Goal: Transaction & Acquisition: Book appointment/travel/reservation

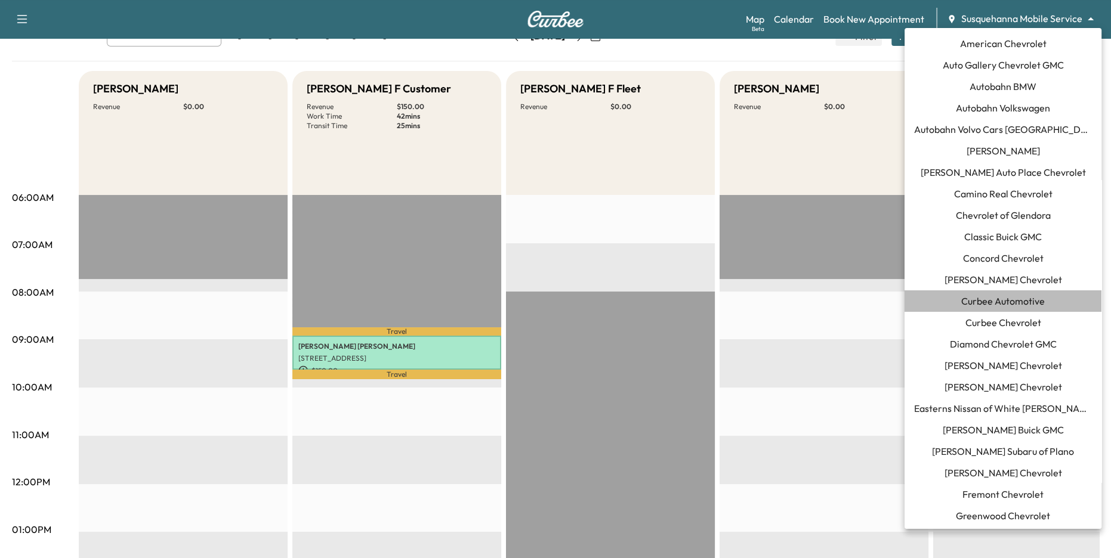
click at [1002, 304] on span "Curbee Automotive" at bounding box center [1003, 301] width 84 height 14
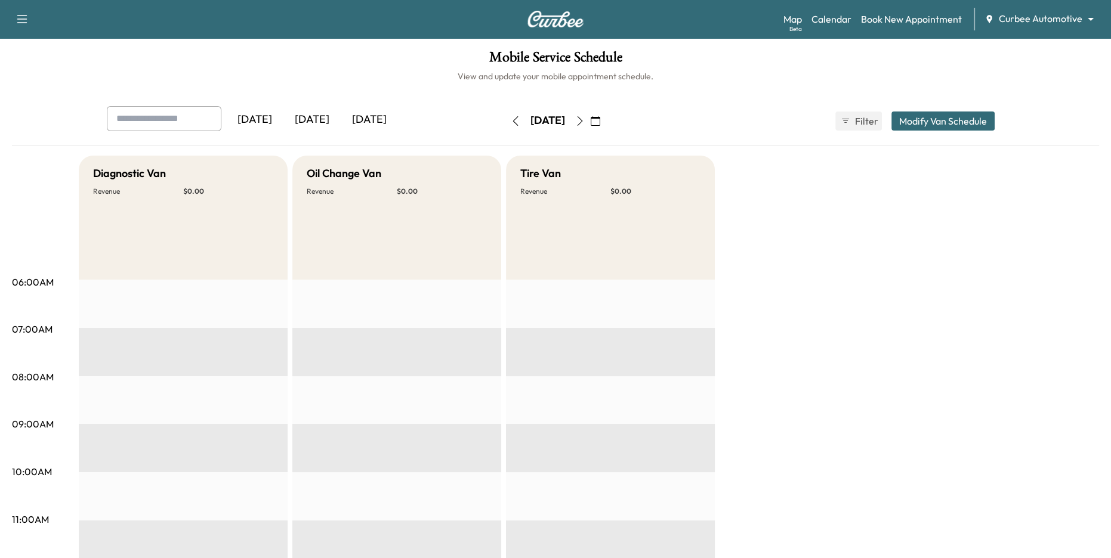
click at [314, 125] on div "[DATE]" at bounding box center [311, 119] width 57 height 27
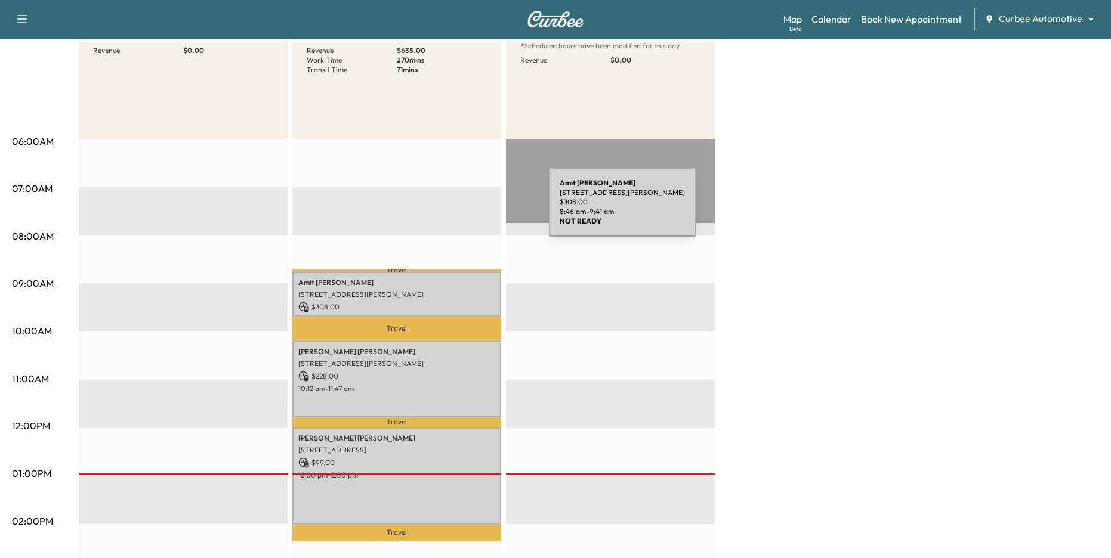
scroll to position [37, 0]
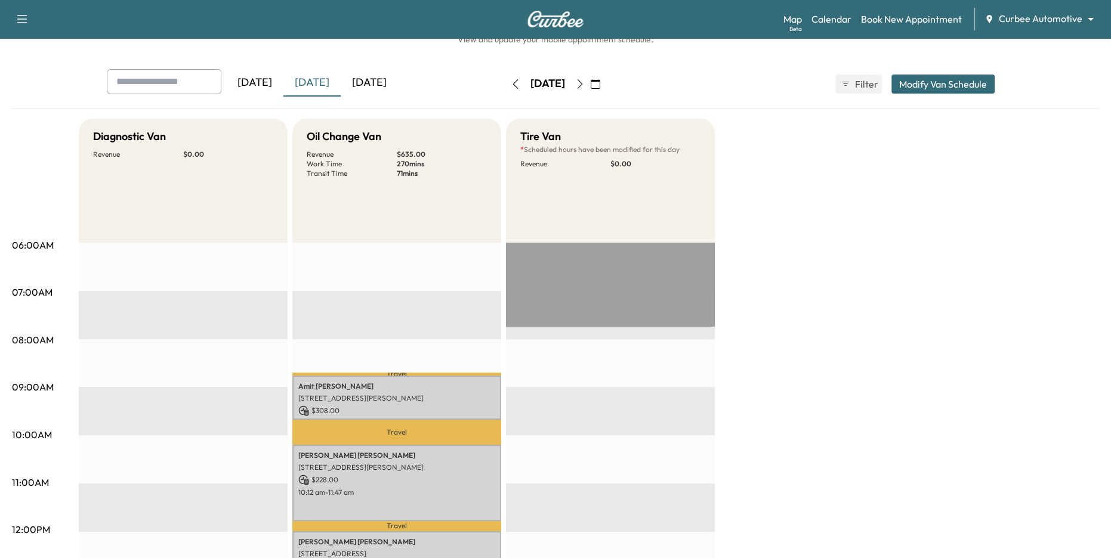
click at [590, 89] on button "button" at bounding box center [580, 84] width 20 height 19
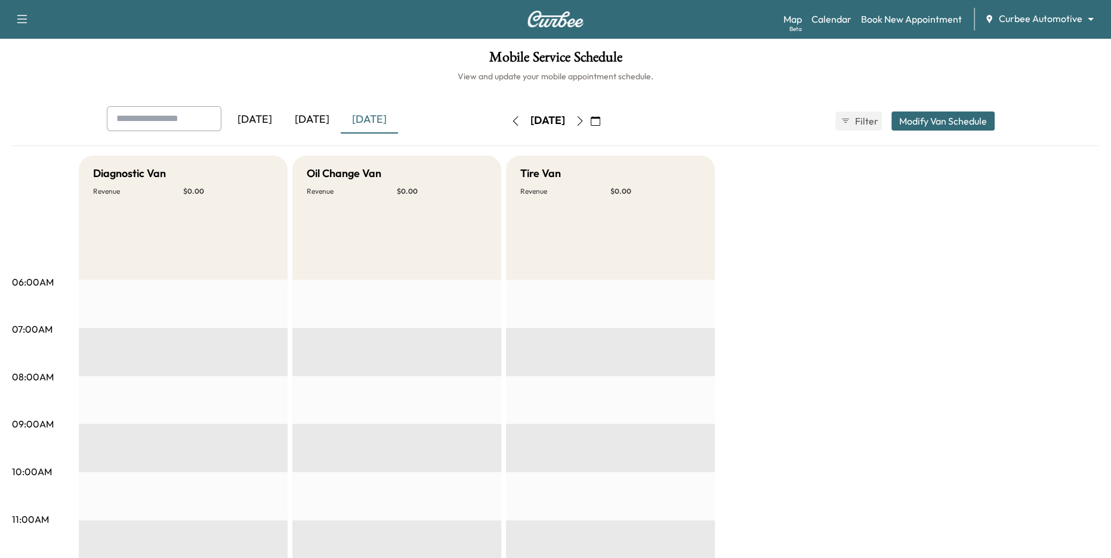
click at [513, 120] on icon "button" at bounding box center [515, 121] width 5 height 10
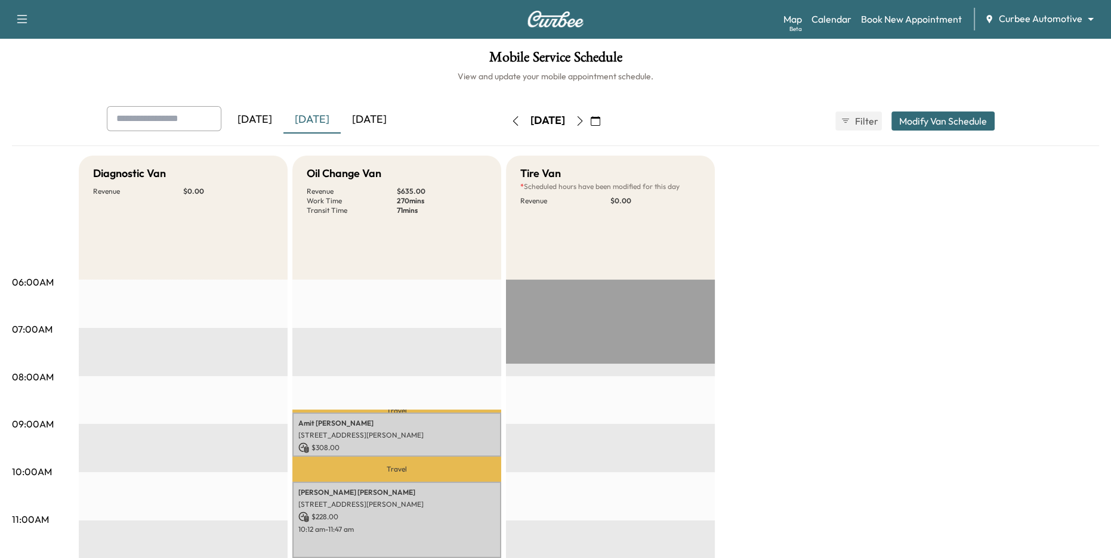
click at [840, 16] on link "Calendar" at bounding box center [831, 19] width 40 height 14
drag, startPoint x: 496, startPoint y: 122, endPoint x: 608, endPoint y: 123, distance: 112.1
click at [590, 123] on div "[DATE]" at bounding box center [547, 121] width 85 height 19
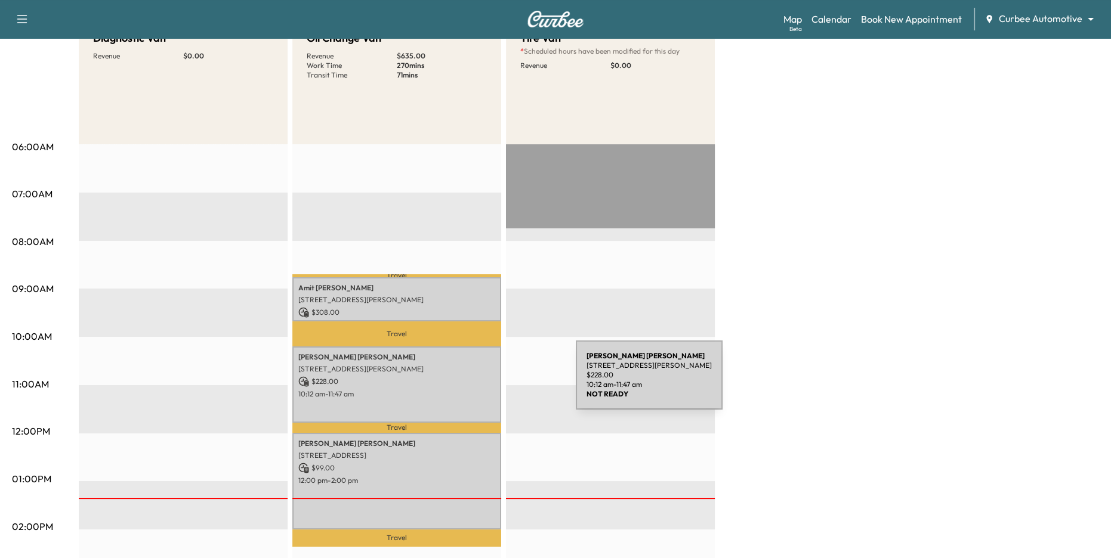
scroll to position [156, 0]
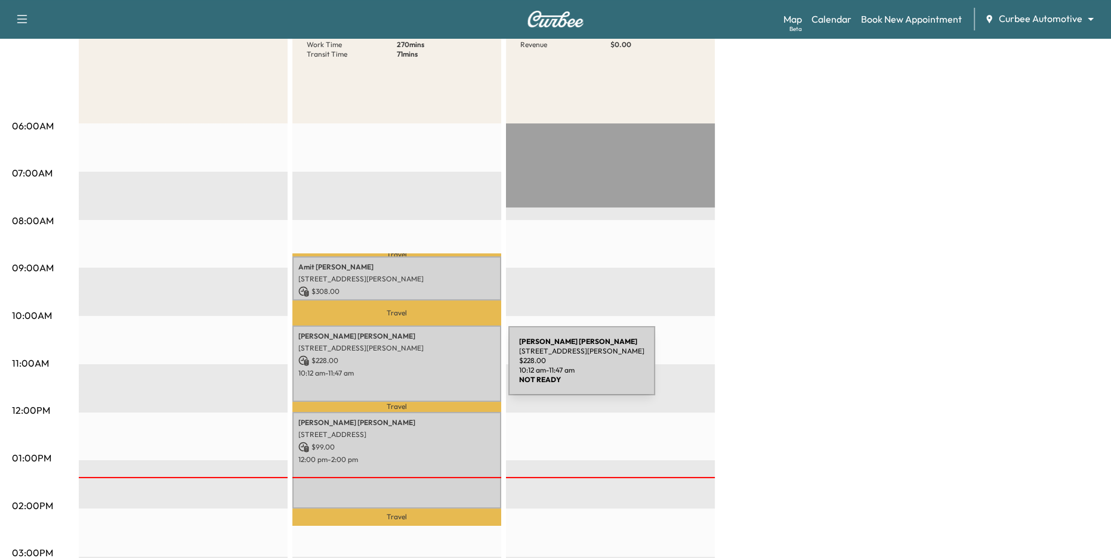
click at [419, 369] on p "10:12 am - 11:47 am" at bounding box center [396, 374] width 197 height 10
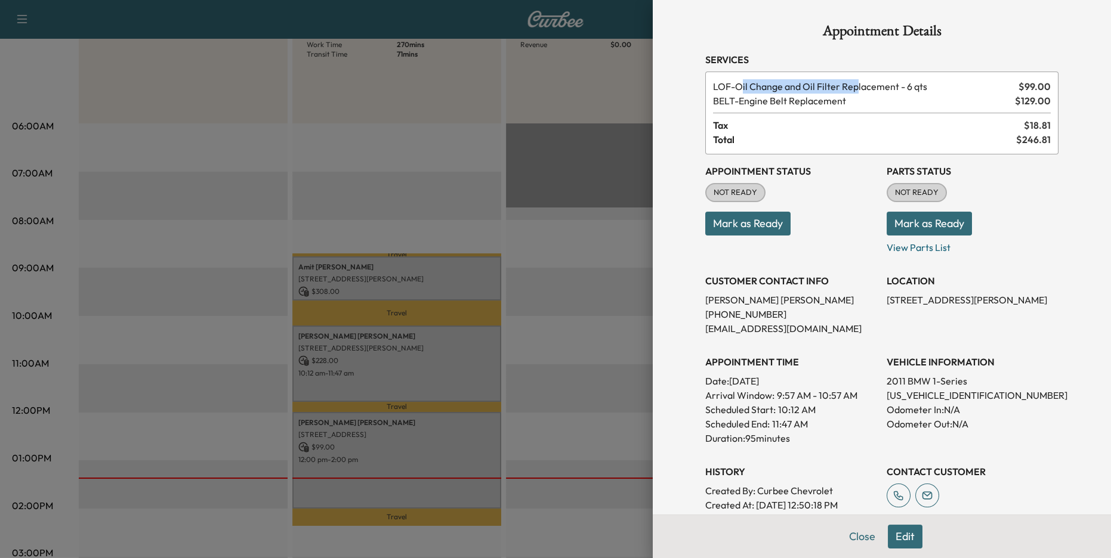
drag, startPoint x: 743, startPoint y: 81, endPoint x: 871, endPoint y: 81, distance: 128.2
click at [871, 81] on span "LOF - Oil Change and Oil Filter Replacement - 6 qts" at bounding box center [863, 86] width 301 height 14
drag, startPoint x: 738, startPoint y: 103, endPoint x: 844, endPoint y: 103, distance: 106.2
click at [837, 103] on span "BELT - Engine Belt Replacement" at bounding box center [861, 101] width 297 height 14
click at [589, 270] on div at bounding box center [555, 279] width 1111 height 558
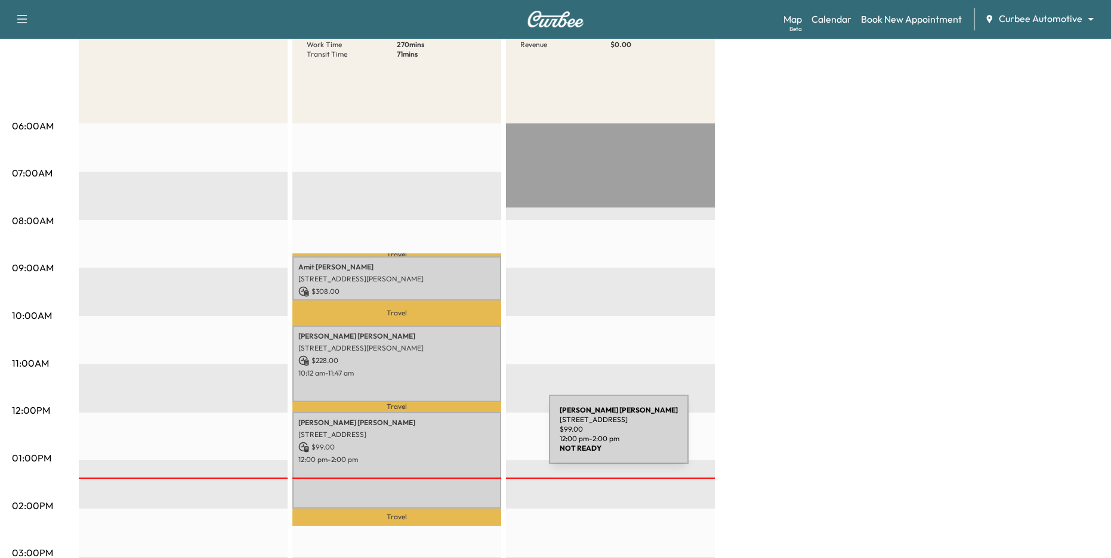
click at [459, 437] on p "[STREET_ADDRESS]" at bounding box center [396, 435] width 197 height 10
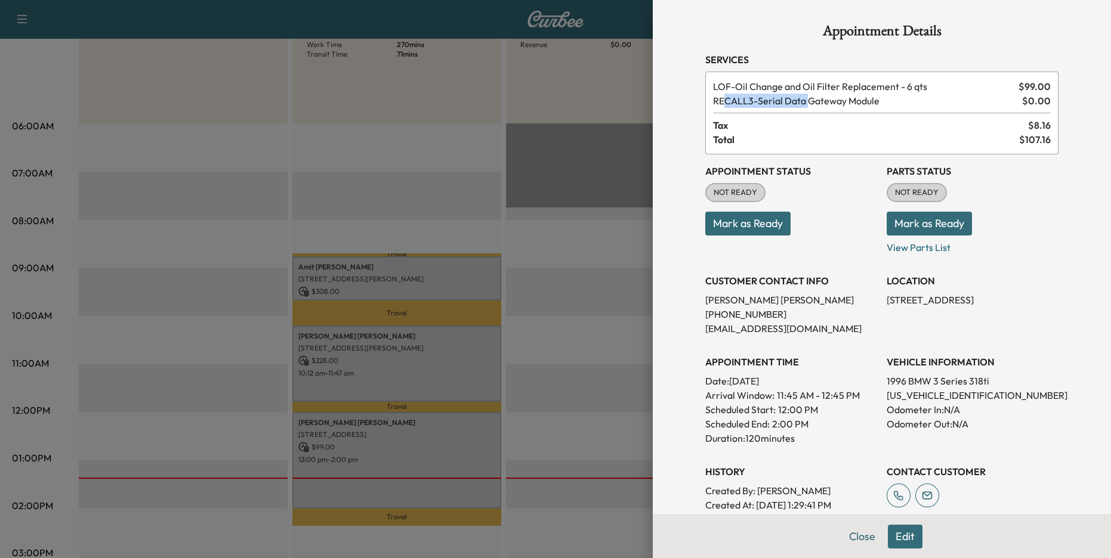
drag, startPoint x: 722, startPoint y: 100, endPoint x: 815, endPoint y: 100, distance: 92.4
click at [815, 100] on span "RECALL3 - Serial Data Gateway Module" at bounding box center [865, 101] width 304 height 14
click at [855, 104] on span "RECALL3 - Serial Data Gateway Module" at bounding box center [865, 101] width 304 height 14
click at [561, 407] on div at bounding box center [555, 279] width 1111 height 558
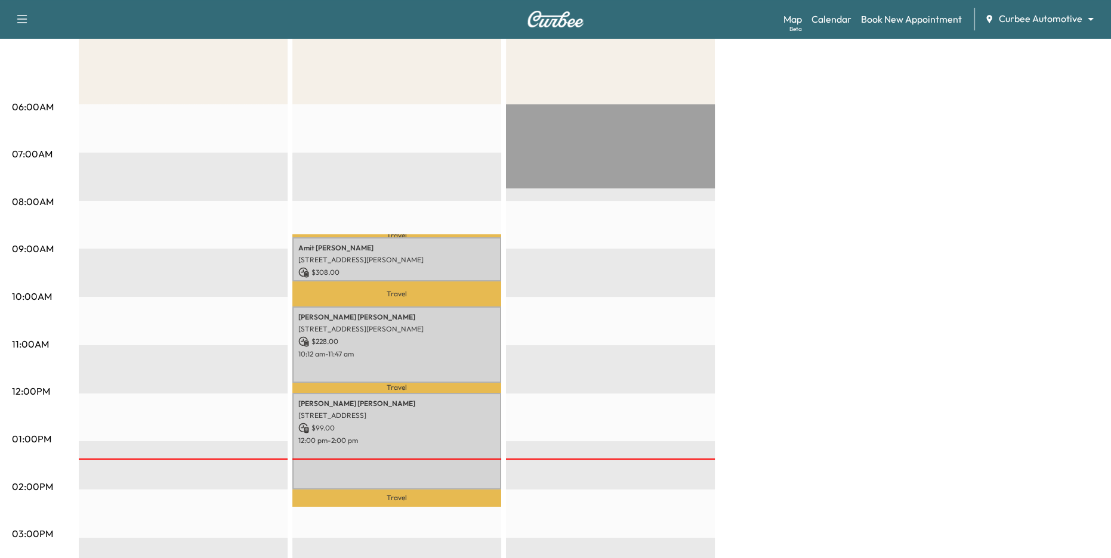
scroll to position [185, 0]
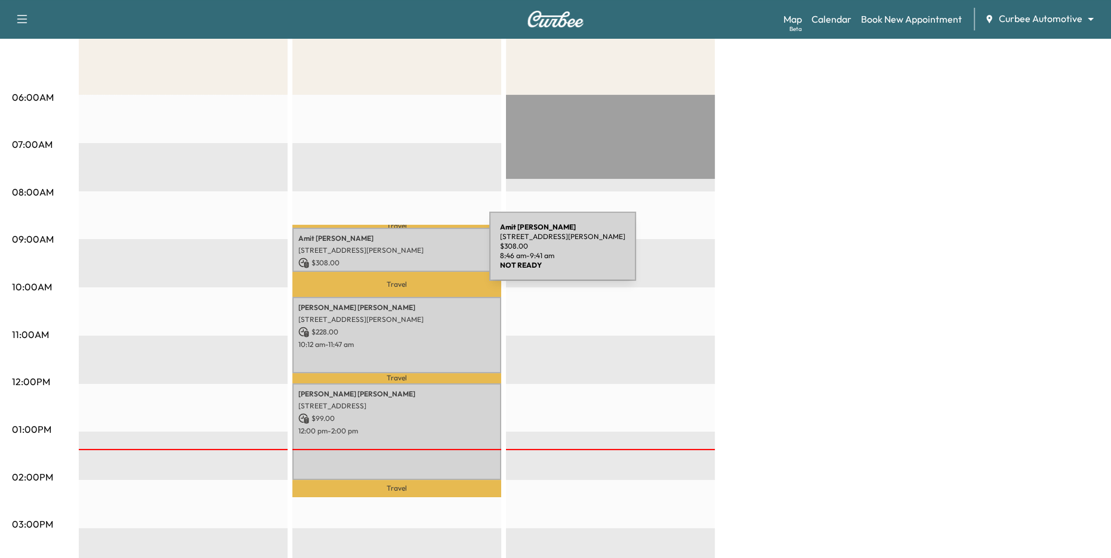
click at [400, 253] on p "[STREET_ADDRESS][PERSON_NAME]" at bounding box center [396, 251] width 197 height 10
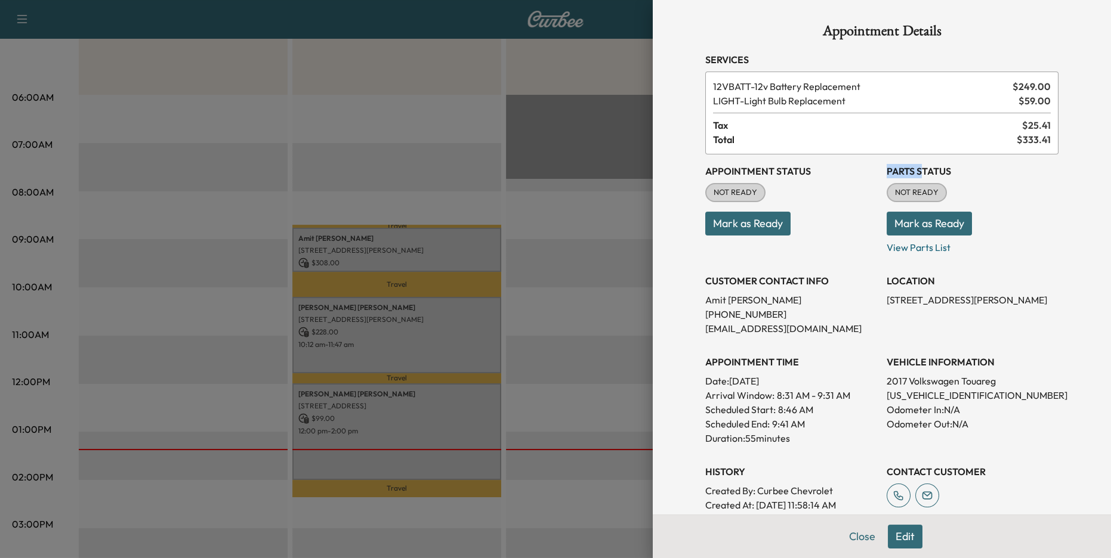
drag, startPoint x: 892, startPoint y: 172, endPoint x: 939, endPoint y: 180, distance: 48.4
click at [936, 178] on div "Parts Status NOT READY Mark as Ready View Parts List" at bounding box center [972, 209] width 172 height 91
click at [929, 243] on p "View Parts List" at bounding box center [972, 245] width 172 height 19
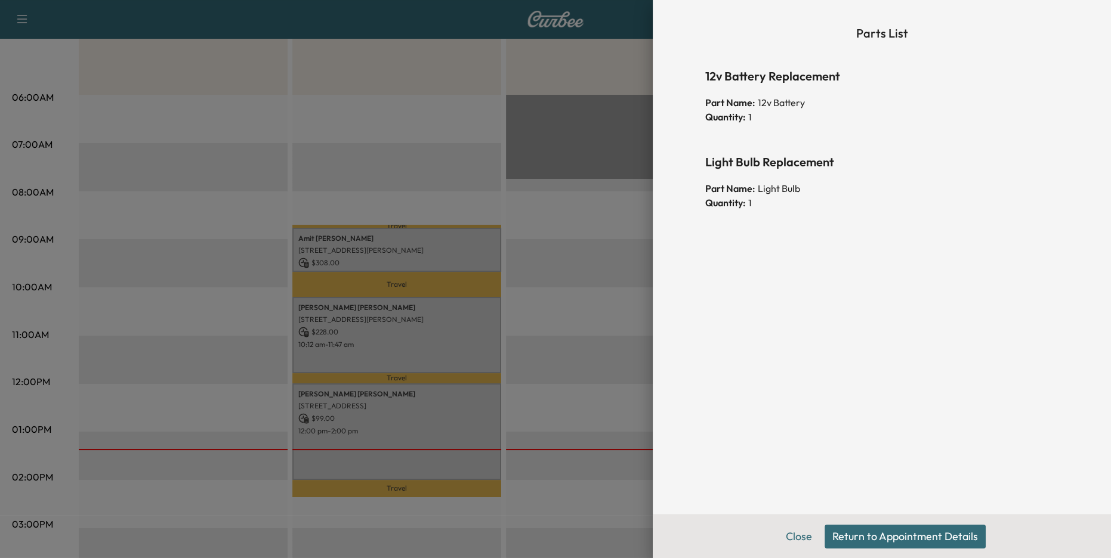
click at [873, 539] on button "Return to Appointment Details" at bounding box center [904, 537] width 161 height 24
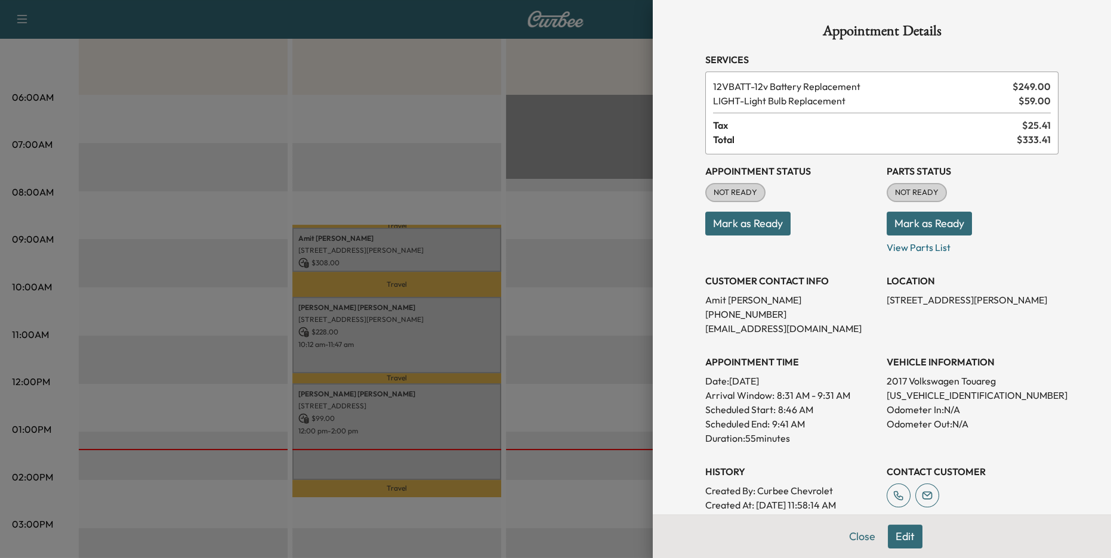
click at [915, 222] on button "Mark as Ready" at bounding box center [928, 224] width 85 height 24
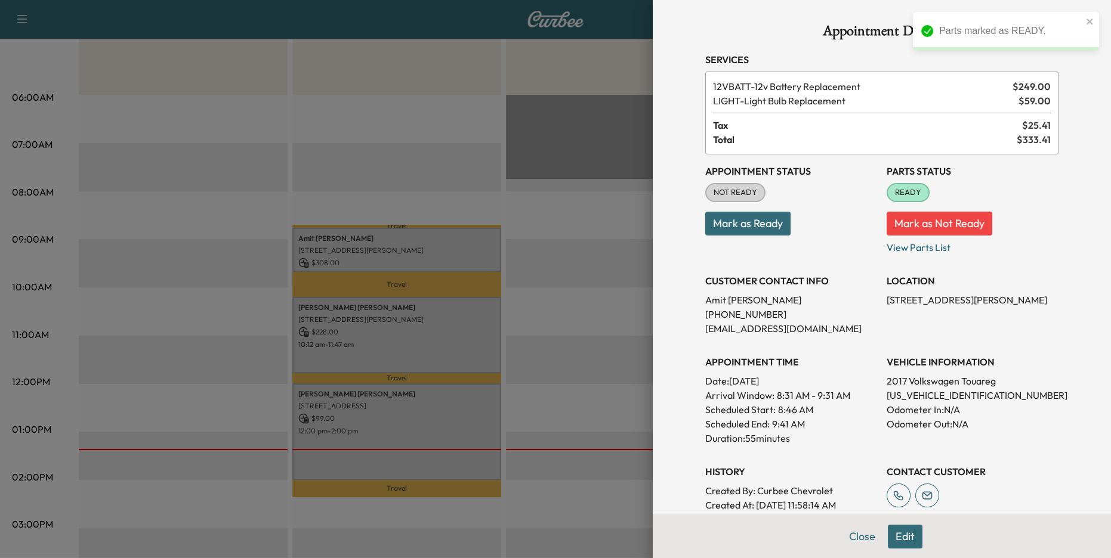
click at [763, 224] on button "Mark as Ready" at bounding box center [747, 224] width 85 height 24
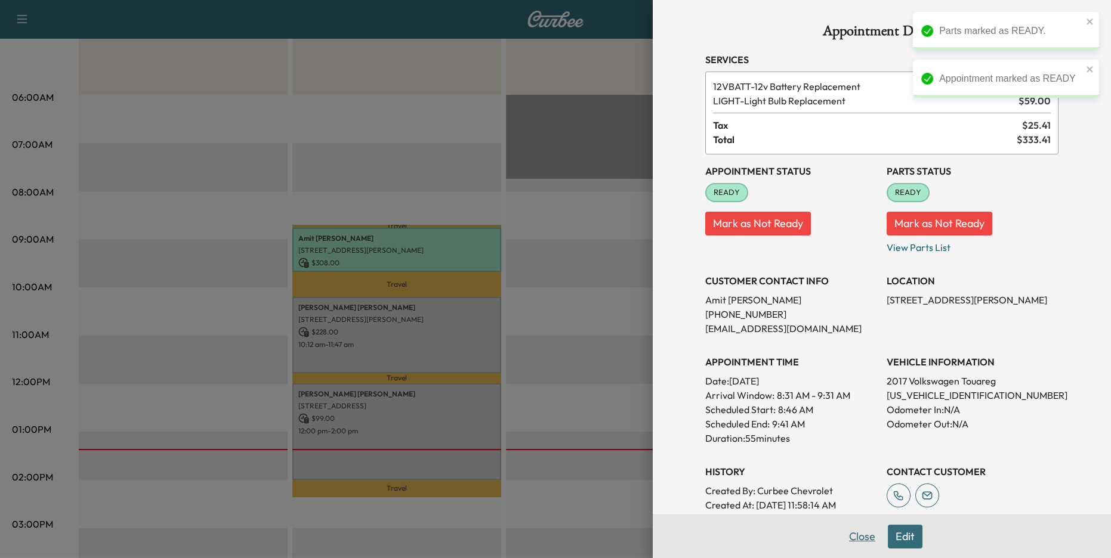
click at [861, 528] on button "Close" at bounding box center [862, 537] width 42 height 24
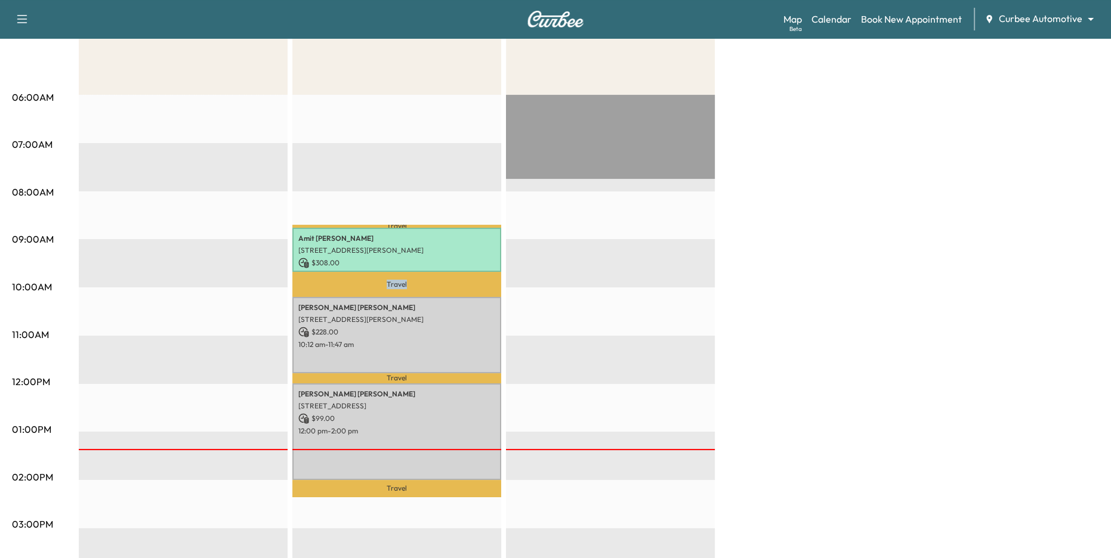
drag, startPoint x: 376, startPoint y: 282, endPoint x: 417, endPoint y: 282, distance: 40.6
click at [417, 282] on p "Travel" at bounding box center [396, 284] width 209 height 25
drag, startPoint x: 380, startPoint y: 379, endPoint x: 416, endPoint y: 379, distance: 35.8
click at [416, 379] on p "Travel" at bounding box center [396, 378] width 209 height 10
drag, startPoint x: 381, startPoint y: 283, endPoint x: 425, endPoint y: 283, distance: 44.7
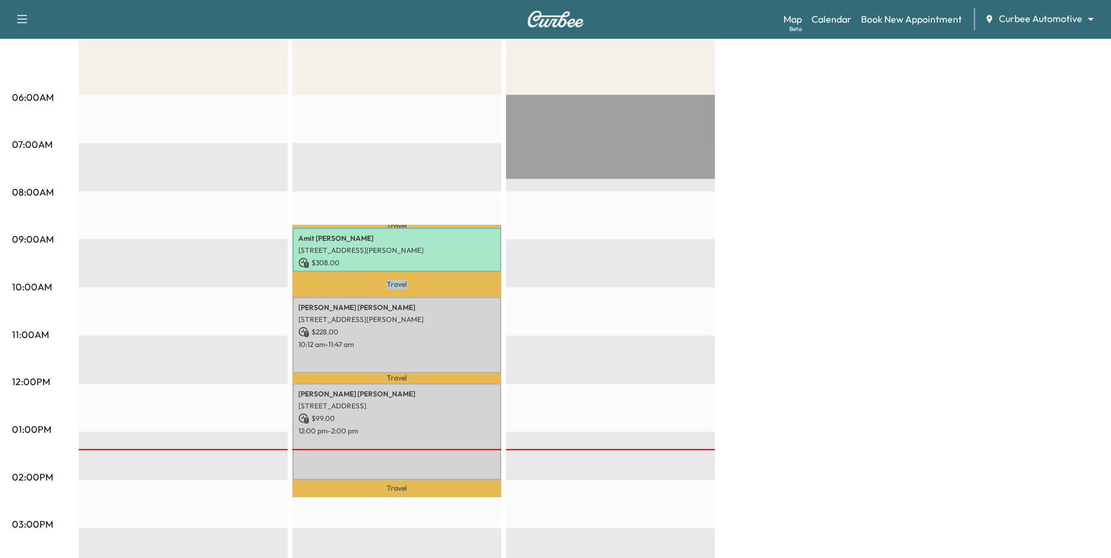
click at [425, 283] on p "Travel" at bounding box center [396, 284] width 209 height 25
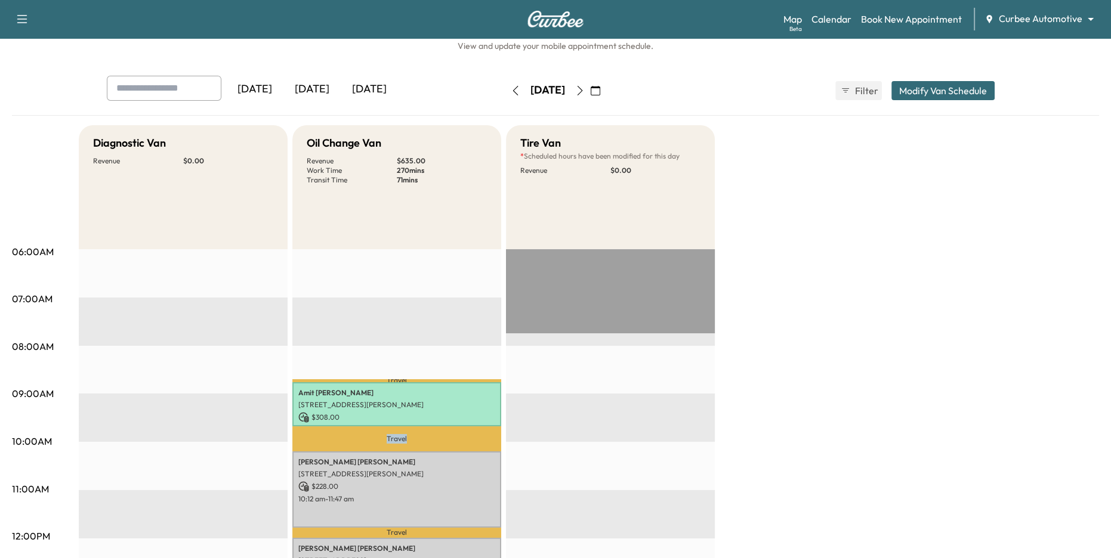
scroll to position [0, 0]
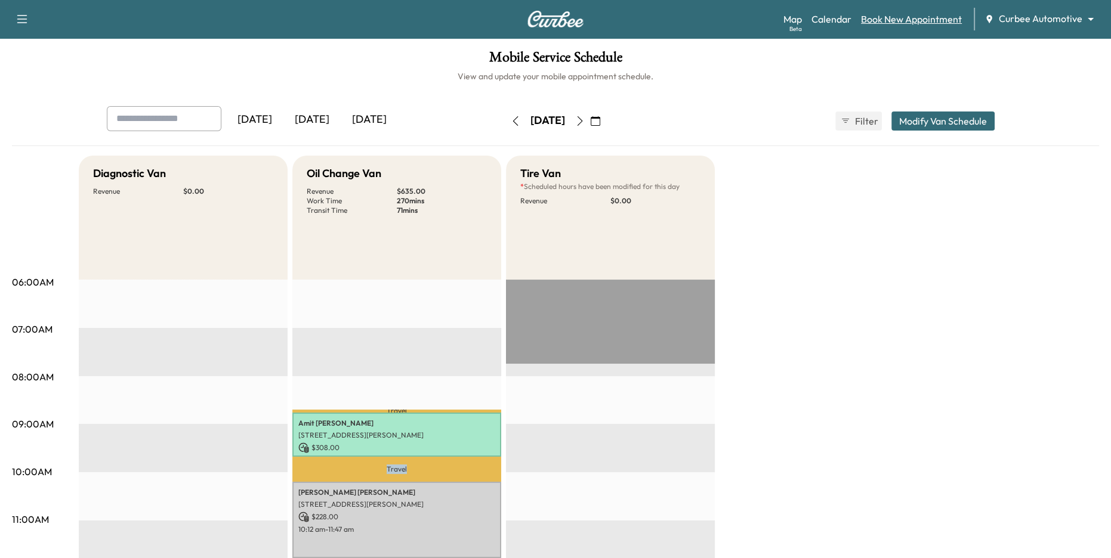
click at [894, 18] on link "Book New Appointment" at bounding box center [911, 19] width 101 height 14
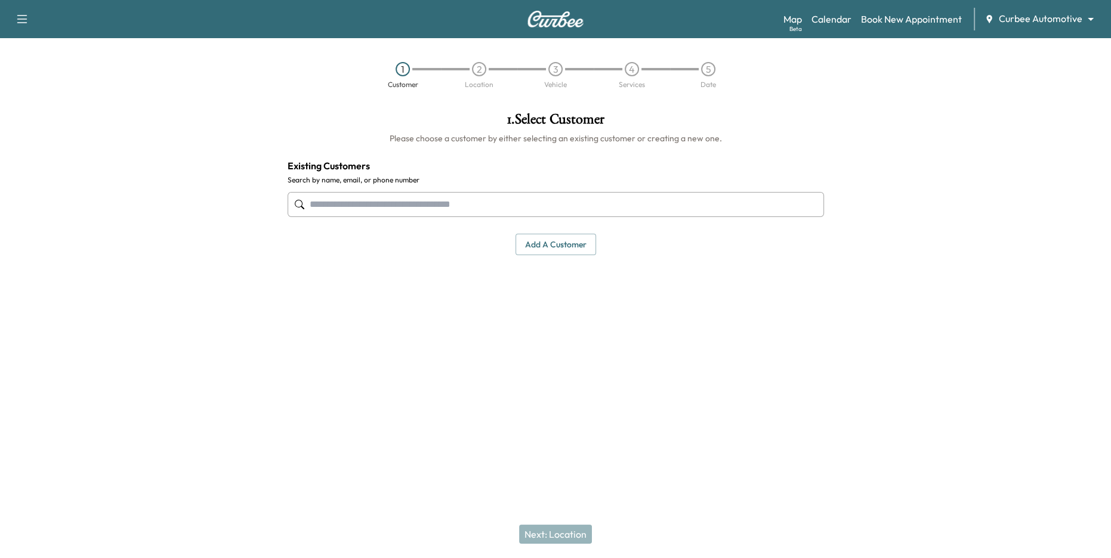
click at [498, 212] on input "text" at bounding box center [555, 204] width 536 height 25
click at [539, 249] on button "Add a customer" at bounding box center [555, 245] width 81 height 22
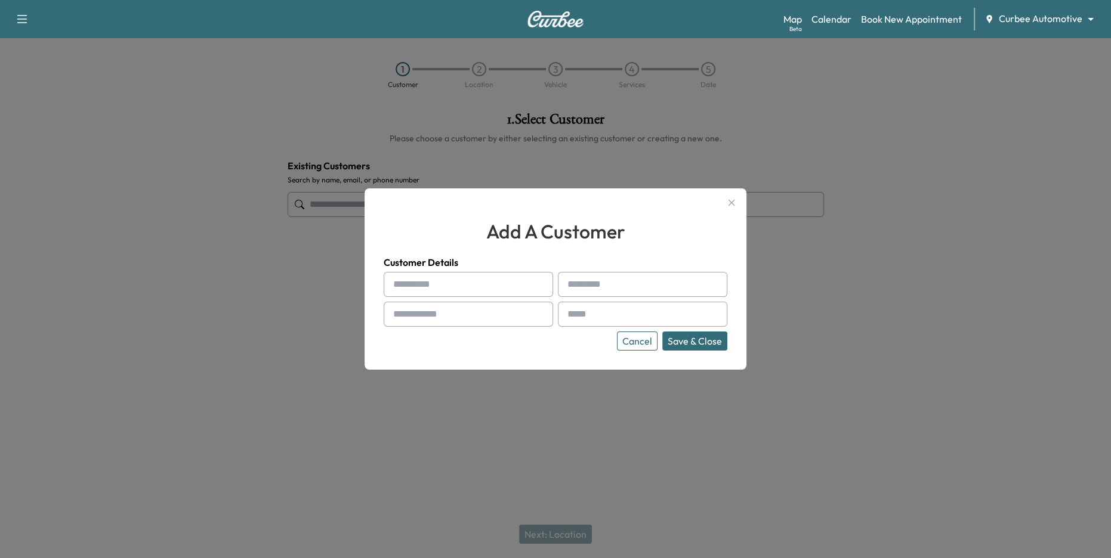
click at [445, 281] on input "text" at bounding box center [468, 284] width 169 height 25
click at [480, 280] on input "text" at bounding box center [468, 284] width 169 height 25
type input "*****"
type input "*********"
type input "**********"
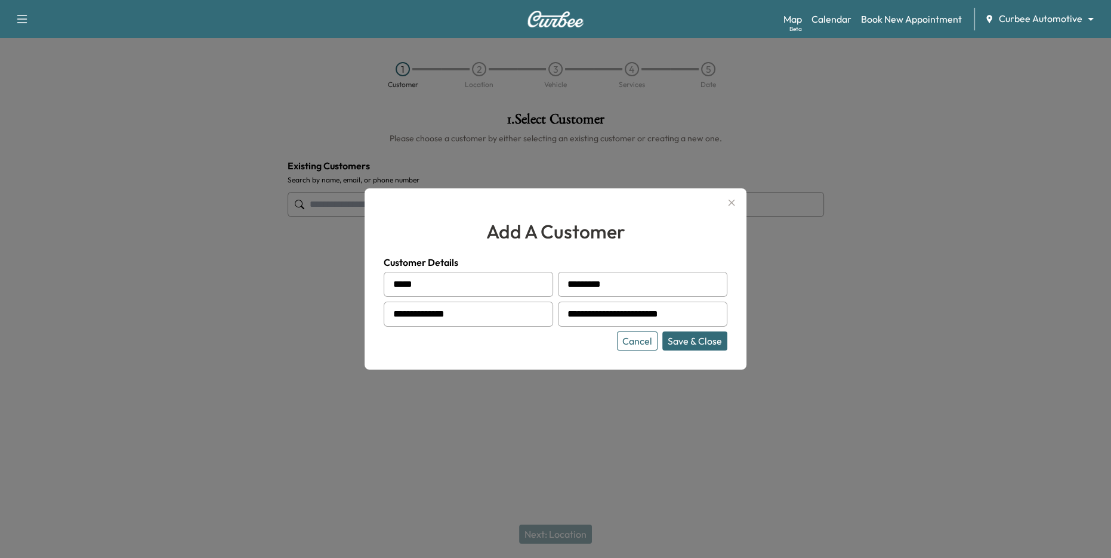
type input "**********"
click at [678, 344] on button "Save & Close" at bounding box center [694, 341] width 65 height 19
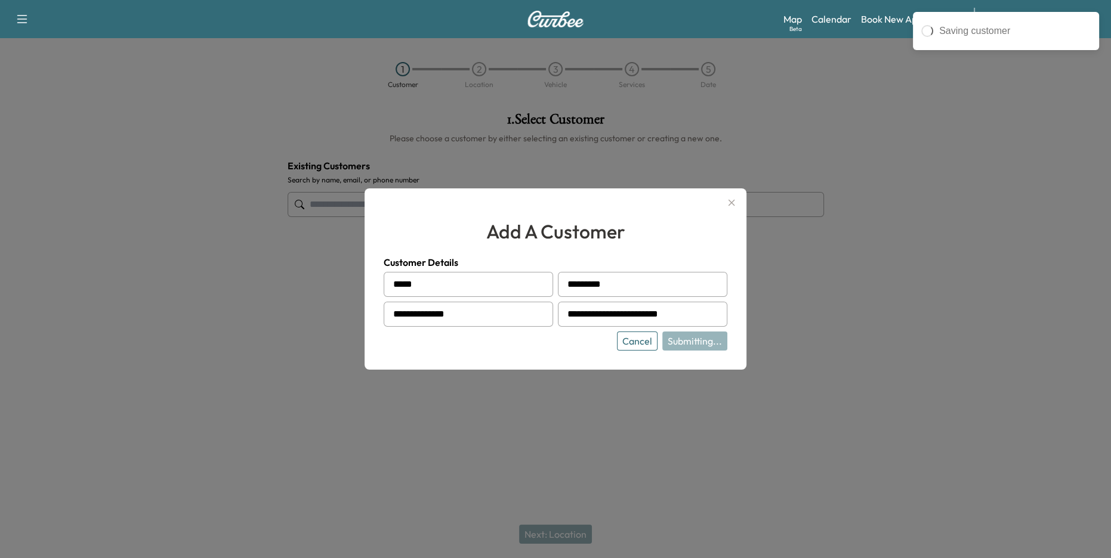
type input "**********"
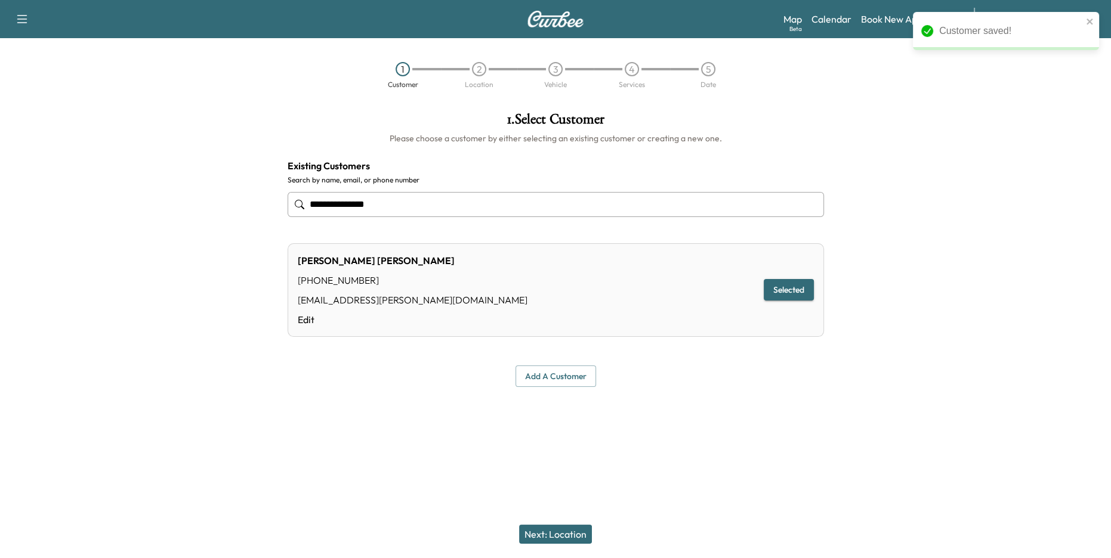
click at [553, 535] on button "Next: Location" at bounding box center [555, 534] width 73 height 19
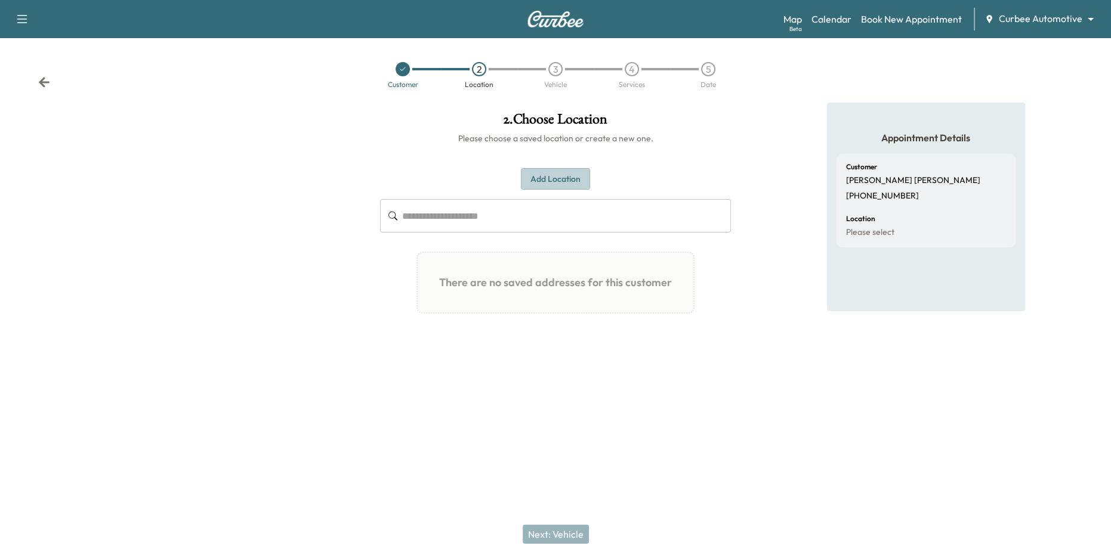
click at [562, 180] on button "Add Location" at bounding box center [555, 179] width 69 height 22
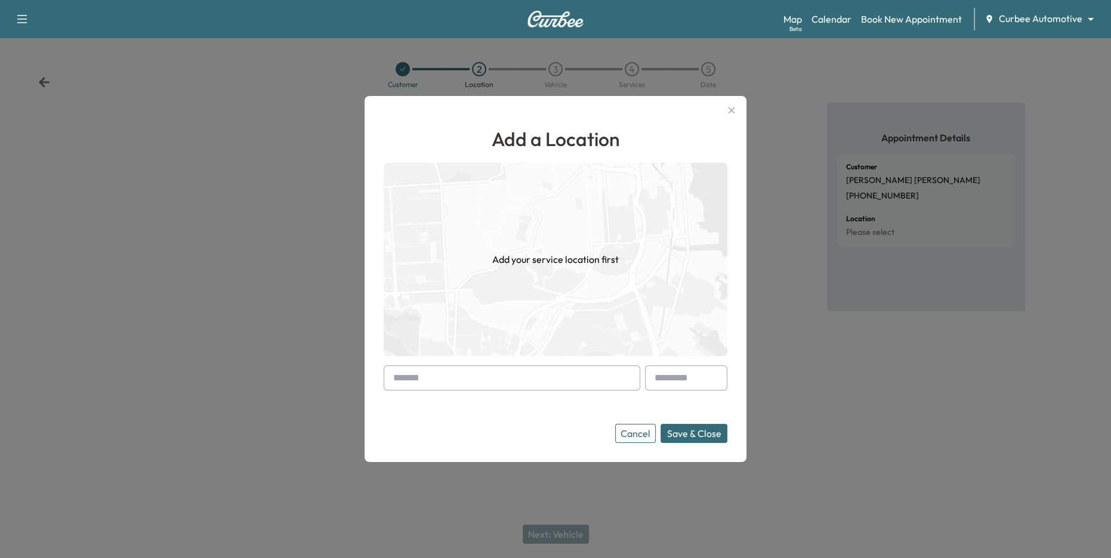
click at [527, 380] on input "text" at bounding box center [512, 378] width 256 height 25
click at [633, 434] on button "Cancel" at bounding box center [635, 433] width 41 height 19
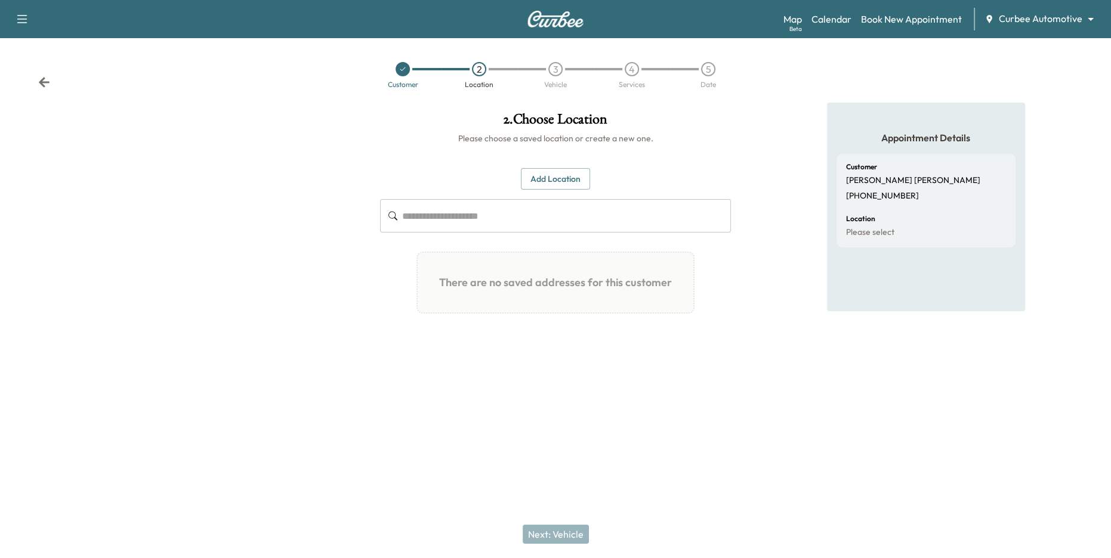
click at [554, 179] on button "Add Location" at bounding box center [555, 179] width 69 height 22
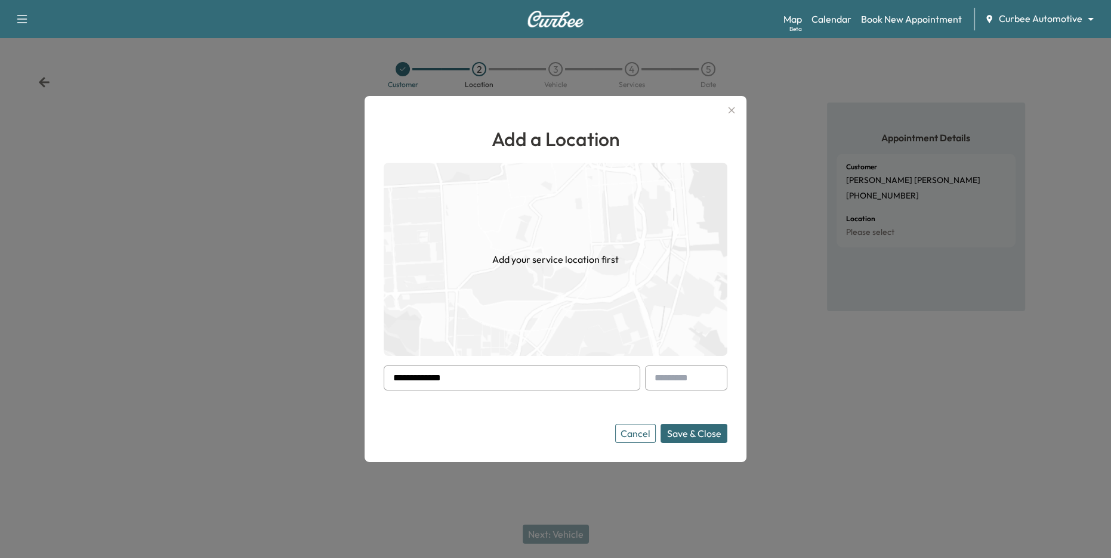
click at [484, 380] on input "**********" at bounding box center [512, 378] width 256 height 25
click at [660, 424] on button "Save & Close" at bounding box center [693, 433] width 67 height 19
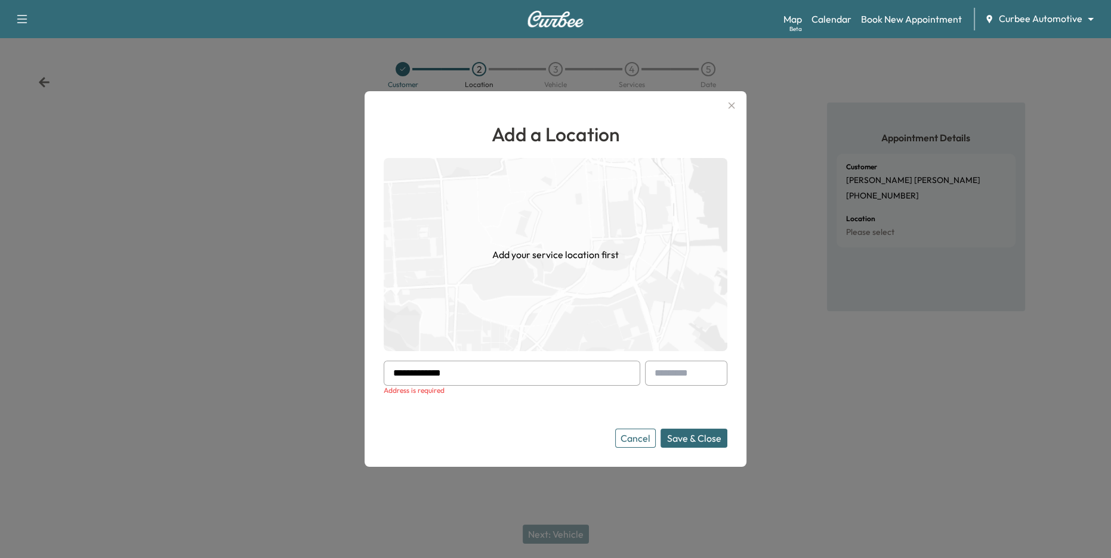
drag, startPoint x: 478, startPoint y: 374, endPoint x: 377, endPoint y: 365, distance: 101.2
click at [377, 365] on div "**********" at bounding box center [555, 279] width 382 height 376
click at [634, 441] on button "Cancel" at bounding box center [635, 438] width 41 height 19
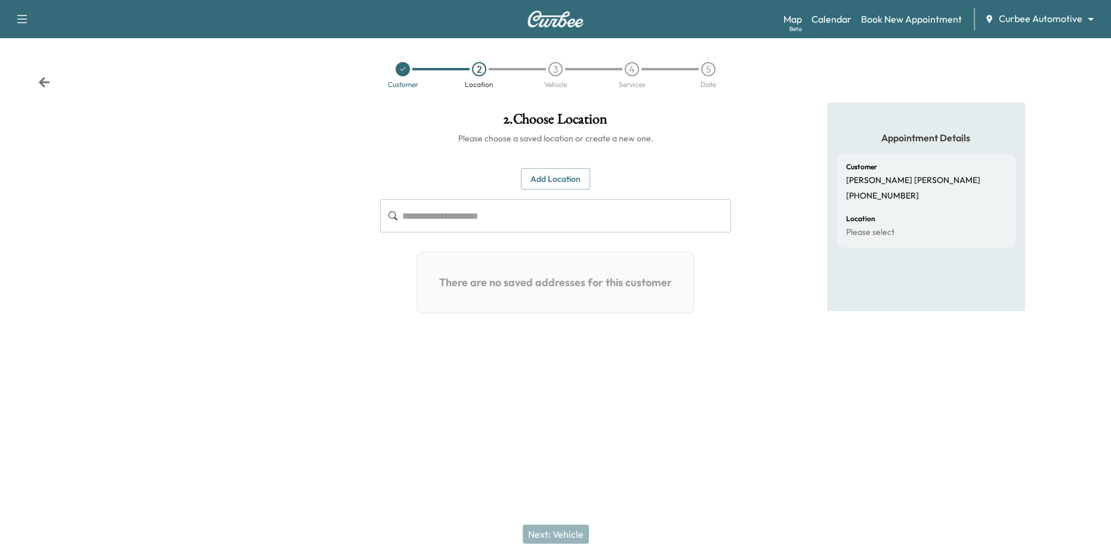
click at [553, 181] on button "Add Location" at bounding box center [555, 179] width 69 height 22
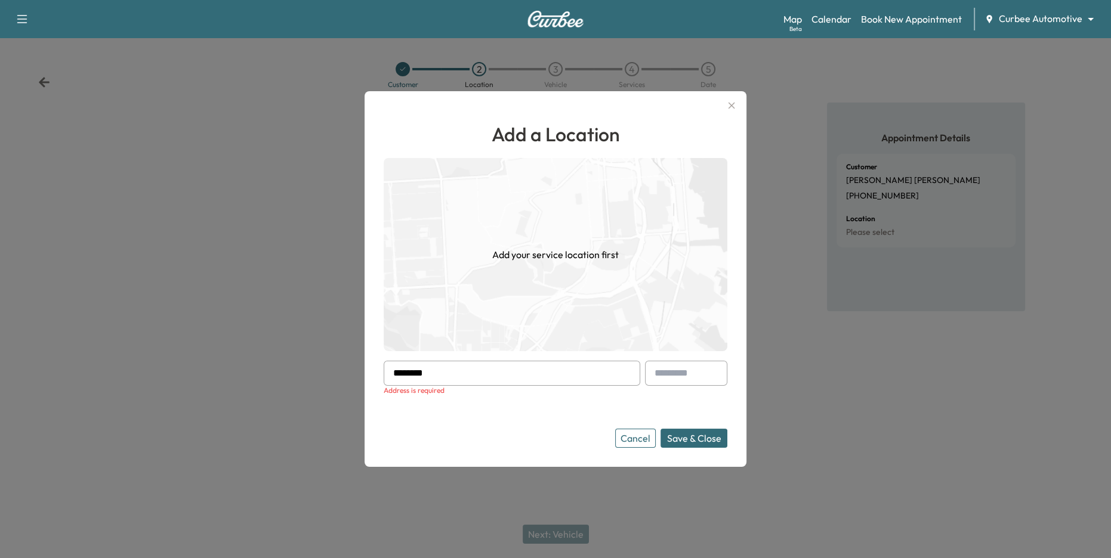
click at [450, 381] on input "********" at bounding box center [512, 373] width 256 height 25
type input "**********"
click at [633, 434] on button "Cancel" at bounding box center [635, 438] width 41 height 19
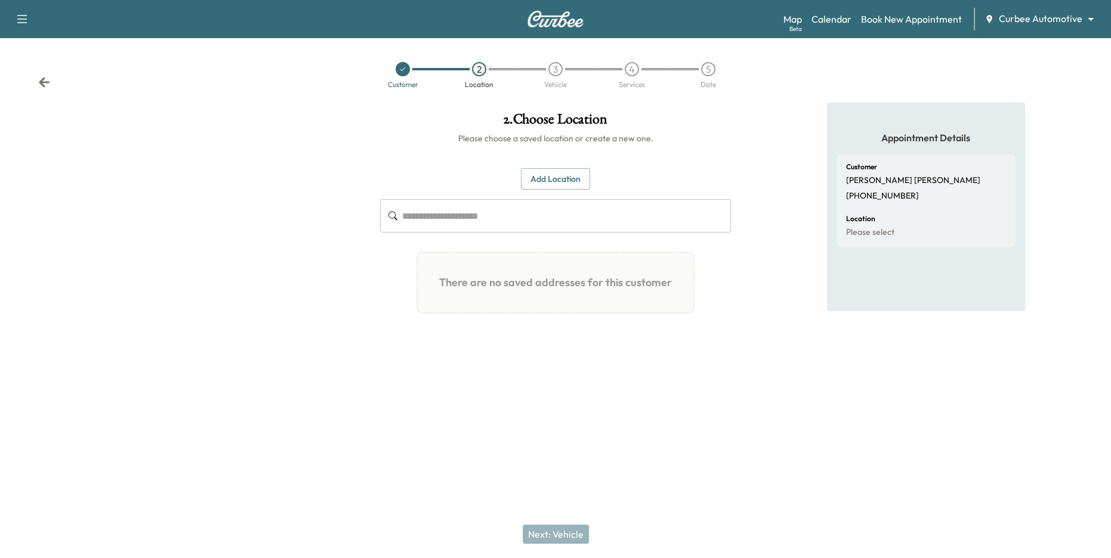
click at [403, 76] on div at bounding box center [402, 69] width 14 height 14
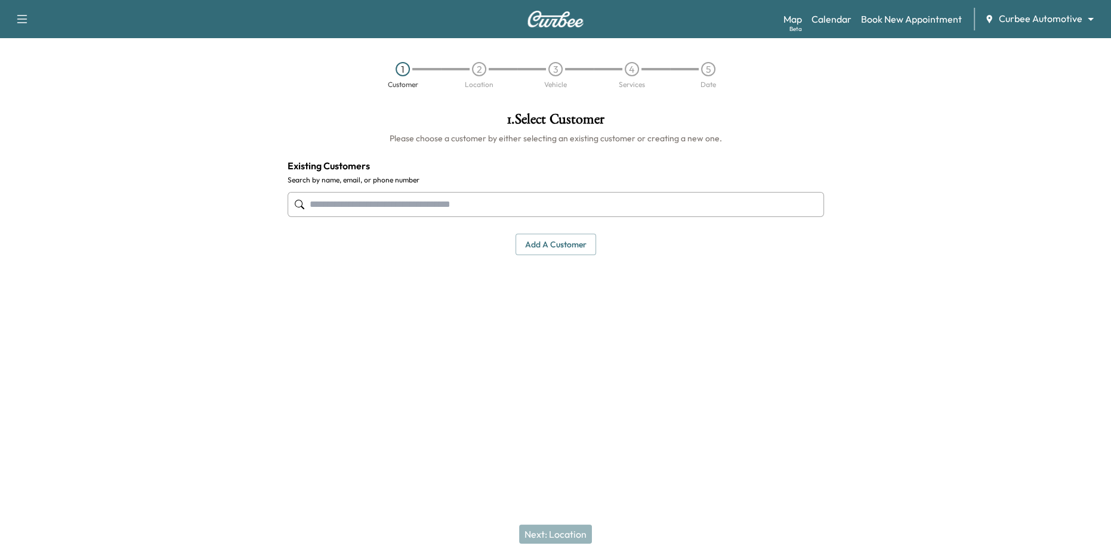
click at [512, 208] on input "text" at bounding box center [555, 204] width 536 height 25
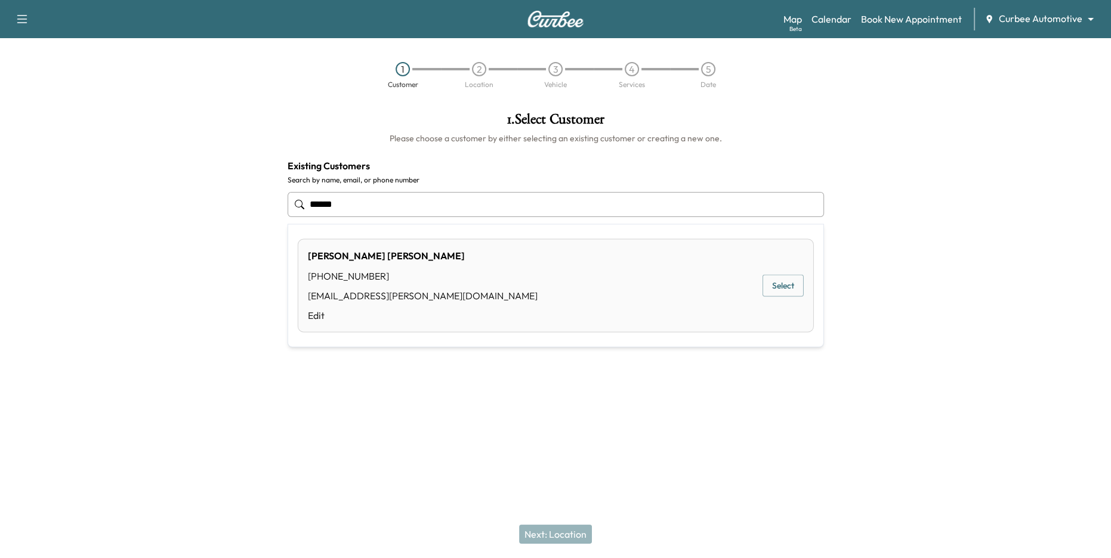
click at [772, 277] on button "Select" at bounding box center [782, 286] width 41 height 22
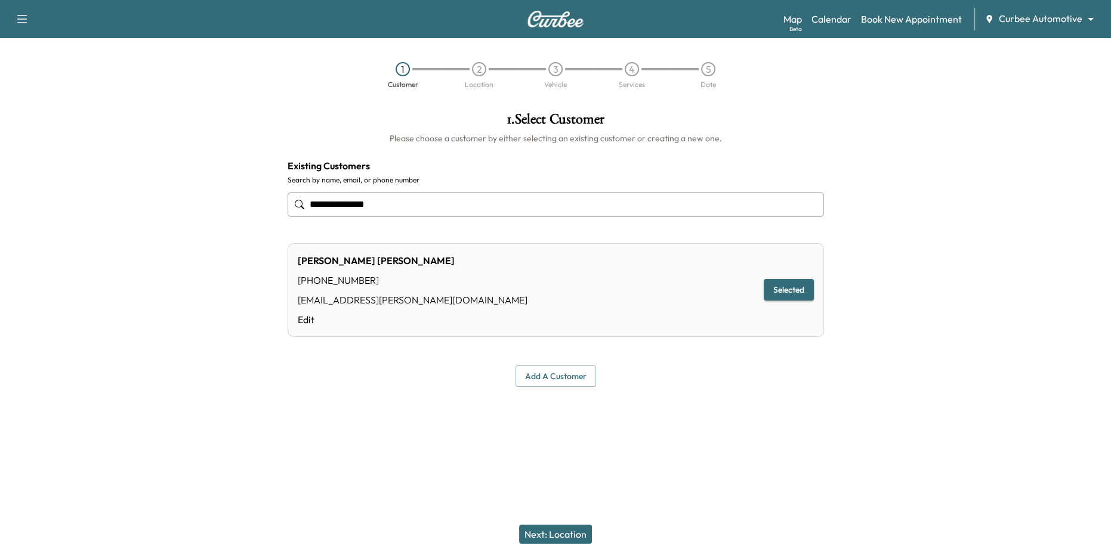
type input "**********"
click at [566, 536] on button "Next: Location" at bounding box center [555, 534] width 73 height 19
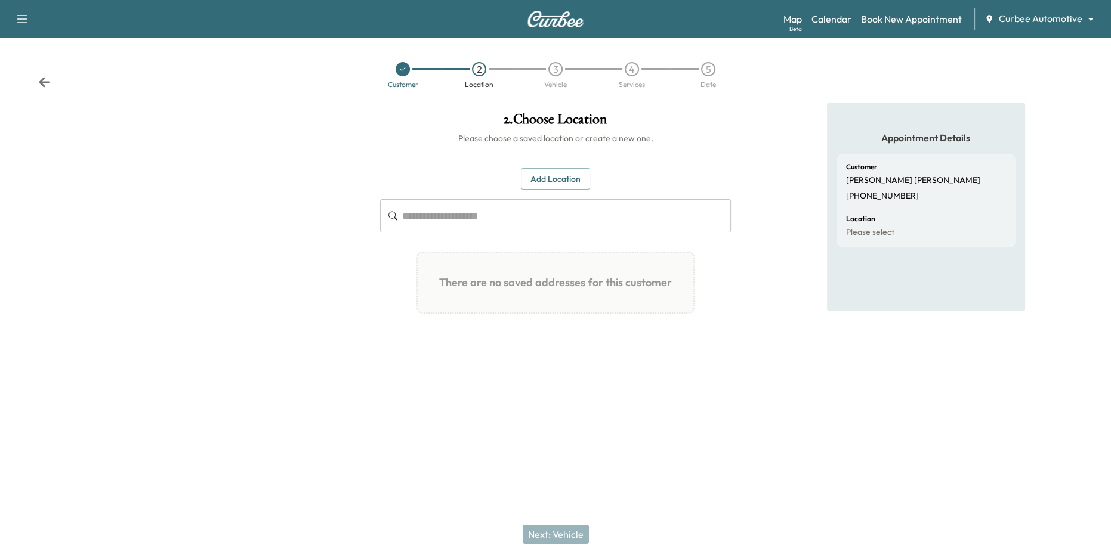
click at [559, 182] on button "Add Location" at bounding box center [555, 179] width 69 height 22
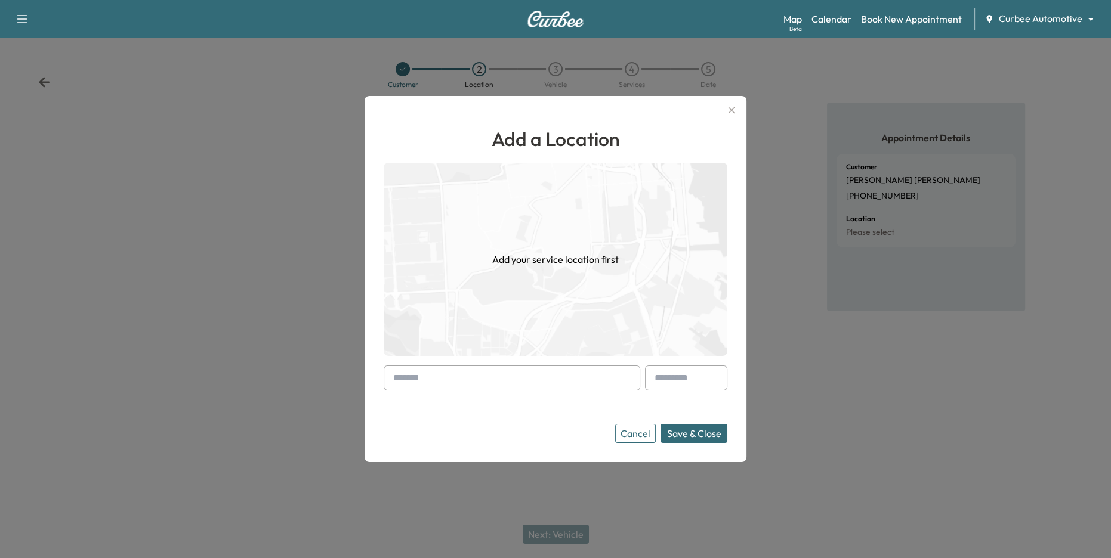
click at [465, 374] on input "text" at bounding box center [512, 378] width 256 height 25
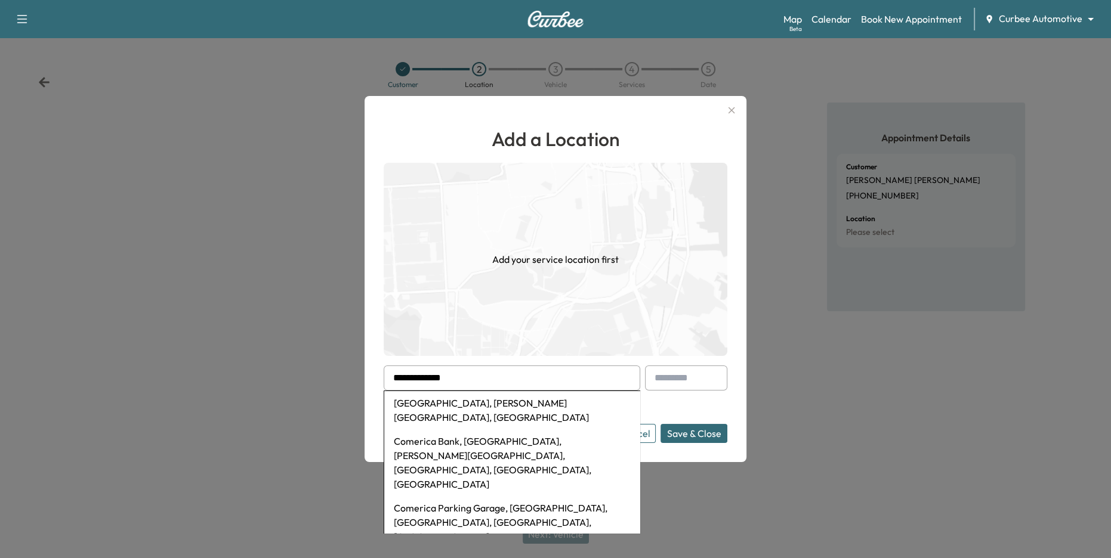
click at [509, 400] on li "[GEOGRAPHIC_DATA], [PERSON_NAME][GEOGRAPHIC_DATA], [GEOGRAPHIC_DATA]" at bounding box center [511, 410] width 255 height 38
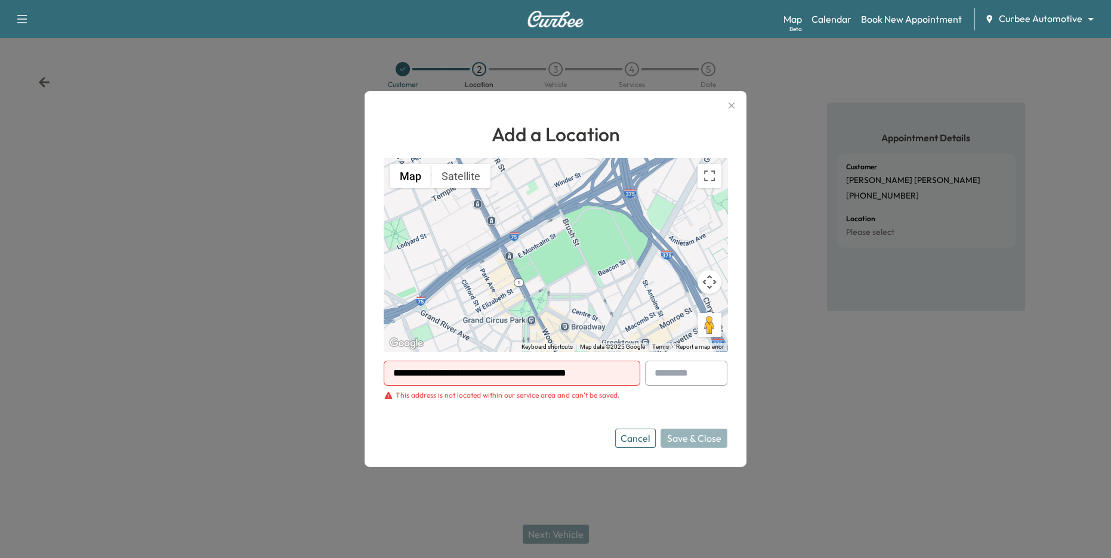
click at [508, 398] on div "This address is not located within our service area and can't be saved." at bounding box center [507, 396] width 224 height 10
click at [524, 426] on form "**********" at bounding box center [556, 404] width 344 height 87
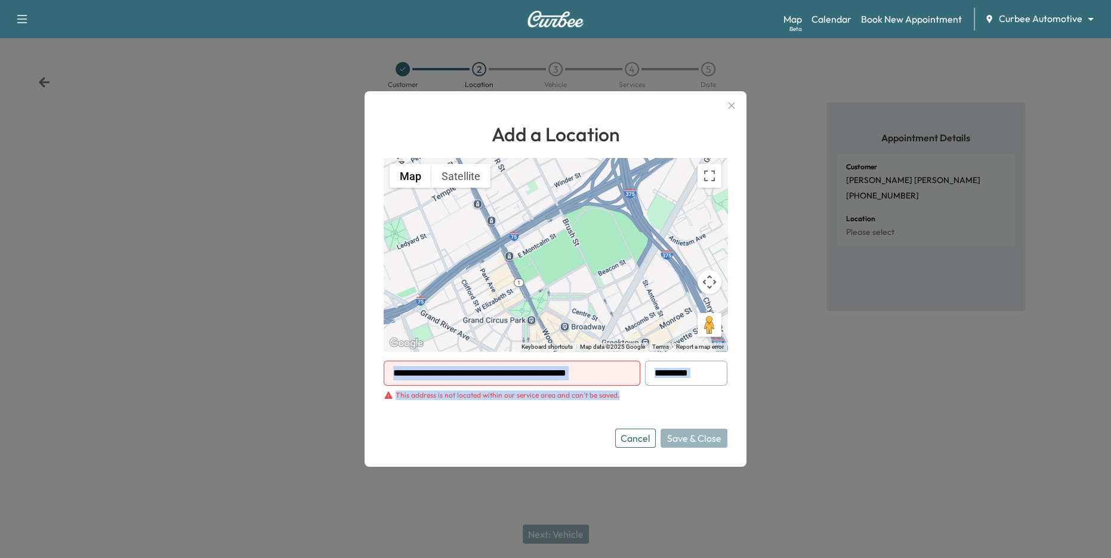
drag, startPoint x: 410, startPoint y: 401, endPoint x: 555, endPoint y: 382, distance: 146.2
click at [552, 381] on form "**********" at bounding box center [556, 404] width 344 height 87
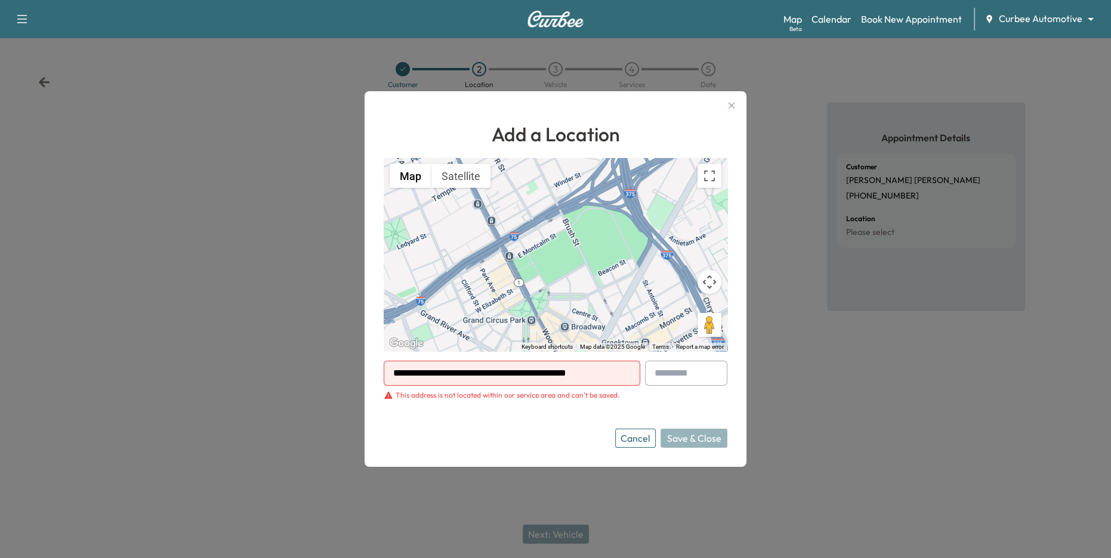
click at [563, 416] on form "**********" at bounding box center [556, 404] width 344 height 87
click at [518, 373] on input "**********" at bounding box center [512, 373] width 256 height 25
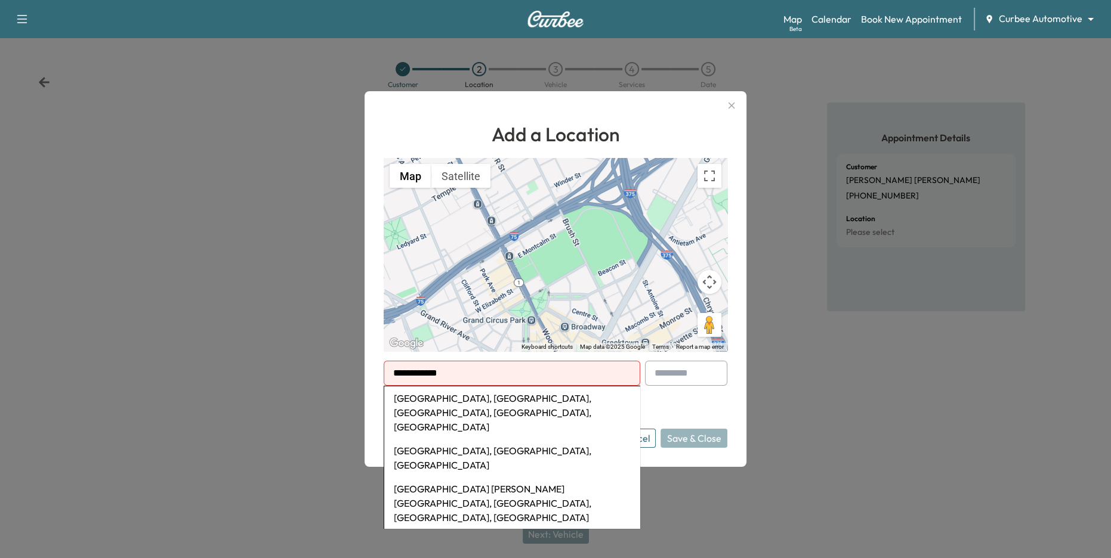
click at [559, 401] on li "Camden Yards, West Camden Street, Baltimore, MD, USA" at bounding box center [511, 412] width 255 height 52
type input "**********"
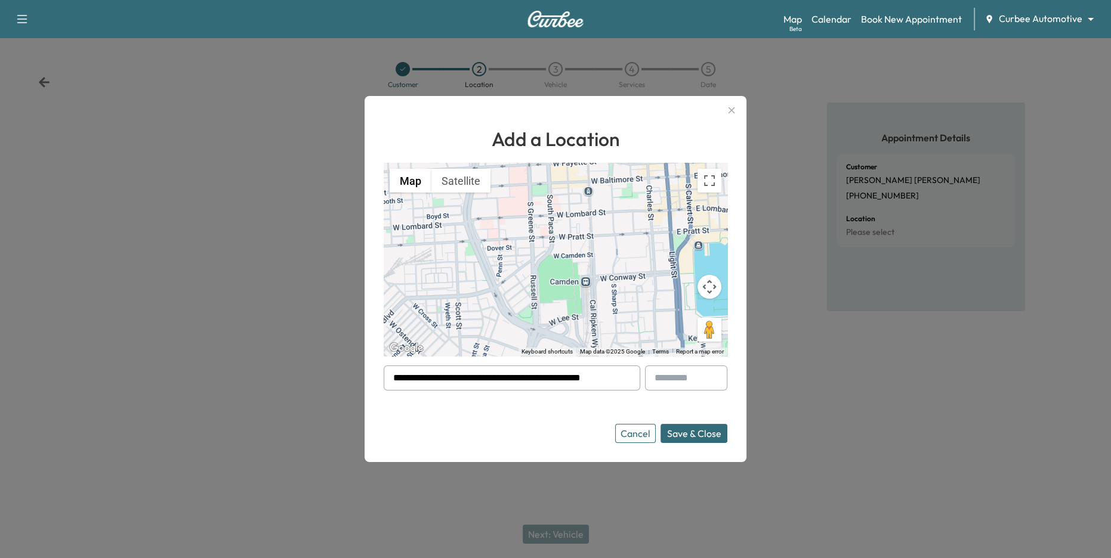
click at [692, 432] on button "Save & Close" at bounding box center [693, 433] width 67 height 19
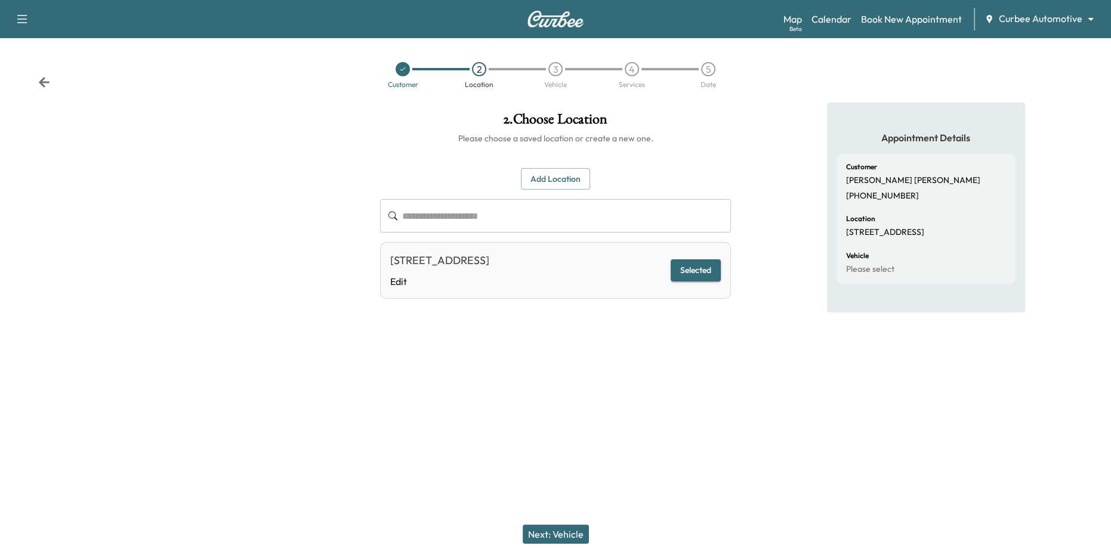
click at [559, 539] on button "Next: Vehicle" at bounding box center [555, 534] width 66 height 19
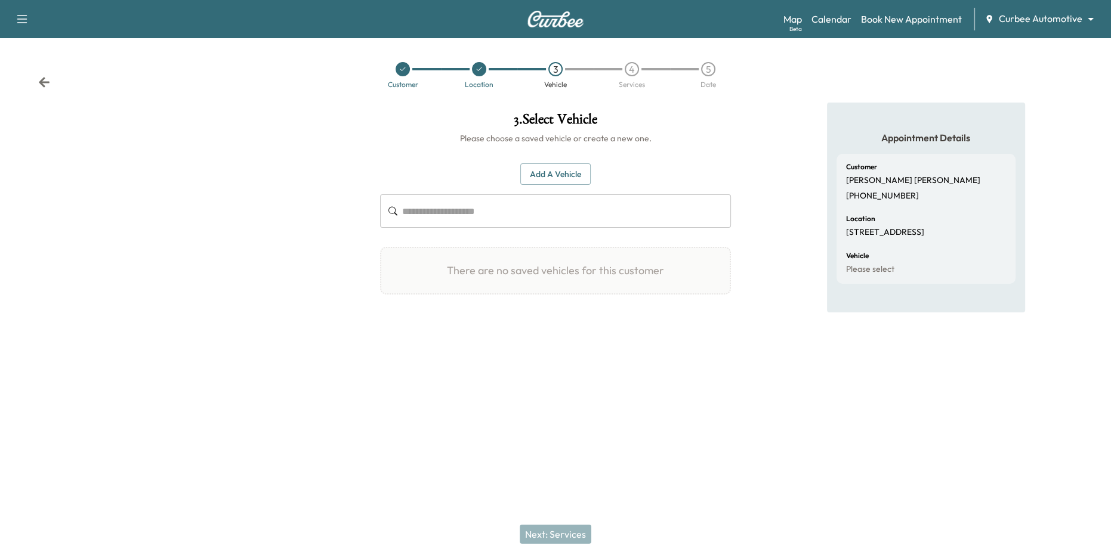
click at [567, 183] on button "Add a Vehicle" at bounding box center [555, 174] width 70 height 22
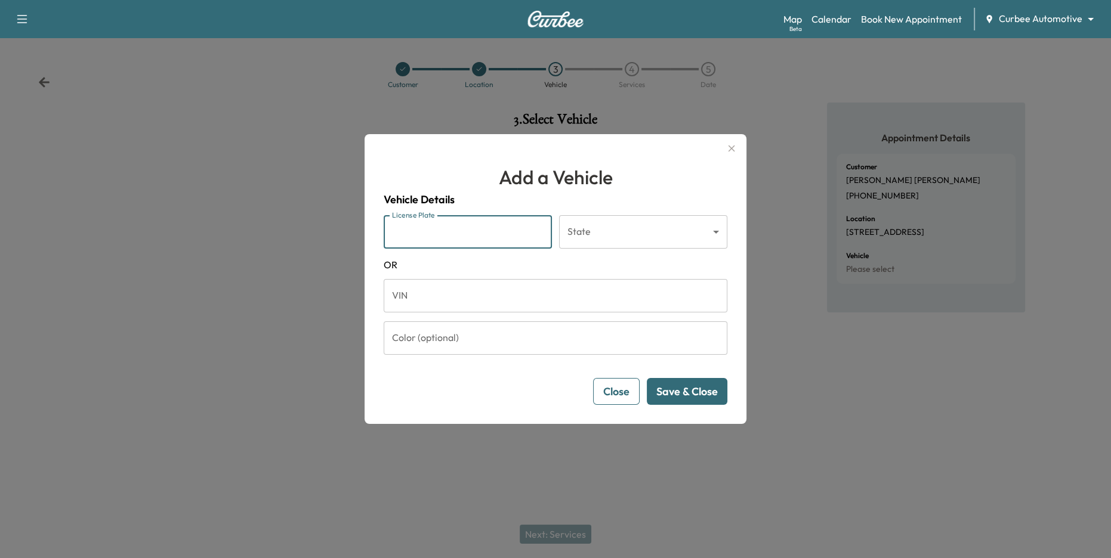
click at [479, 237] on input "License Plate" at bounding box center [468, 231] width 168 height 33
click at [468, 231] on input "License Plate" at bounding box center [468, 231] width 168 height 33
type input "*******"
click at [644, 228] on body "Support Log Out Map Beta Calendar Book New Appointment Curbee Automotive ******…" at bounding box center [555, 279] width 1111 height 558
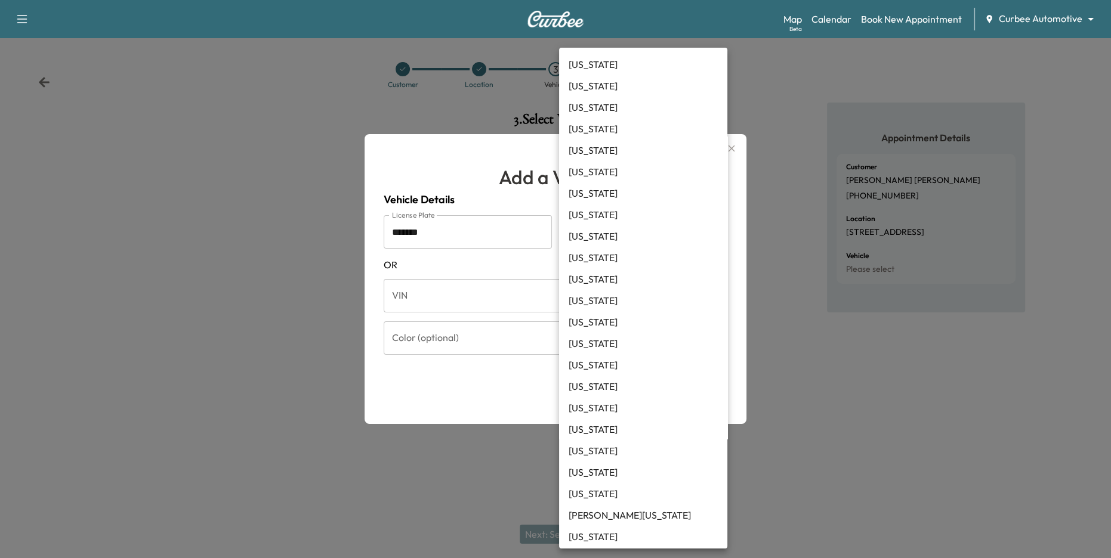
scroll to position [144, 0]
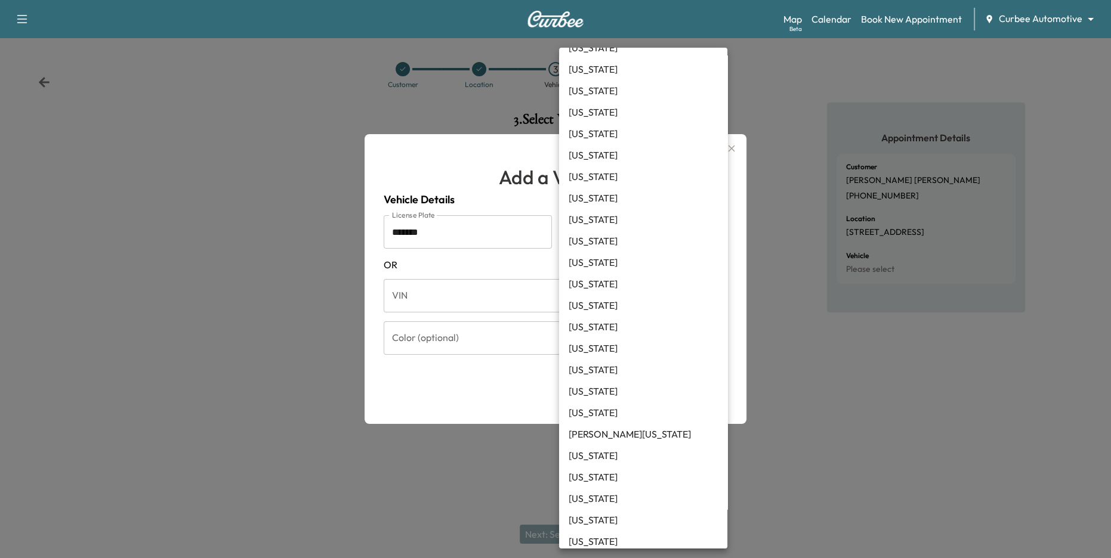
click at [624, 493] on li "Michigan" at bounding box center [643, 498] width 168 height 21
type input "**"
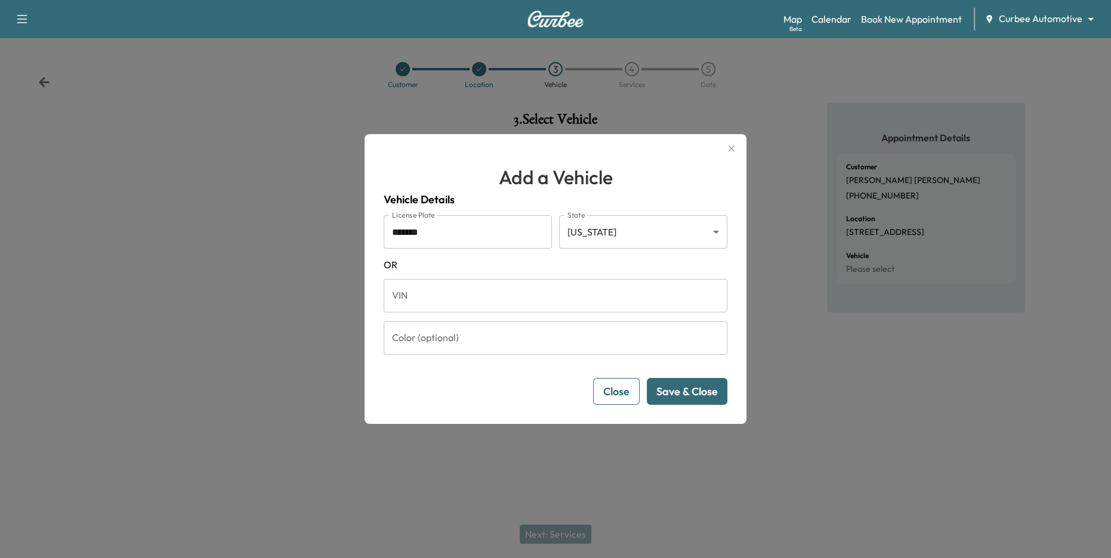
click at [692, 392] on button "Save & Close" at bounding box center [687, 391] width 81 height 27
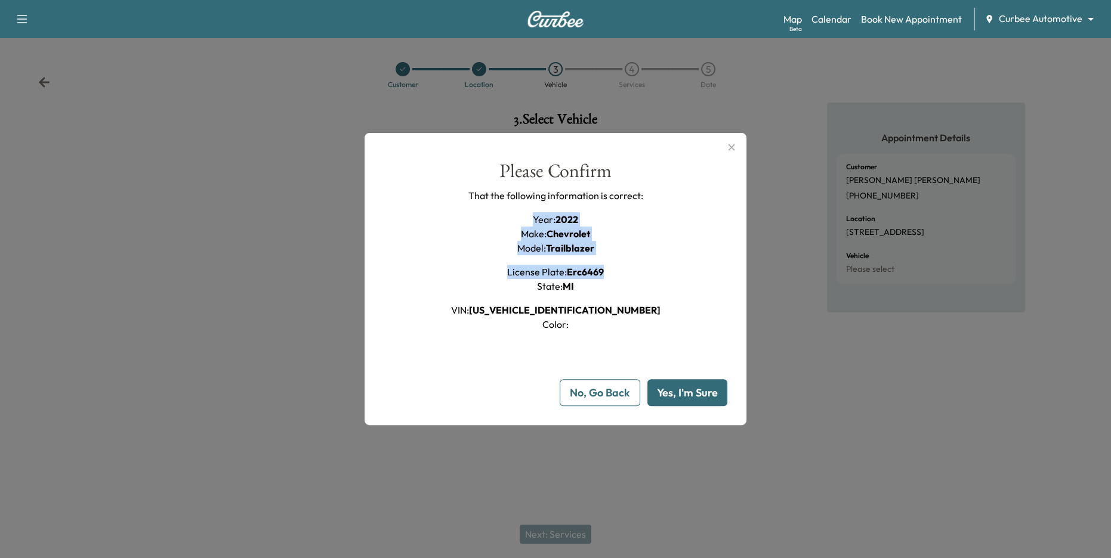
drag, startPoint x: 530, startPoint y: 217, endPoint x: 633, endPoint y: 287, distance: 125.4
click at [633, 287] on div "Please Confirm That the following information is correct: Year : 2022 Make : Ch…" at bounding box center [556, 247] width 344 height 170
click at [611, 273] on div "Year : 2022 Make : Chevrolet Model : Trailblazer License Plate : erc6469 State …" at bounding box center [555, 271] width 209 height 119
drag, startPoint x: 536, startPoint y: 214, endPoint x: 614, endPoint y: 277, distance: 100.9
click at [614, 277] on div "Please Confirm That the following information is correct: Year : 2022 Make : Ch…" at bounding box center [556, 247] width 344 height 170
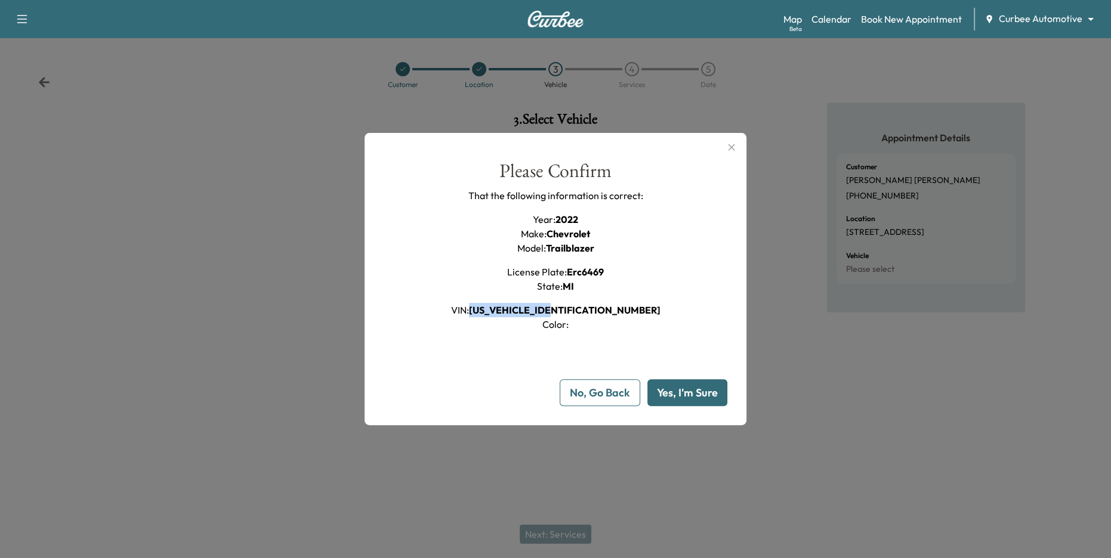
drag, startPoint x: 518, startPoint y: 311, endPoint x: 604, endPoint y: 310, distance: 85.9
click at [604, 310] on span "KL79MRSL2NB125341" at bounding box center [564, 310] width 191 height 12
click at [661, 322] on div "Please Confirm That the following information is correct: Year : 2022 Make : Ch…" at bounding box center [556, 247] width 344 height 170
click at [685, 389] on button "Yes, I'm Sure" at bounding box center [687, 392] width 80 height 27
type input "**"
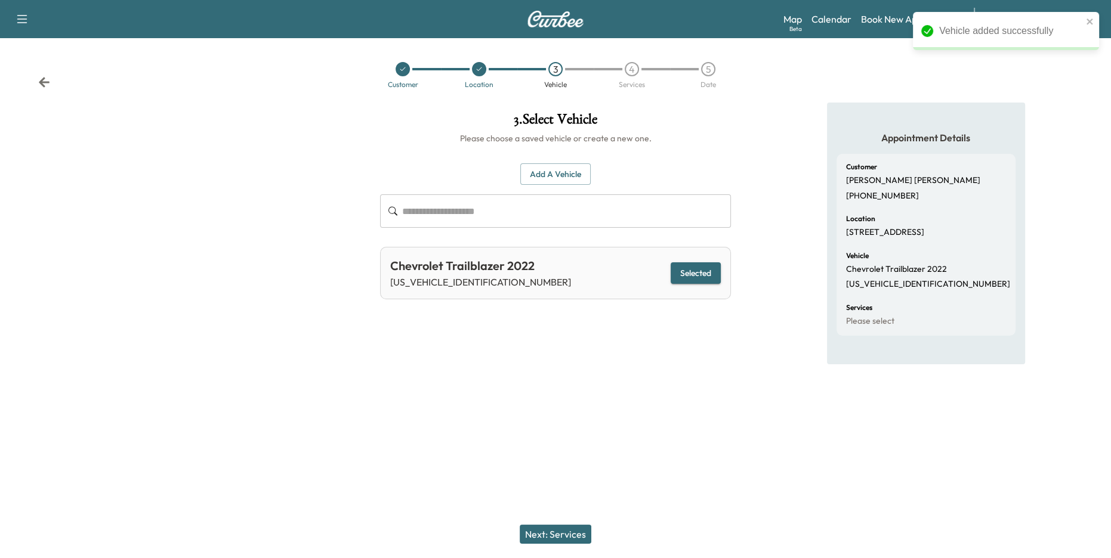
click at [551, 538] on button "Next: Services" at bounding box center [555, 534] width 72 height 19
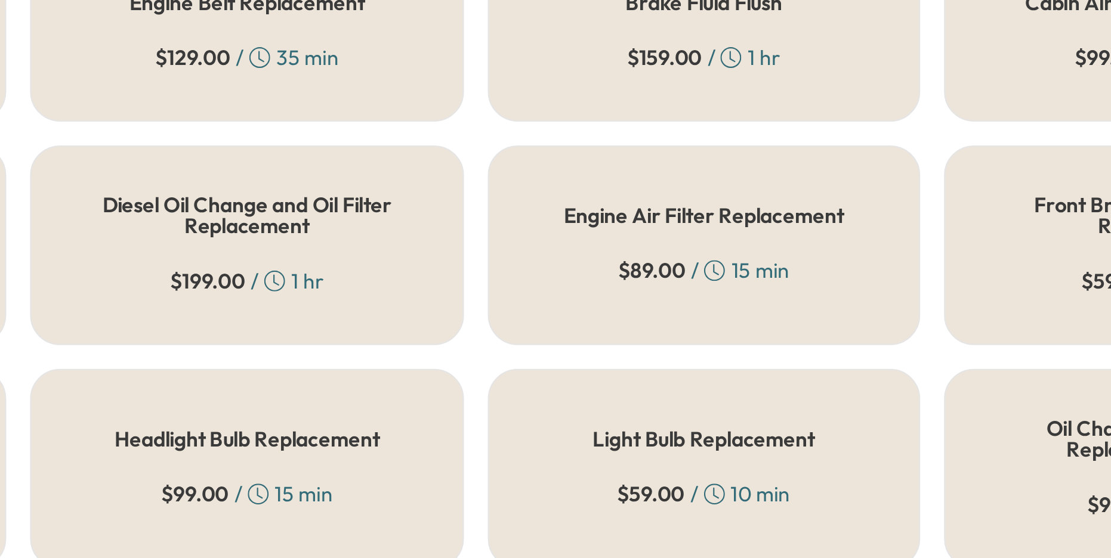
scroll to position [89, 0]
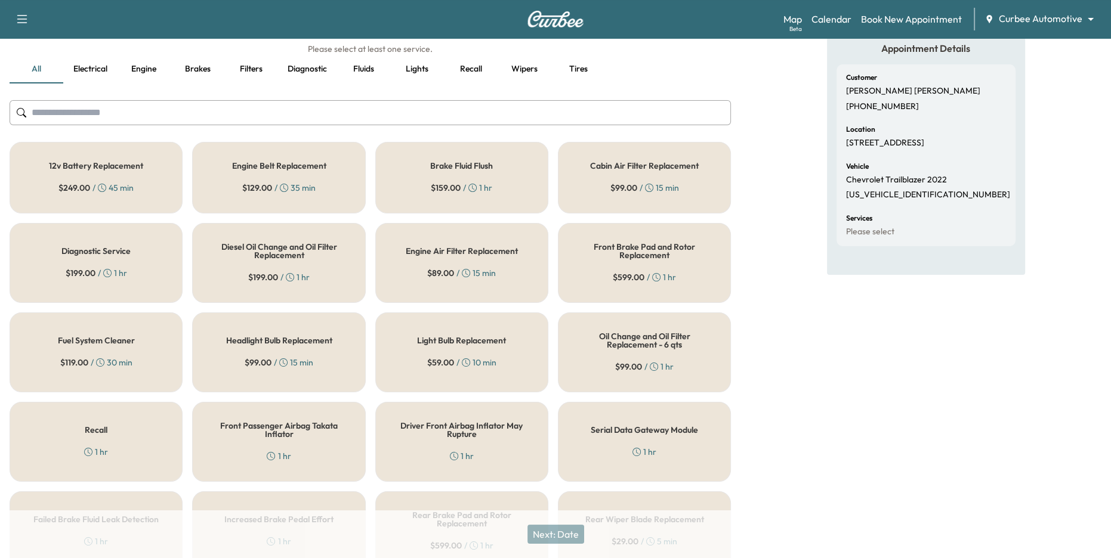
click at [146, 165] on div "12v Battery Replacement $ 249.00 / 45 min" at bounding box center [96, 178] width 173 height 72
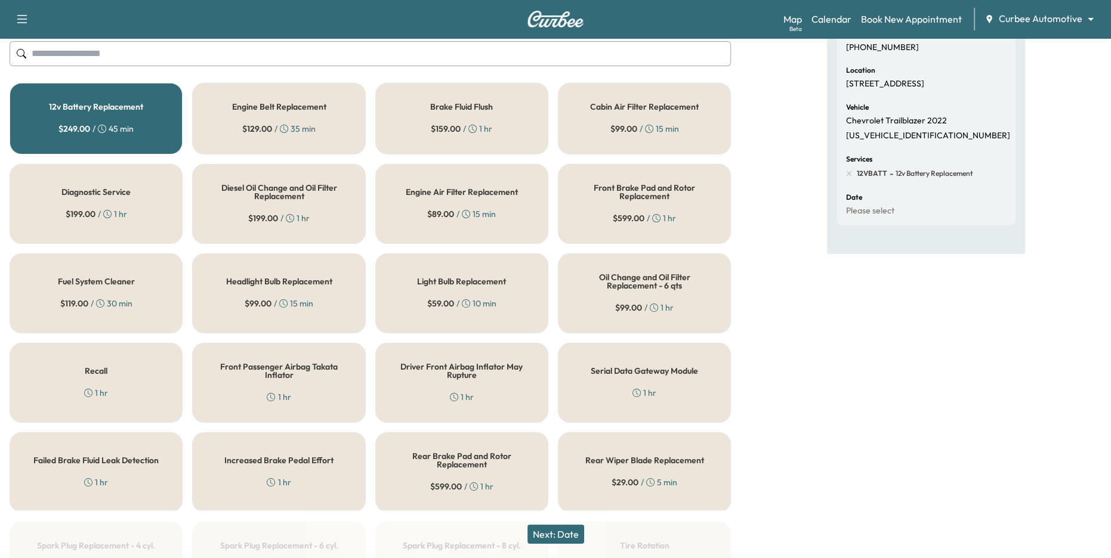
scroll to position [149, 0]
click at [429, 219] on div "Engine Air Filter Replacement $ 89.00 / 15 min" at bounding box center [461, 203] width 173 height 80
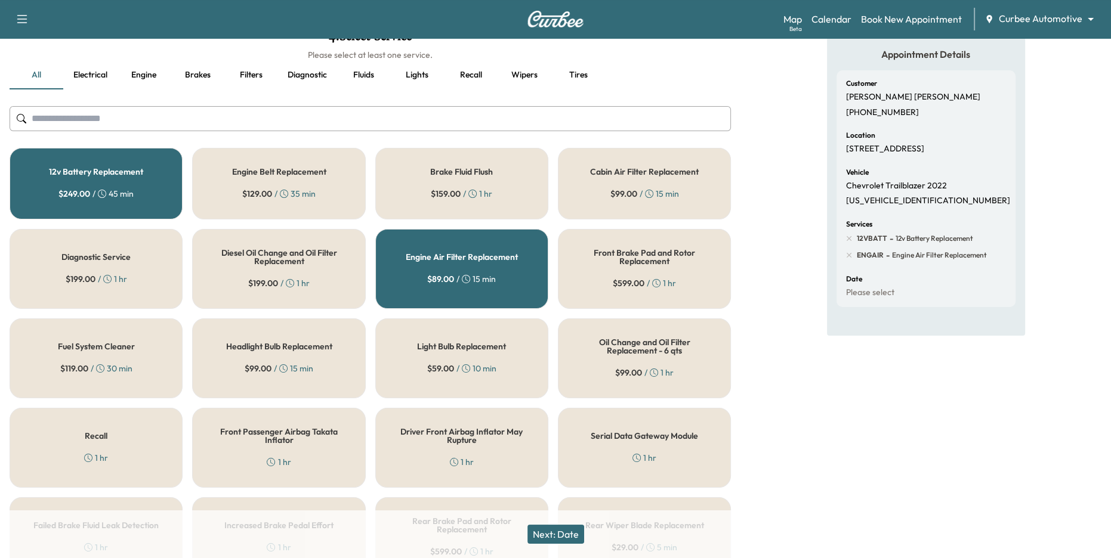
scroll to position [46, 0]
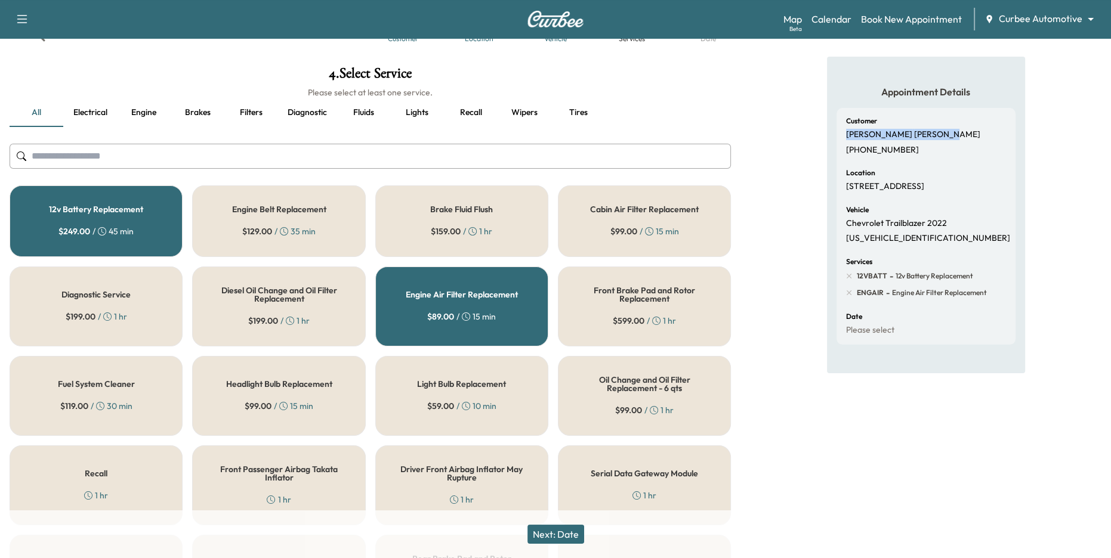
drag, startPoint x: 843, startPoint y: 134, endPoint x: 929, endPoint y: 143, distance: 86.3
click at [929, 143] on div "Customer Megan Zimmerman (517) 740-7226 Location 333 W Camden St, Baltimore, MD…" at bounding box center [925, 226] width 179 height 237
drag, startPoint x: 842, startPoint y: 184, endPoint x: 950, endPoint y: 200, distance: 109.1
click at [949, 199] on div "Customer Megan Zimmerman (517) 740-7226 Location 333 W Camden St, Baltimore, MD…" at bounding box center [925, 226] width 179 height 237
drag, startPoint x: 845, startPoint y: 236, endPoint x: 953, endPoint y: 267, distance: 112.5
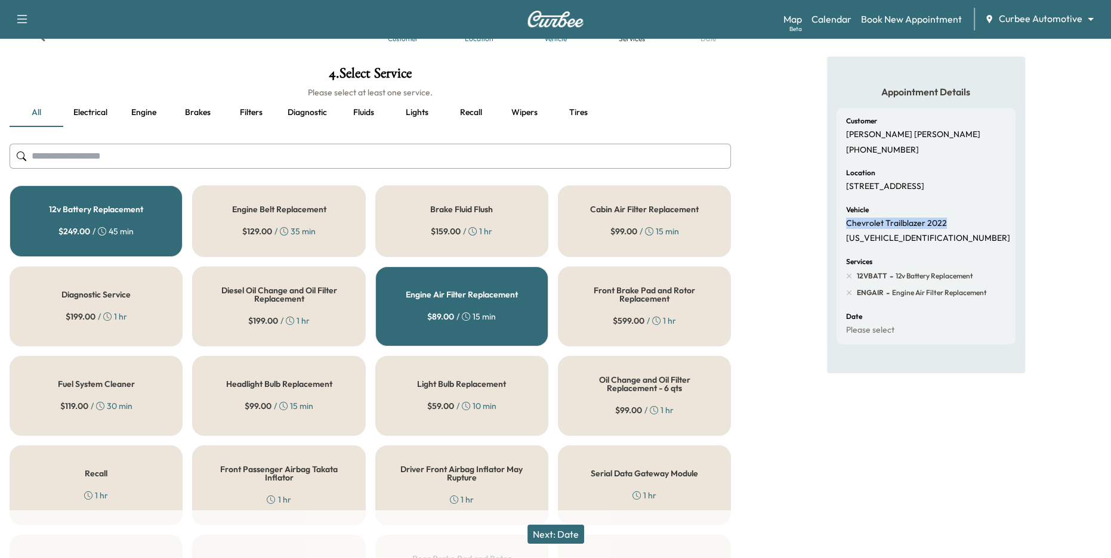
click at [952, 264] on div "Customer Megan Zimmerman (517) 740-7226 Location 333 W Camden St, Baltimore, MD…" at bounding box center [925, 226] width 179 height 237
click at [413, 114] on button "Lights" at bounding box center [417, 112] width 54 height 29
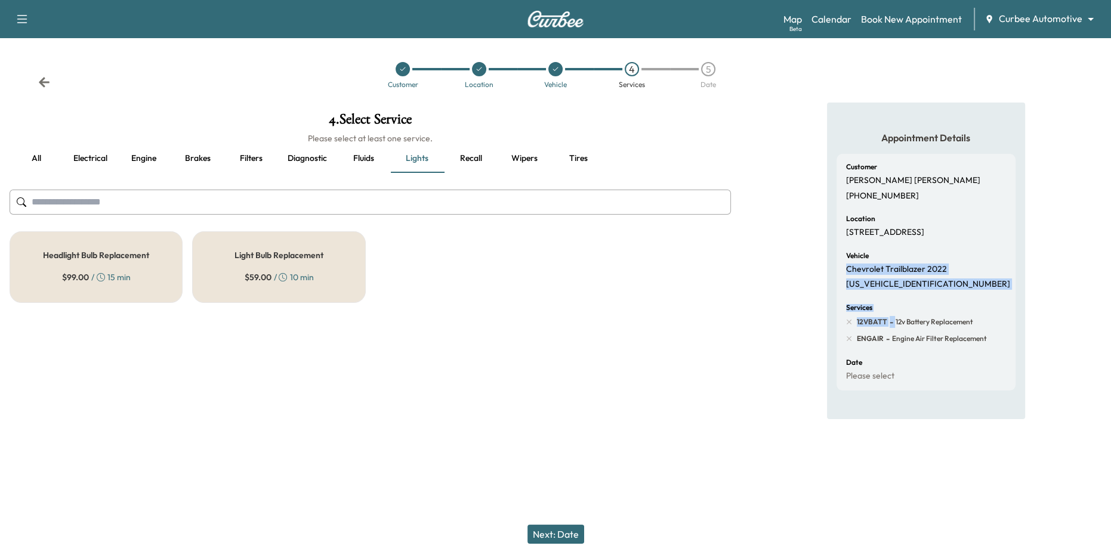
click at [128, 262] on div "Headlight Bulb Replacement $ 99.00 / 15 min" at bounding box center [96, 267] width 173 height 72
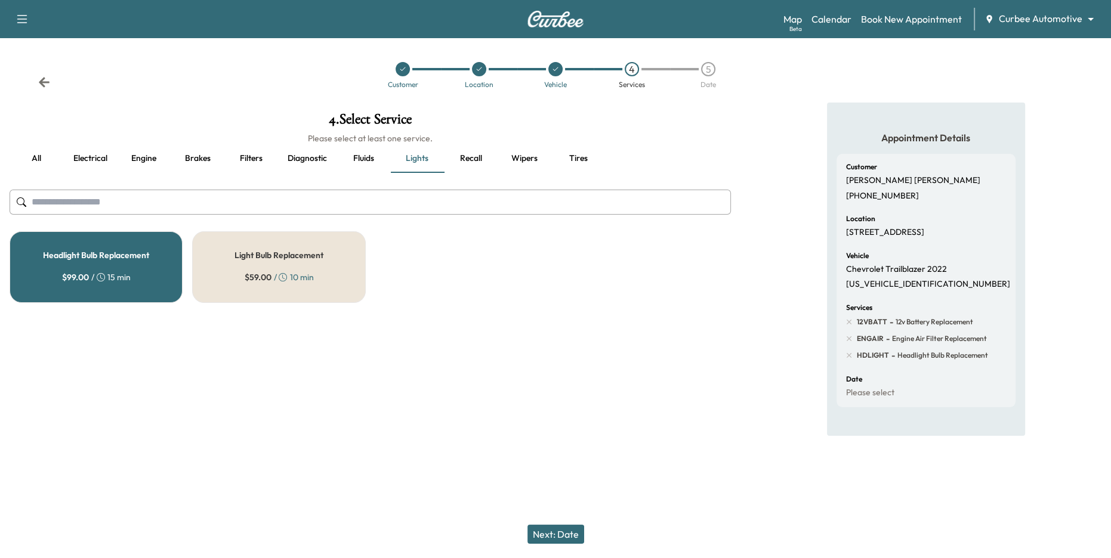
click at [907, 394] on div "Date Please select" at bounding box center [926, 387] width 160 height 23
click at [564, 533] on button "Next: Date" at bounding box center [555, 534] width 57 height 19
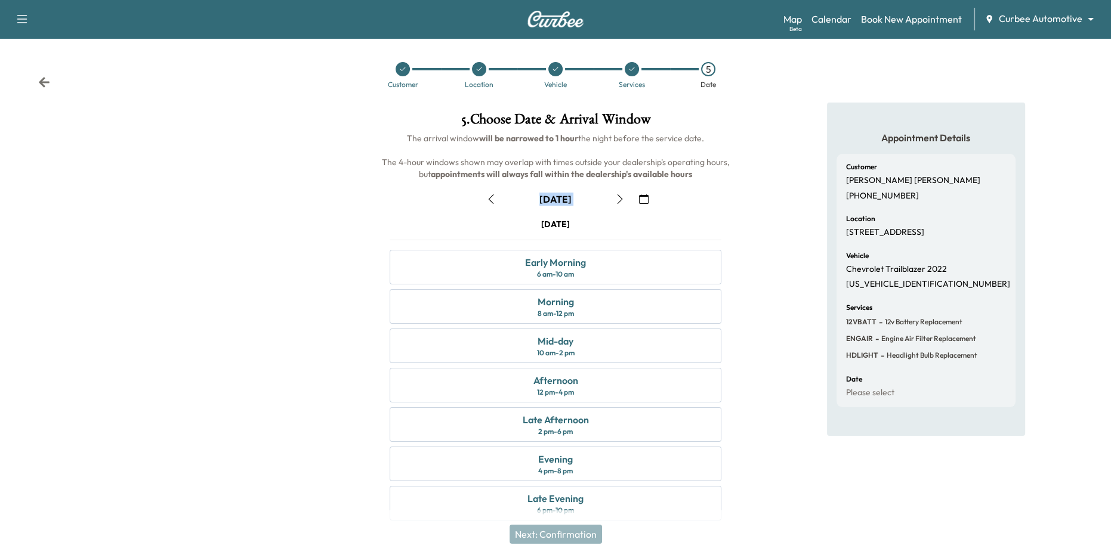
drag, startPoint x: 526, startPoint y: 200, endPoint x: 598, endPoint y: 200, distance: 71.6
click at [598, 200] on div "September 16" at bounding box center [555, 199] width 149 height 19
click at [642, 198] on icon "button" at bounding box center [644, 199] width 10 height 10
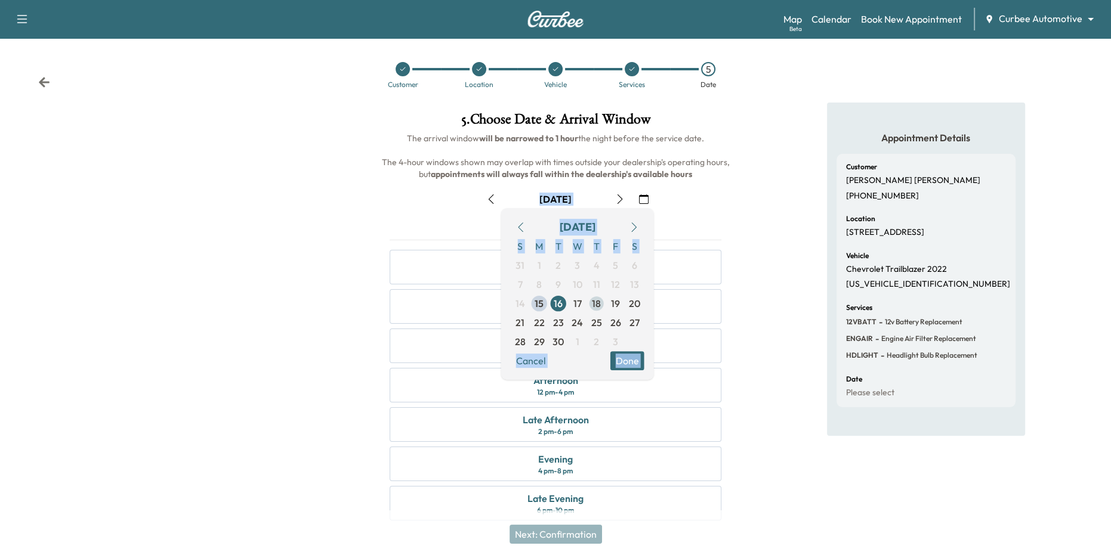
click at [596, 302] on span "18" at bounding box center [596, 303] width 9 height 14
click at [555, 304] on span "16" at bounding box center [557, 303] width 9 height 14
click at [630, 362] on button "Done" at bounding box center [627, 360] width 34 height 19
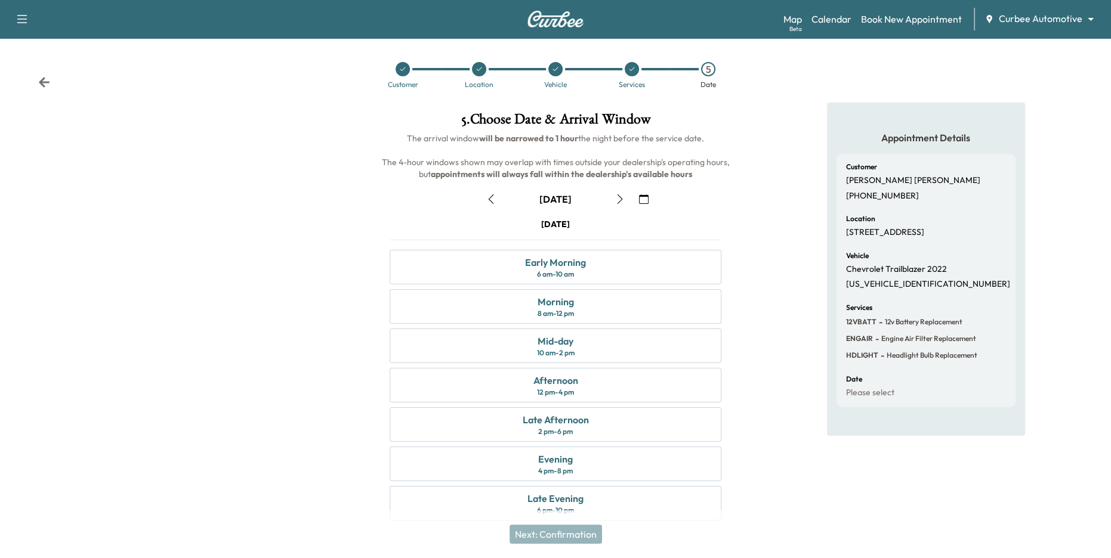
click at [519, 156] on span "The arrival window will be narrowed to 1 hour the night before the service date…" at bounding box center [556, 156] width 350 height 47
drag, startPoint x: 408, startPoint y: 138, endPoint x: 722, endPoint y: 145, distance: 314.4
click at [722, 145] on h6 "The arrival window will be narrowed to 1 hour the night before the service date…" at bounding box center [555, 156] width 351 height 48
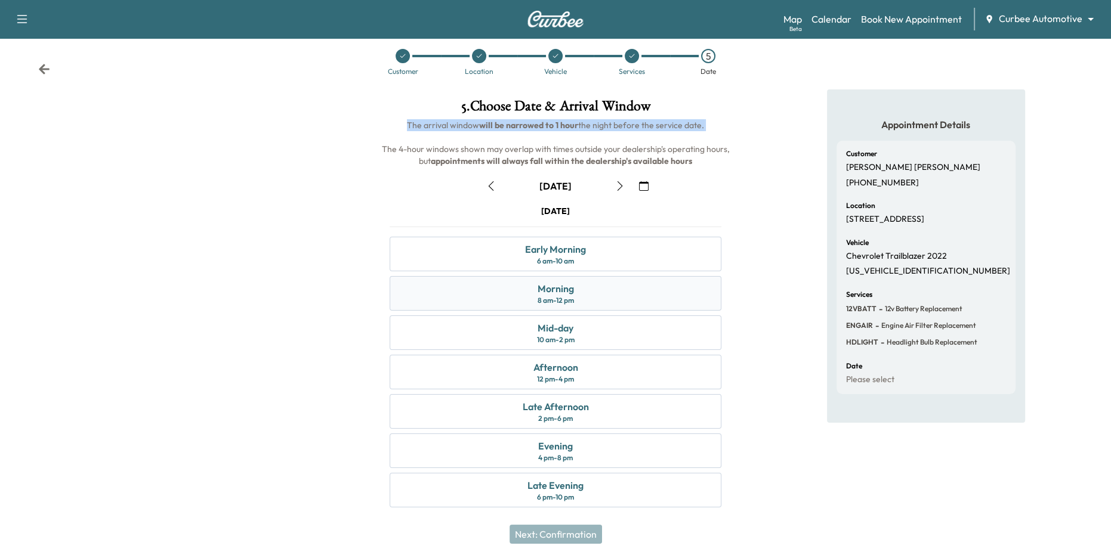
click at [590, 298] on div "Morning 8 am - 12 pm" at bounding box center [555, 293] width 332 height 35
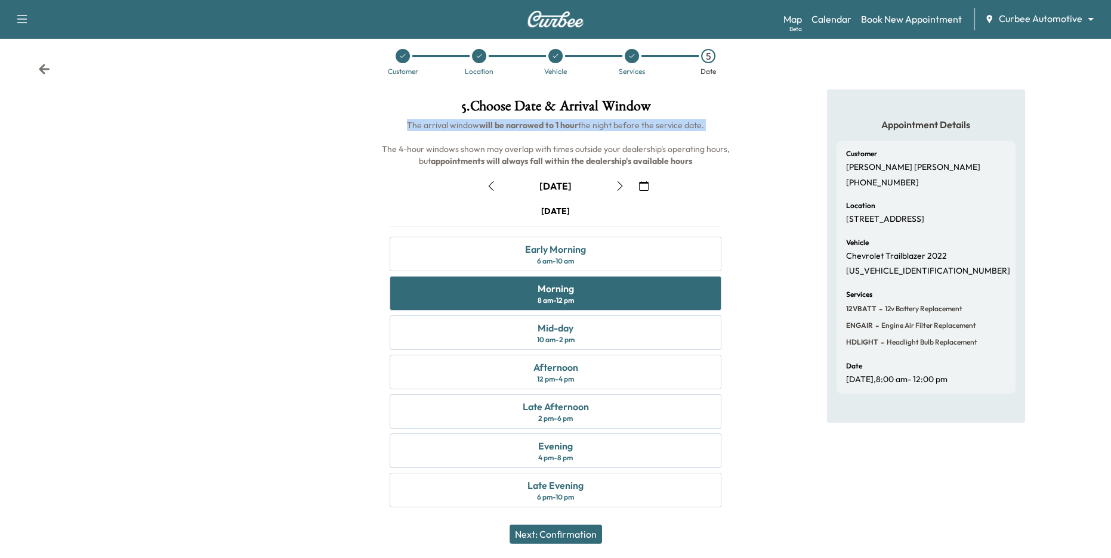
click at [559, 536] on button "Next: Confirmation" at bounding box center [555, 534] width 92 height 19
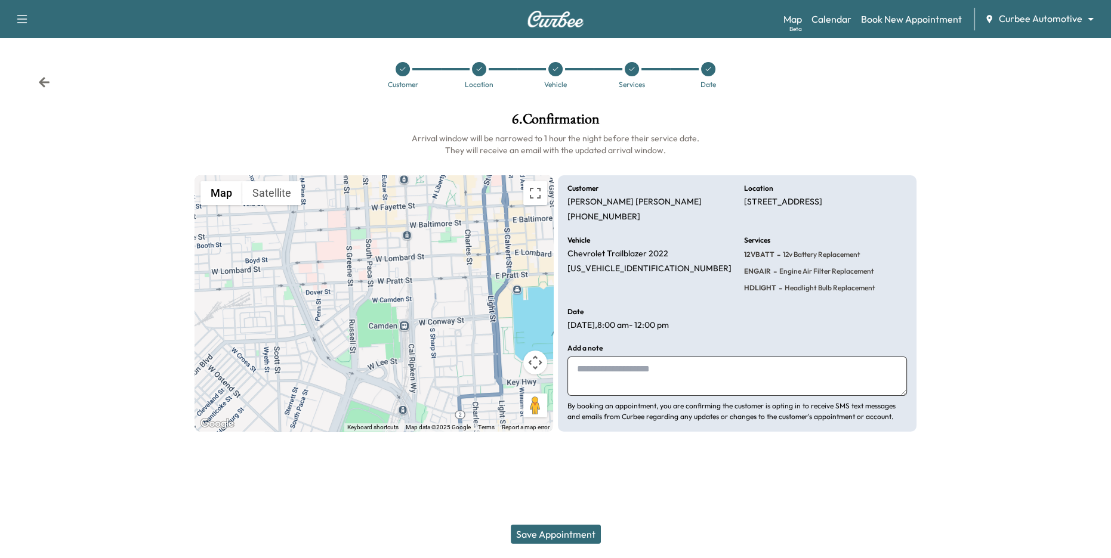
click at [651, 365] on textarea at bounding box center [736, 376] width 339 height 39
type textarea "**********"
click at [558, 490] on div "Support Log Out Map Beta Calendar Book New Appointment Curbee Automotive ******…" at bounding box center [555, 279] width 1111 height 558
click at [561, 535] on button "Save Appointment" at bounding box center [556, 534] width 90 height 19
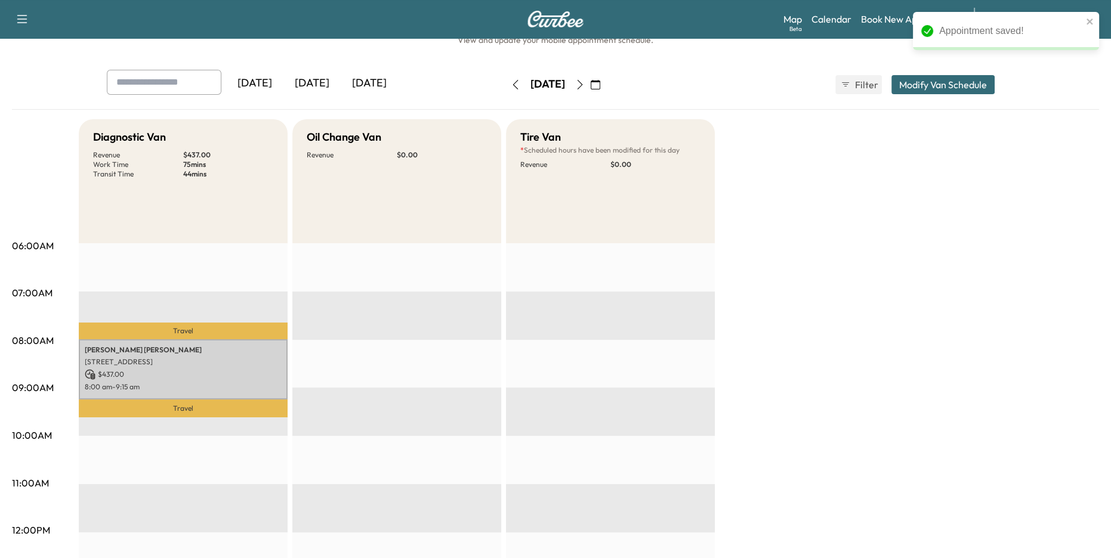
scroll to position [38, 0]
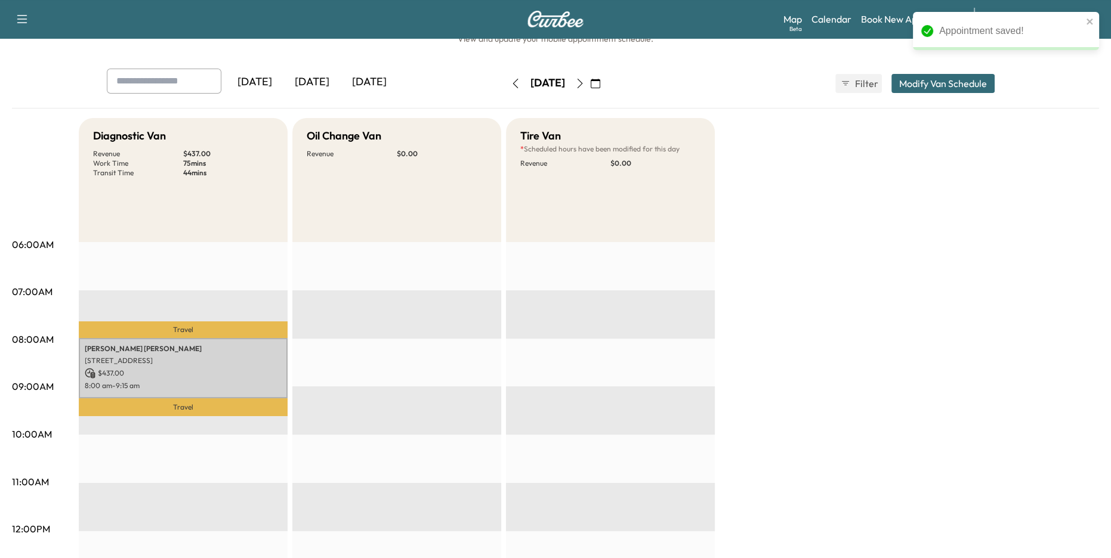
drag, startPoint x: 488, startPoint y: 83, endPoint x: 584, endPoint y: 87, distance: 96.1
click at [584, 87] on div "[DATE]" at bounding box center [547, 83] width 85 height 19
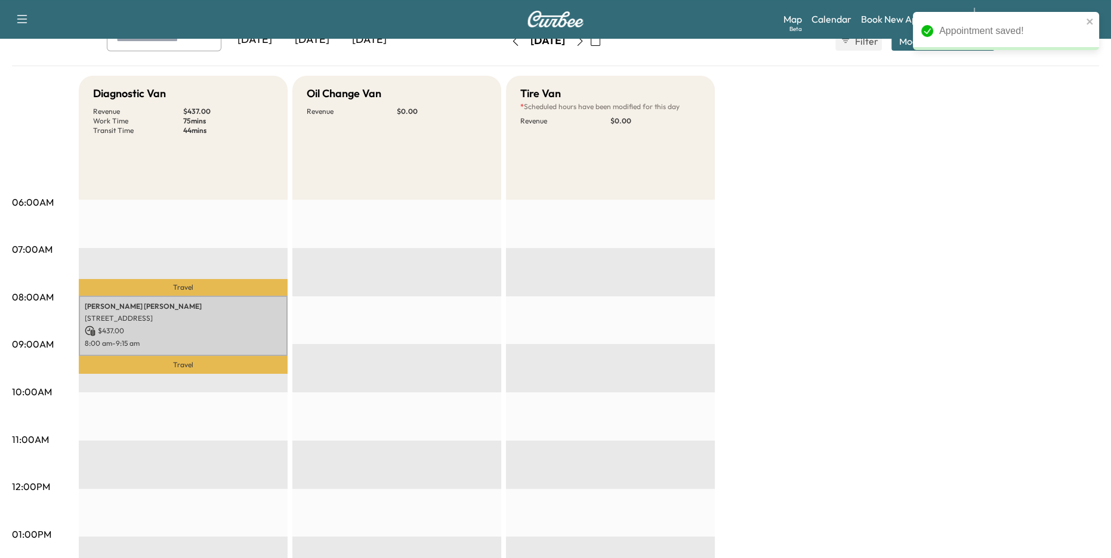
scroll to position [81, 0]
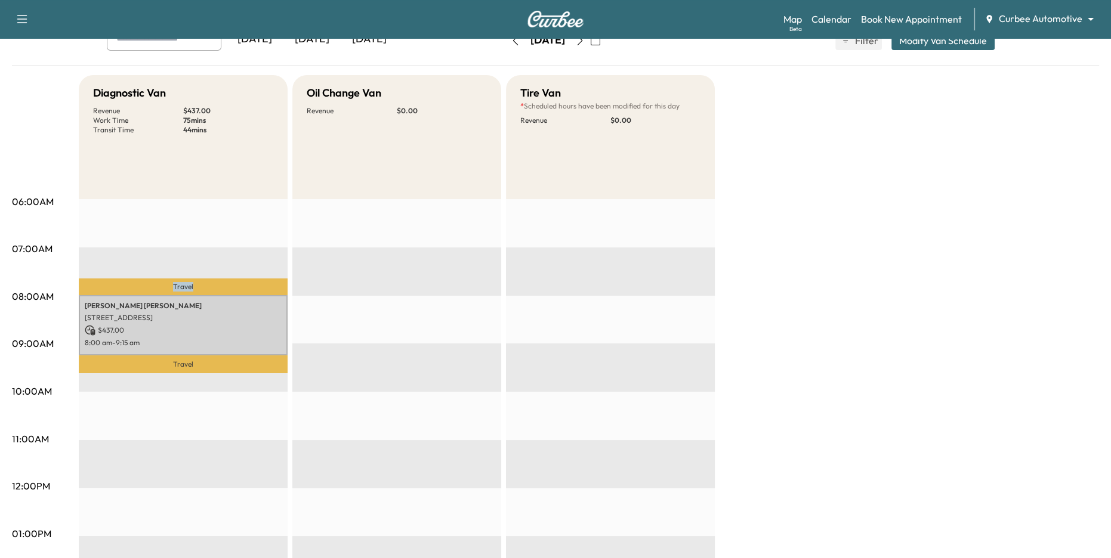
drag, startPoint x: 166, startPoint y: 287, endPoint x: 203, endPoint y: 287, distance: 37.0
click at [203, 287] on p "Travel" at bounding box center [183, 287] width 209 height 17
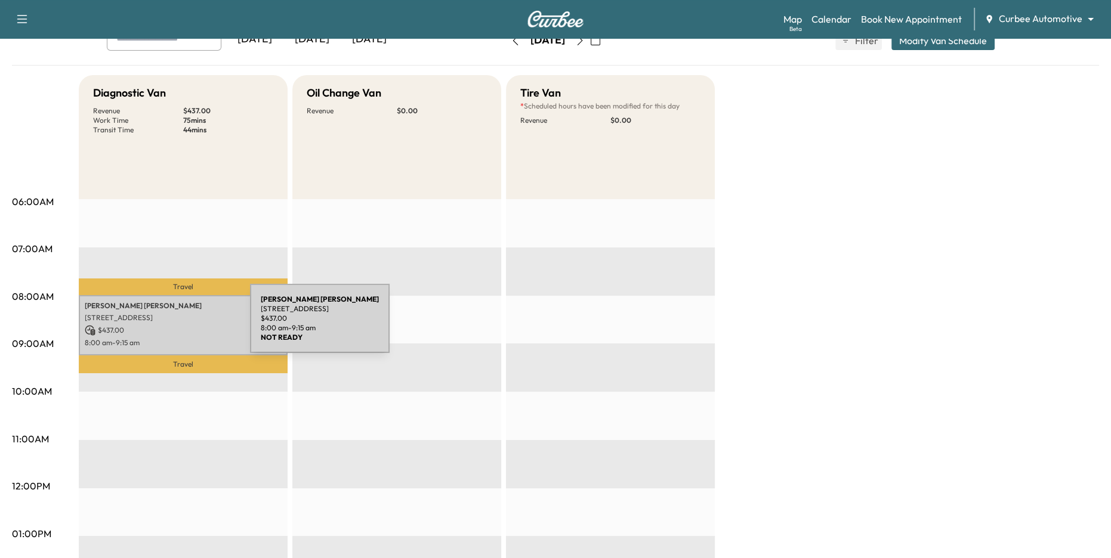
click at [160, 326] on p "$ 437.00" at bounding box center [183, 330] width 197 height 11
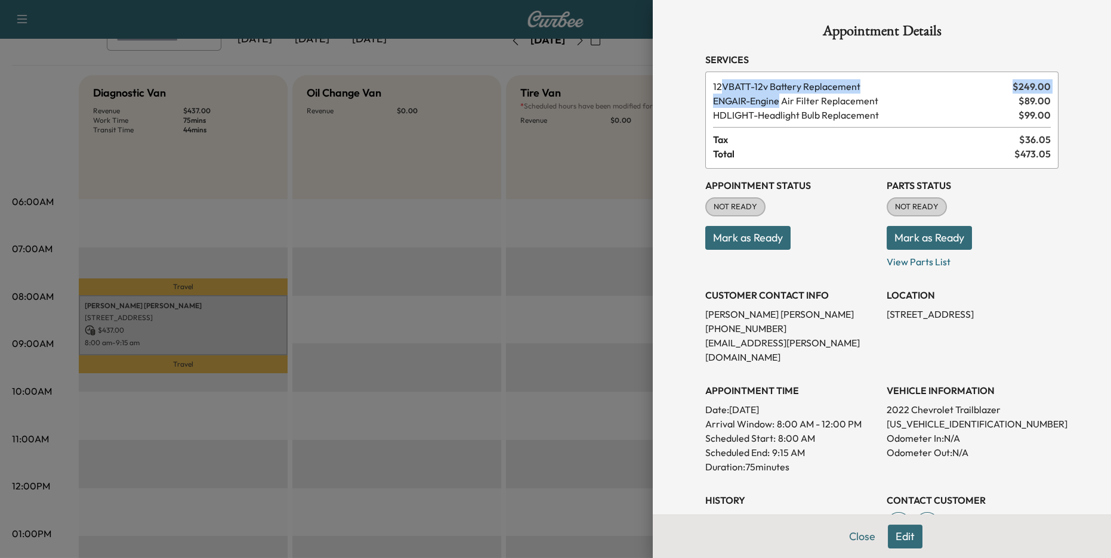
drag, startPoint x: 720, startPoint y: 88, endPoint x: 785, endPoint y: 129, distance: 77.4
click at [785, 127] on div "12VBATT - 12v Battery Replacement $ 249.00 ENGAIR - Engine Air Filter Replaceme…" at bounding box center [881, 120] width 353 height 97
click at [783, 191] on h3 "Appointment Status" at bounding box center [791, 185] width 172 height 14
click at [484, 262] on div at bounding box center [555, 279] width 1111 height 558
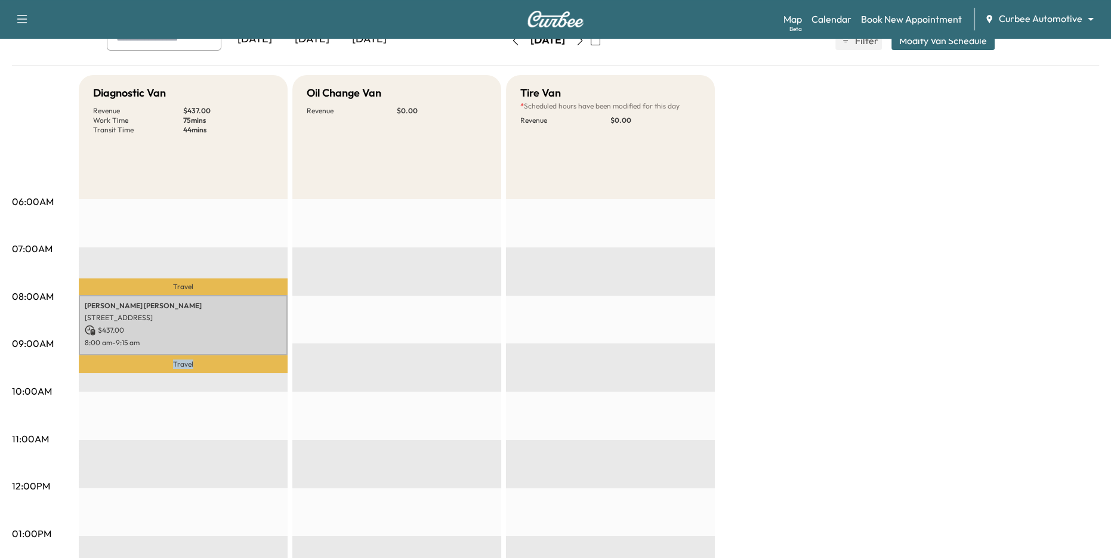
drag, startPoint x: 160, startPoint y: 363, endPoint x: 257, endPoint y: 366, distance: 97.2
click at [257, 366] on p "Travel" at bounding box center [183, 364] width 209 height 18
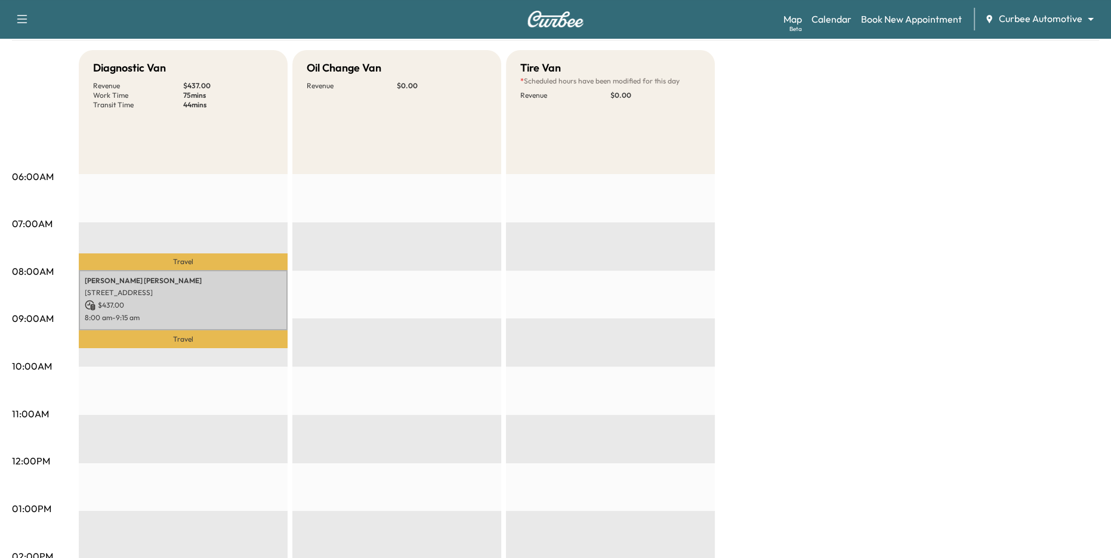
scroll to position [107, 0]
click at [886, 17] on link "Book New Appointment" at bounding box center [911, 19] width 101 height 14
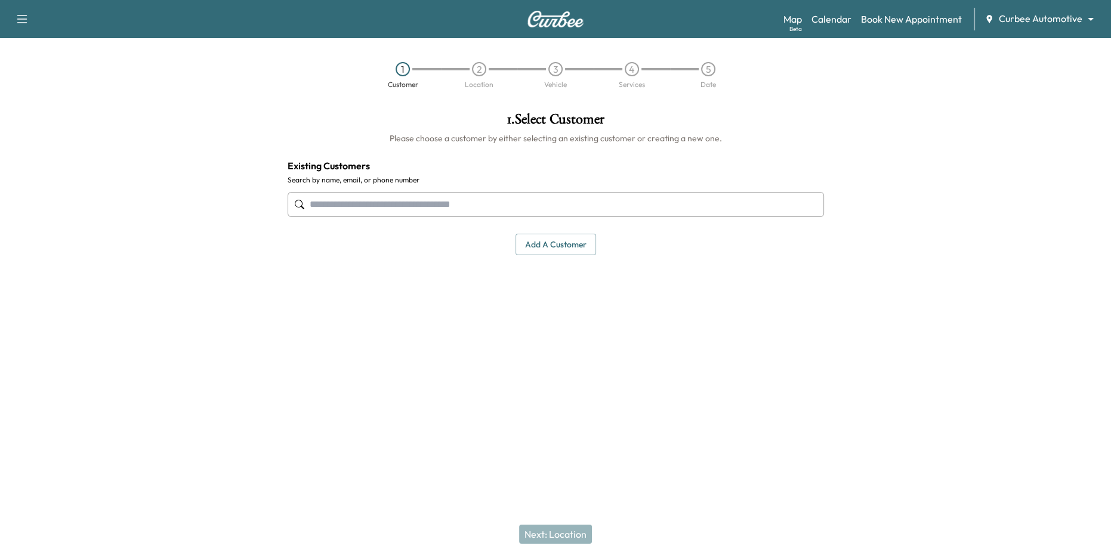
click at [531, 206] on input "text" at bounding box center [555, 204] width 536 height 25
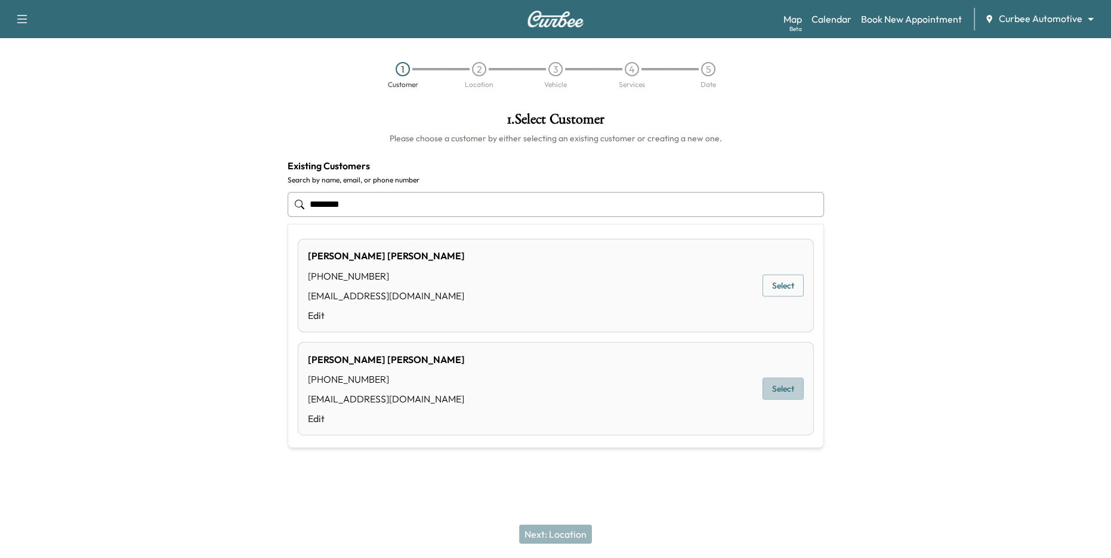
click at [777, 395] on button "Select" at bounding box center [782, 389] width 41 height 22
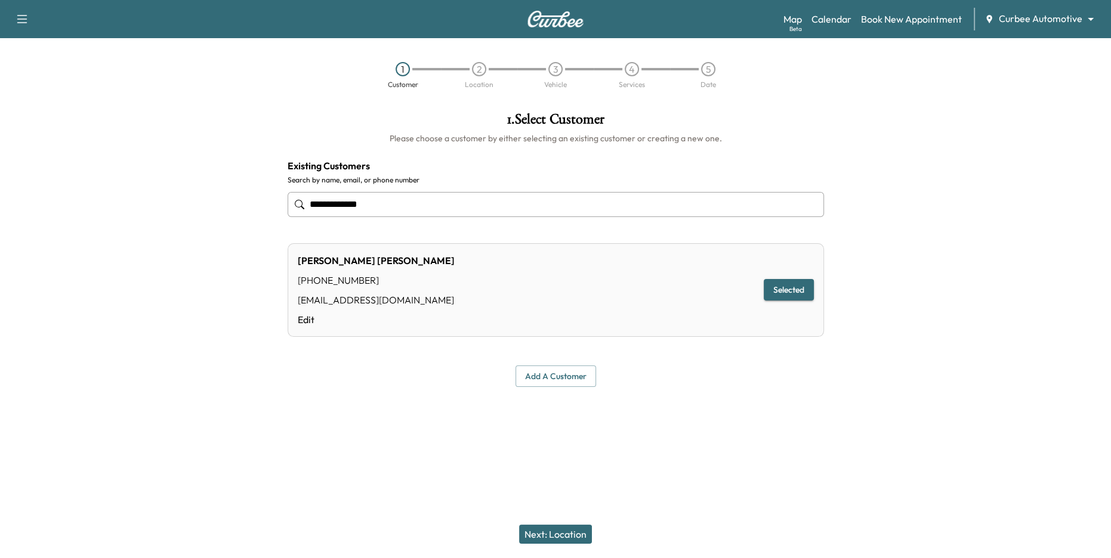
type input "**********"
click at [555, 544] on button "Next: Location" at bounding box center [555, 534] width 73 height 19
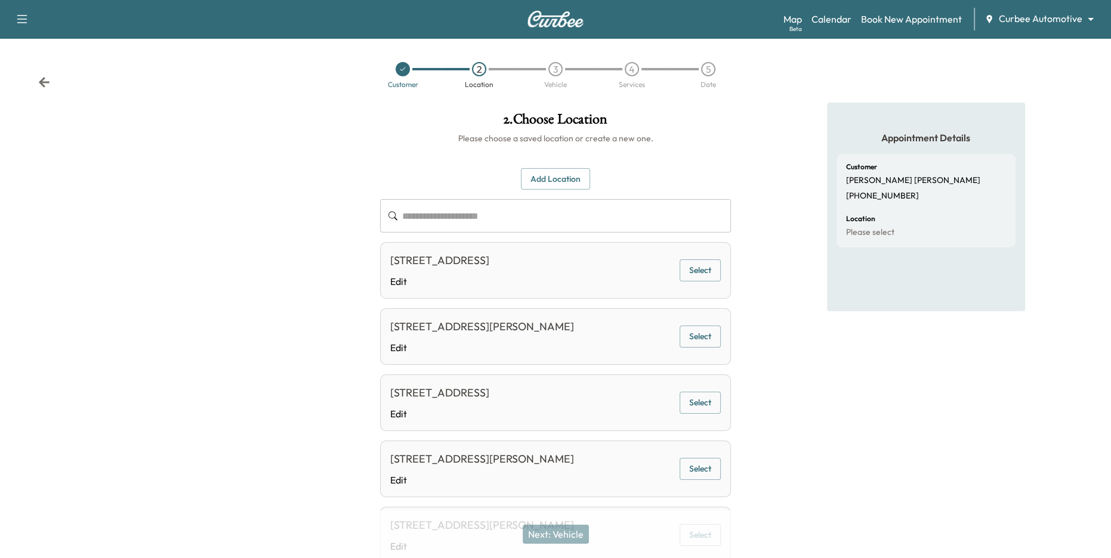
scroll to position [142, 0]
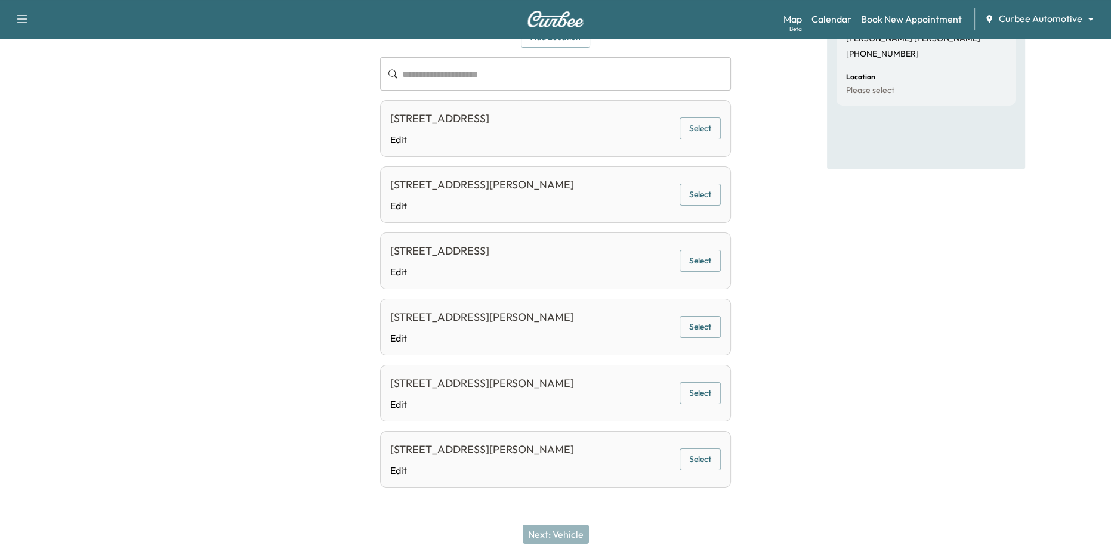
click at [700, 395] on button "Select" at bounding box center [699, 393] width 41 height 22
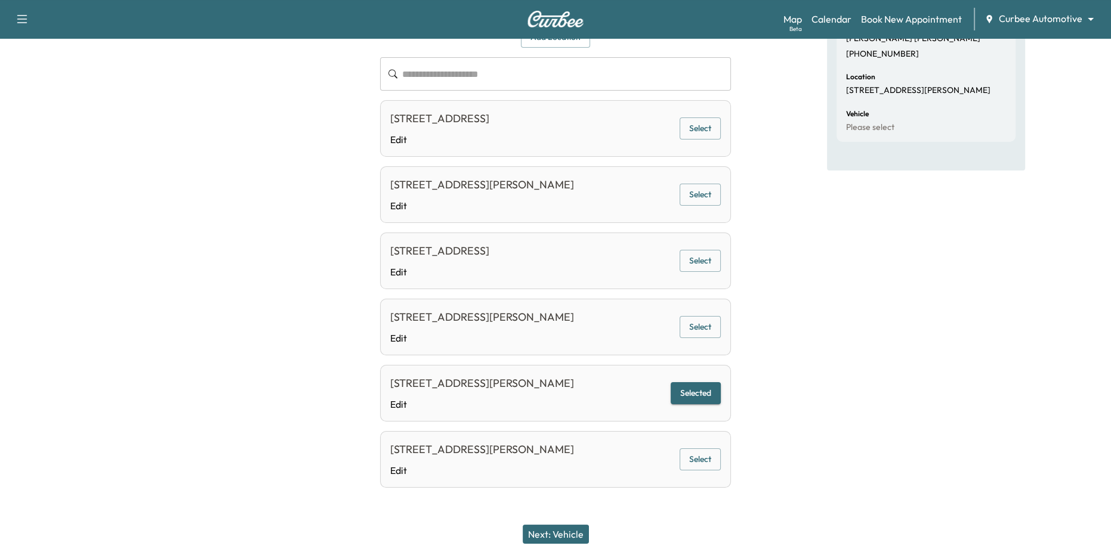
click at [570, 539] on button "Next: Vehicle" at bounding box center [555, 534] width 66 height 19
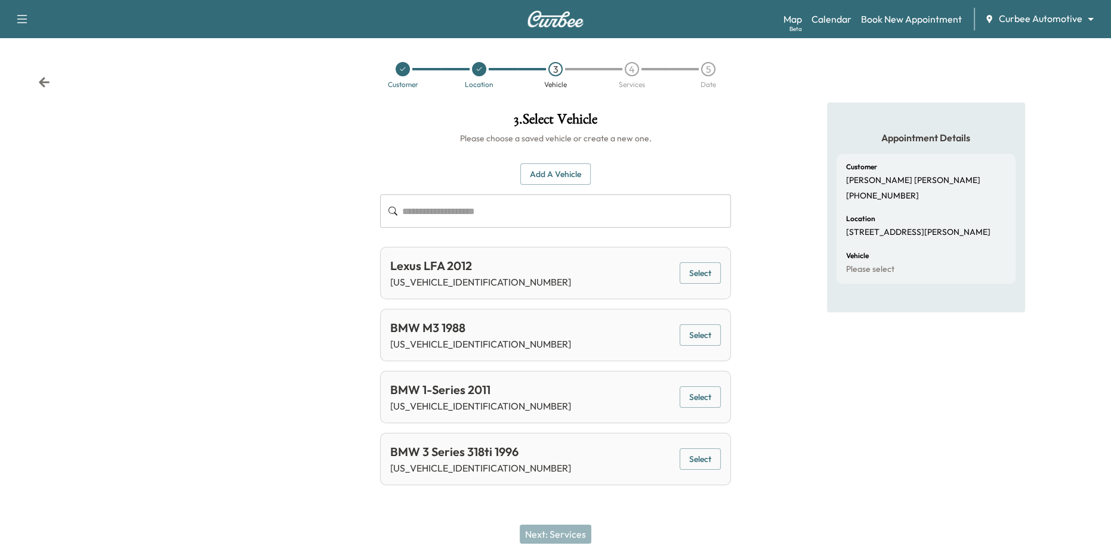
scroll to position [0, 0]
click at [707, 330] on button "Select" at bounding box center [699, 335] width 41 height 22
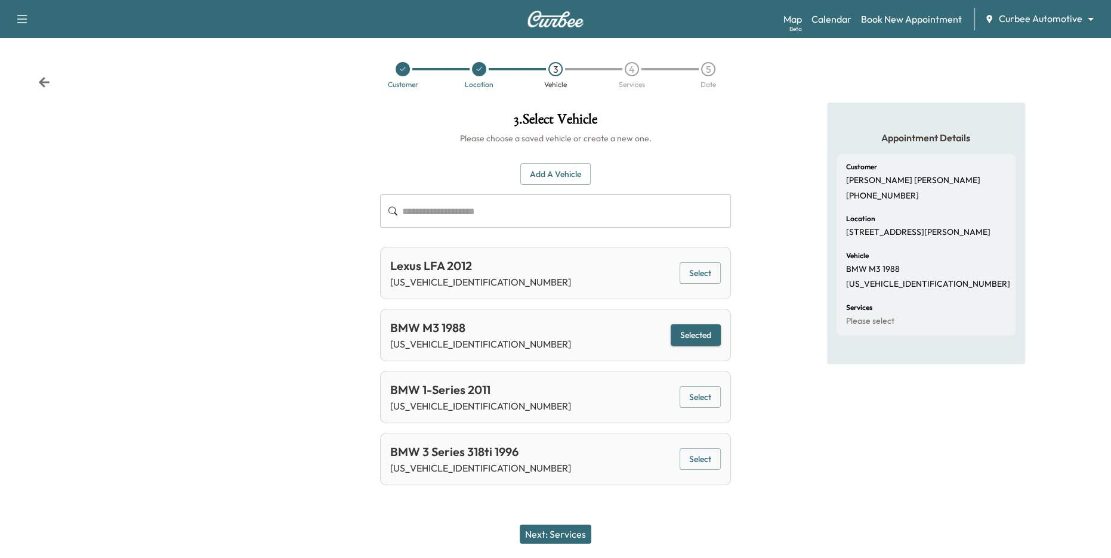
click at [561, 537] on button "Next: Services" at bounding box center [555, 534] width 72 height 19
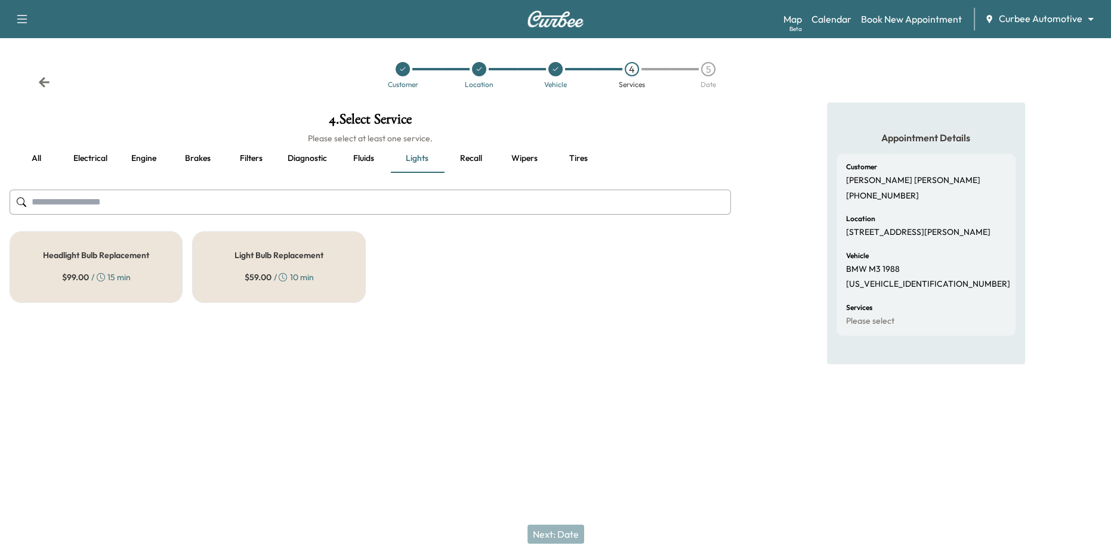
click at [358, 163] on button "Fluids" at bounding box center [363, 158] width 54 height 29
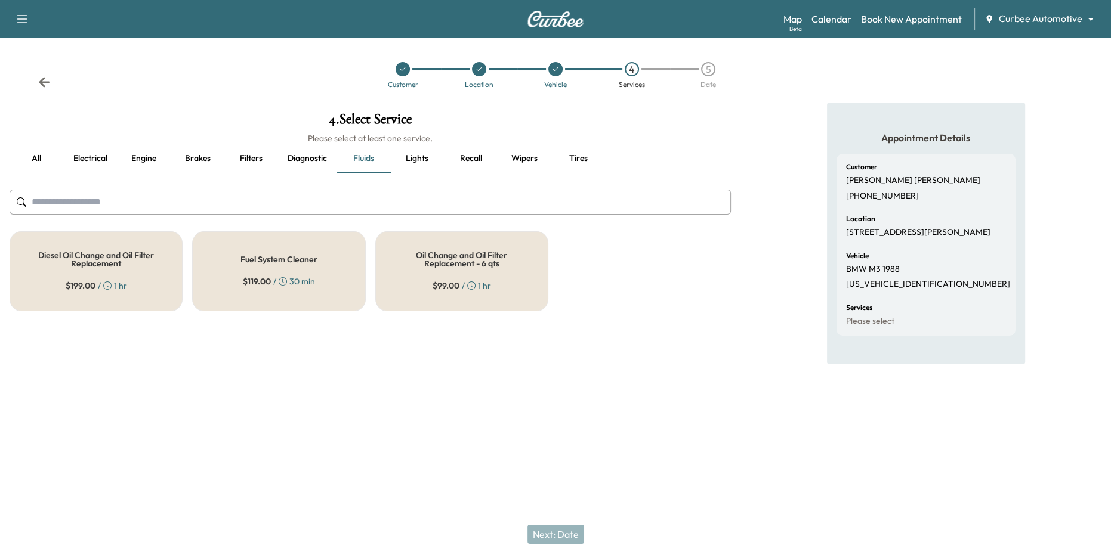
click at [418, 243] on div "Oil Change and Oil Filter Replacement - 6 qts $ 99.00 / 1 hr" at bounding box center [461, 271] width 173 height 80
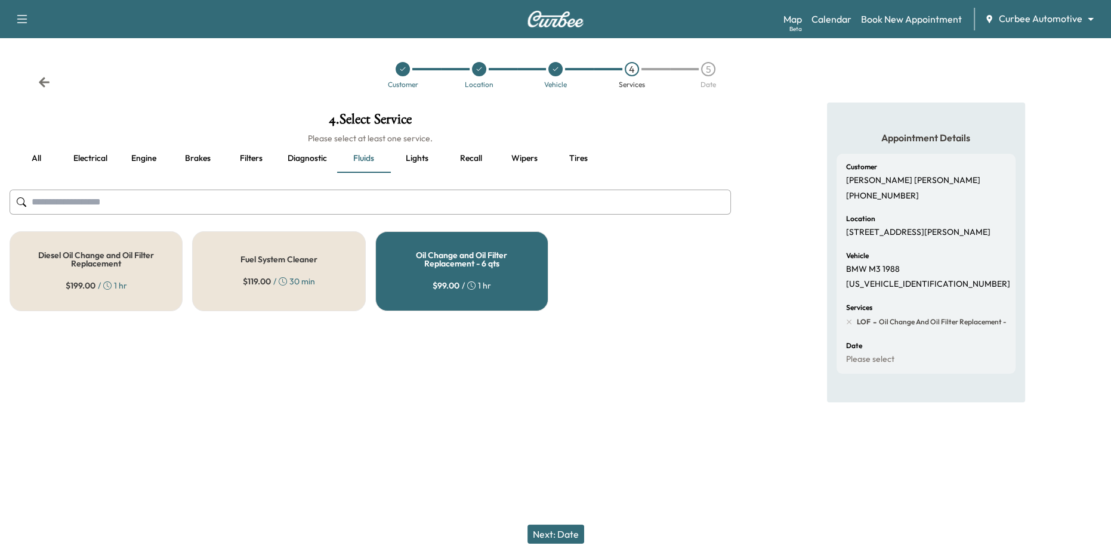
click at [560, 531] on button "Next: Date" at bounding box center [555, 534] width 57 height 19
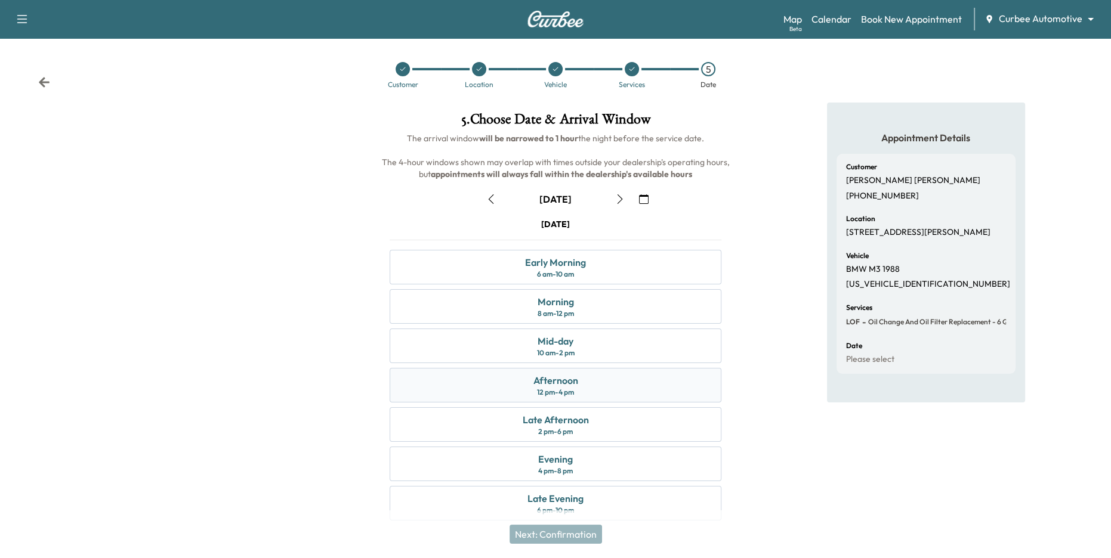
click at [592, 385] on div "Afternoon 12 pm - 4 pm" at bounding box center [555, 385] width 332 height 35
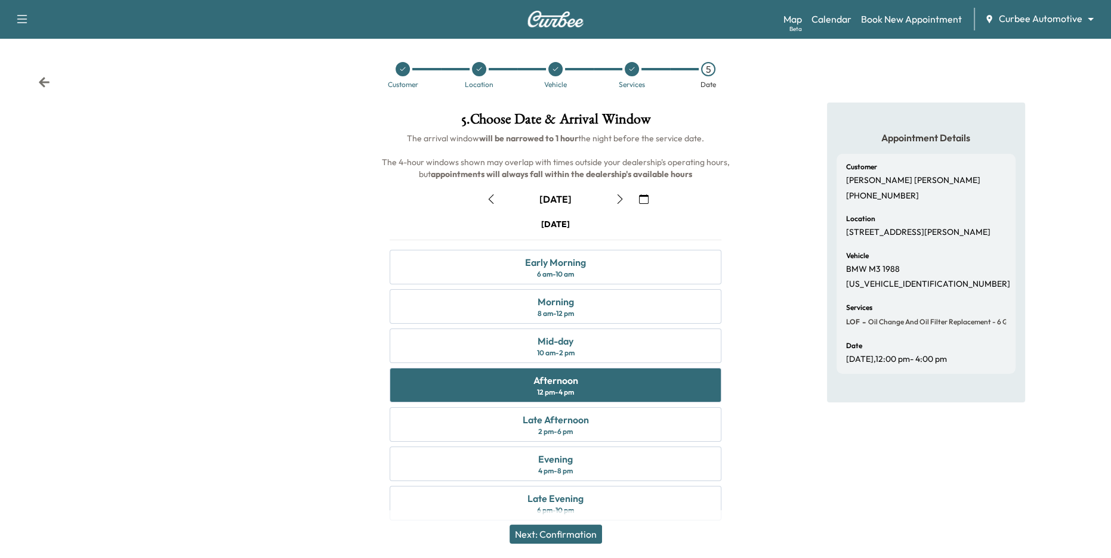
click at [549, 548] on div "Next: Confirmation" at bounding box center [555, 535] width 1111 height 48
click at [549, 538] on button "Next: Confirmation" at bounding box center [555, 534] width 92 height 19
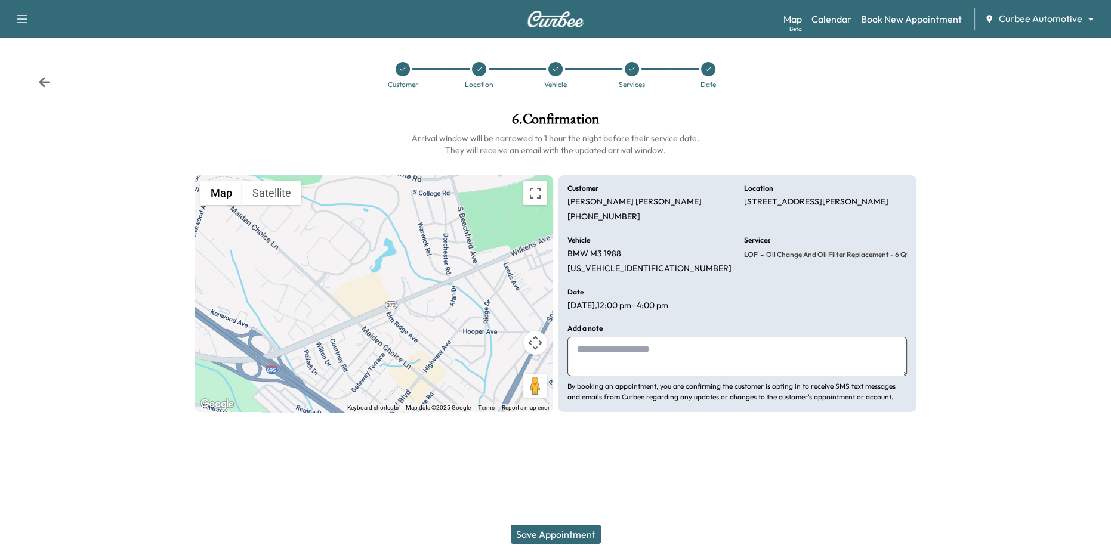
click at [549, 534] on button "Save Appointment" at bounding box center [556, 534] width 90 height 19
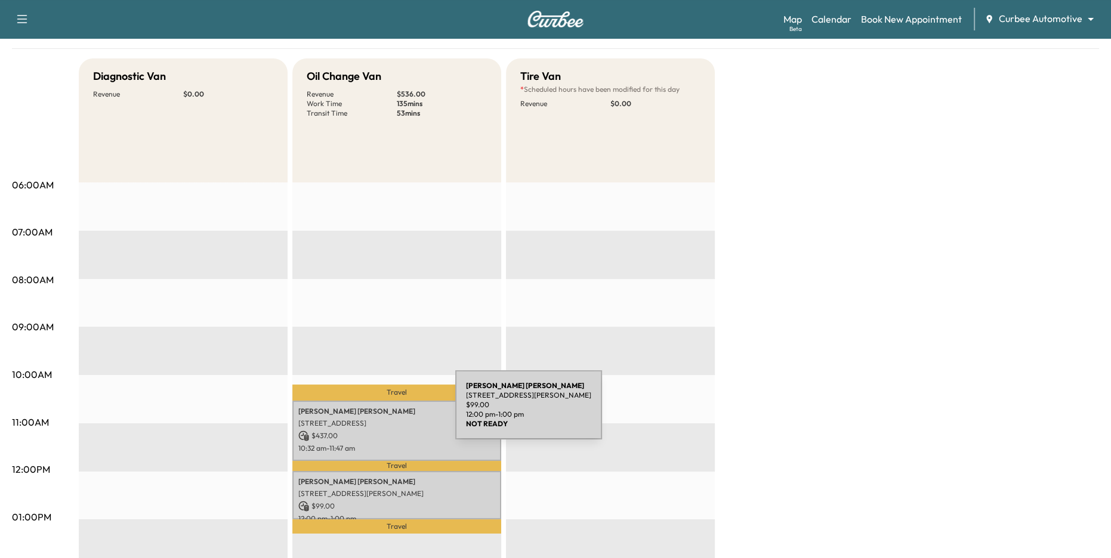
scroll to position [95, 0]
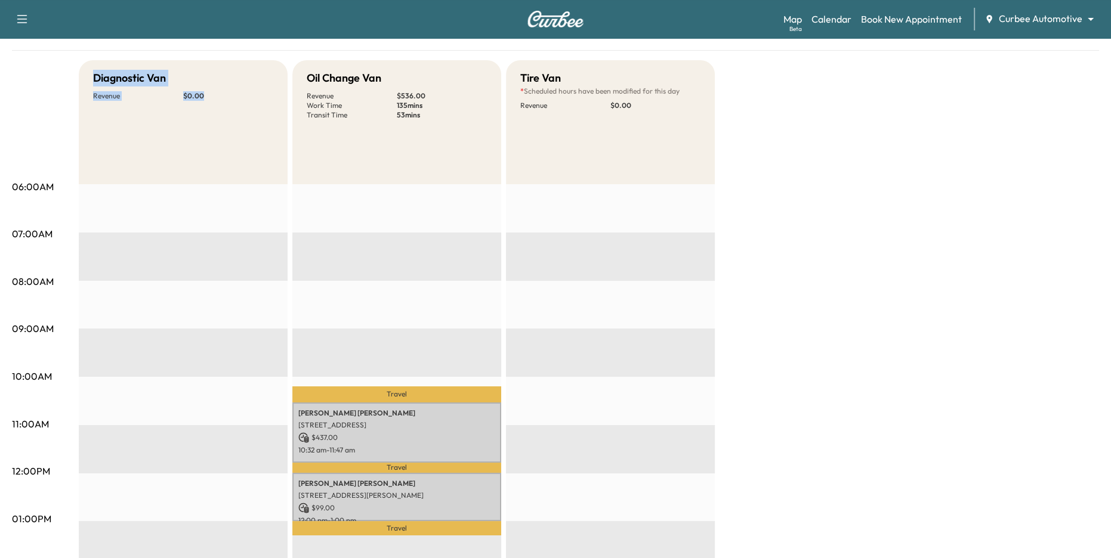
drag, startPoint x: 94, startPoint y: 75, endPoint x: 205, endPoint y: 400, distance: 343.8
click at [205, 400] on div "Diagnostic Van Revenue $ 0.00 EST Start" at bounding box center [183, 507] width 209 height 895
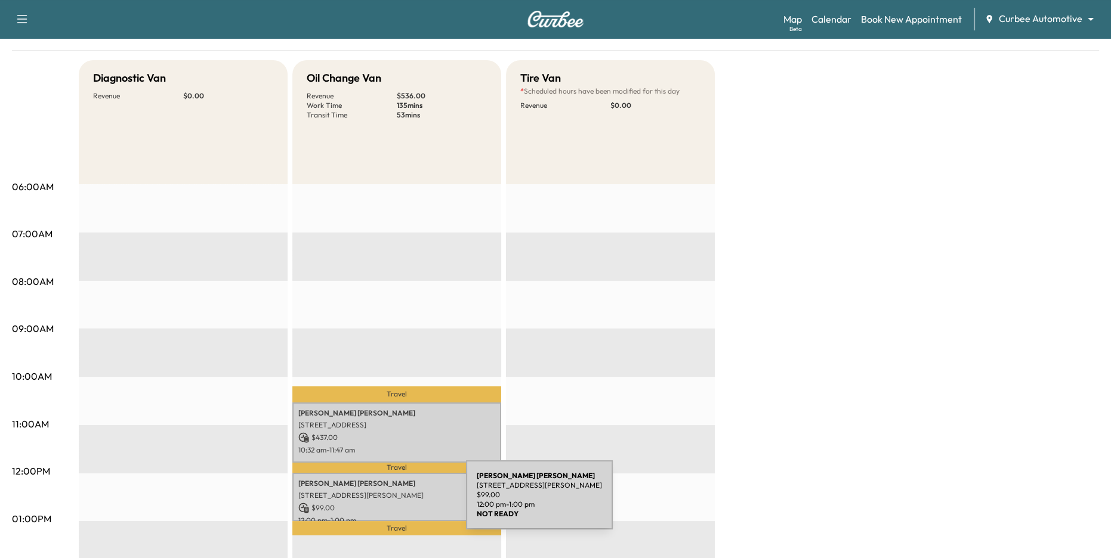
click at [376, 503] on p "$ 99.00" at bounding box center [396, 508] width 197 height 11
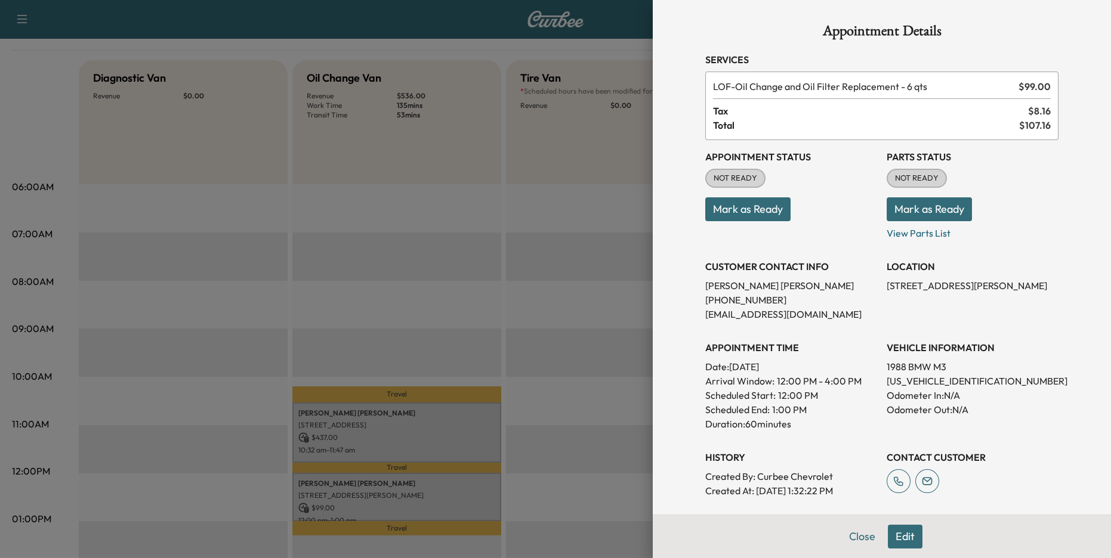
click at [352, 434] on div at bounding box center [555, 279] width 1111 height 558
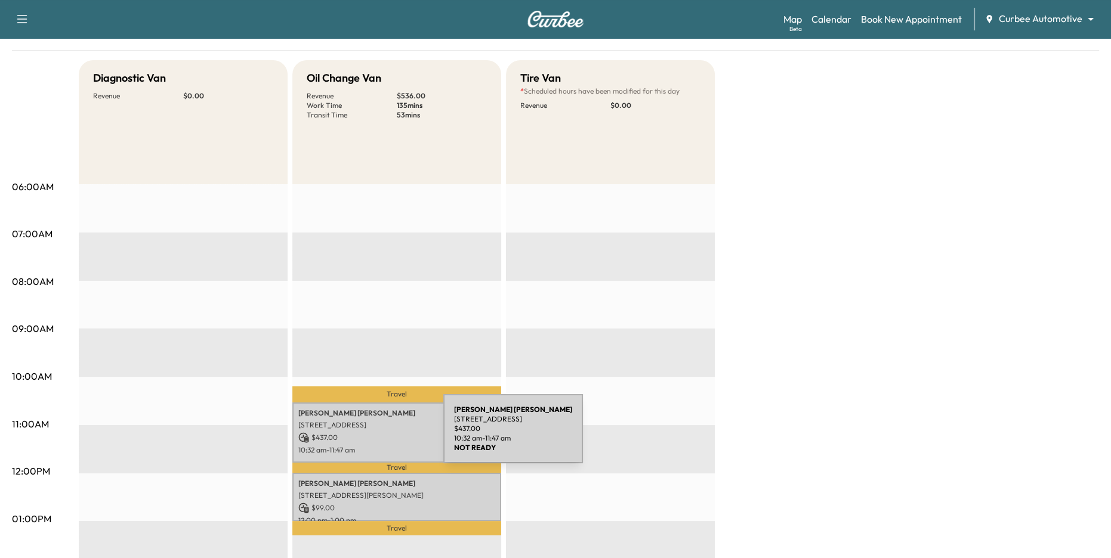
click at [378, 429] on div "Megan Zimmerman 333 W Camden St, Baltimore, MD 21201, USA $ 437.00 10:32 am - 1…" at bounding box center [396, 433] width 209 height 60
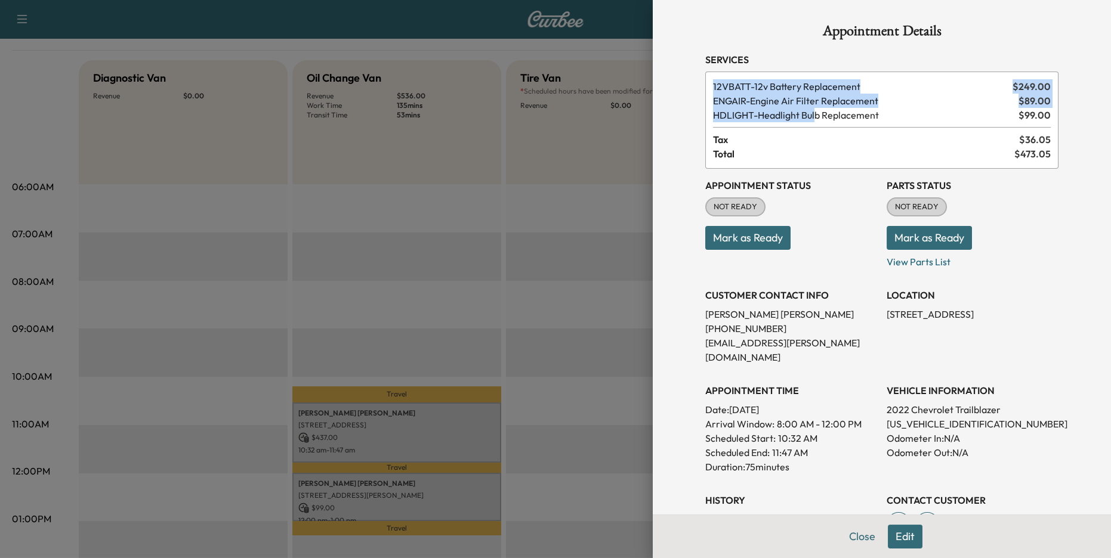
drag, startPoint x: 712, startPoint y: 82, endPoint x: 824, endPoint y: 123, distance: 118.9
click at [823, 123] on div "12VBATT - 12v Battery Replacement $ 249.00 ENGAIR - Engine Air Filter Replaceme…" at bounding box center [881, 120] width 353 height 97
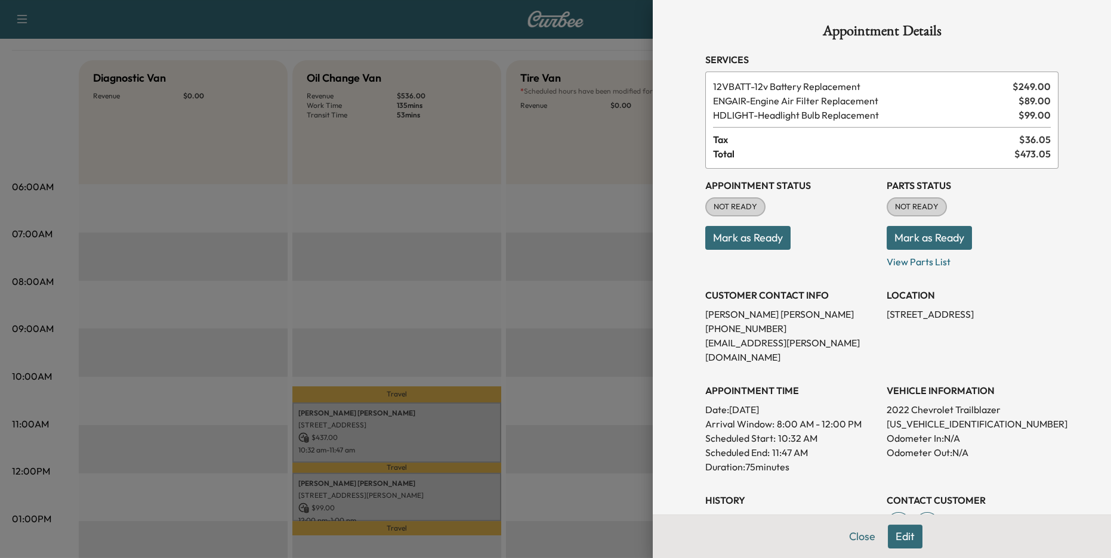
click at [682, 123] on div "Appointment Details Services 12VBATT - 12v Battery Replacement $ 249.00 ENGAIR …" at bounding box center [881, 279] width 458 height 558
click at [517, 485] on div at bounding box center [555, 279] width 1111 height 558
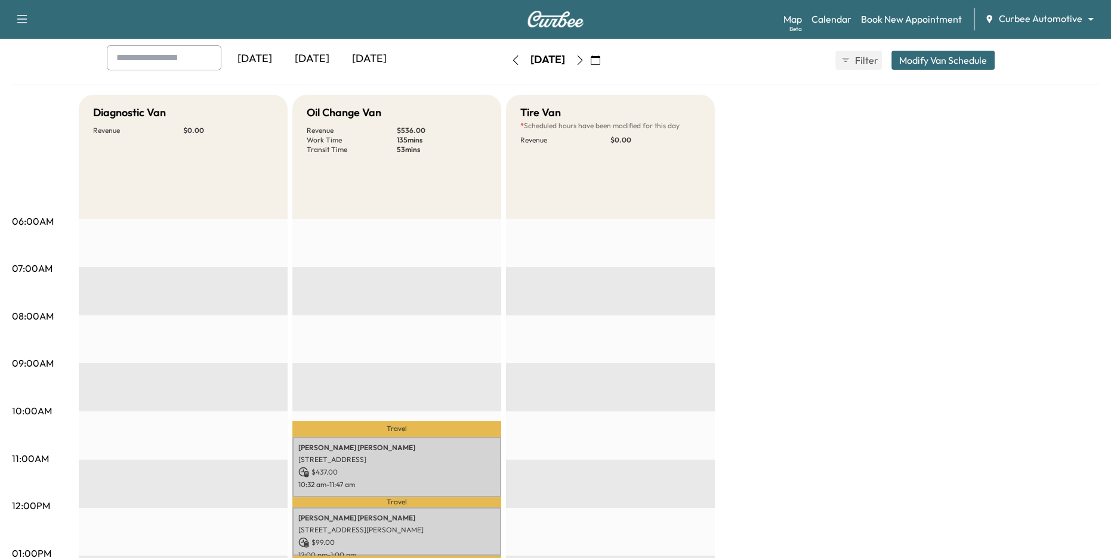
scroll to position [0, 0]
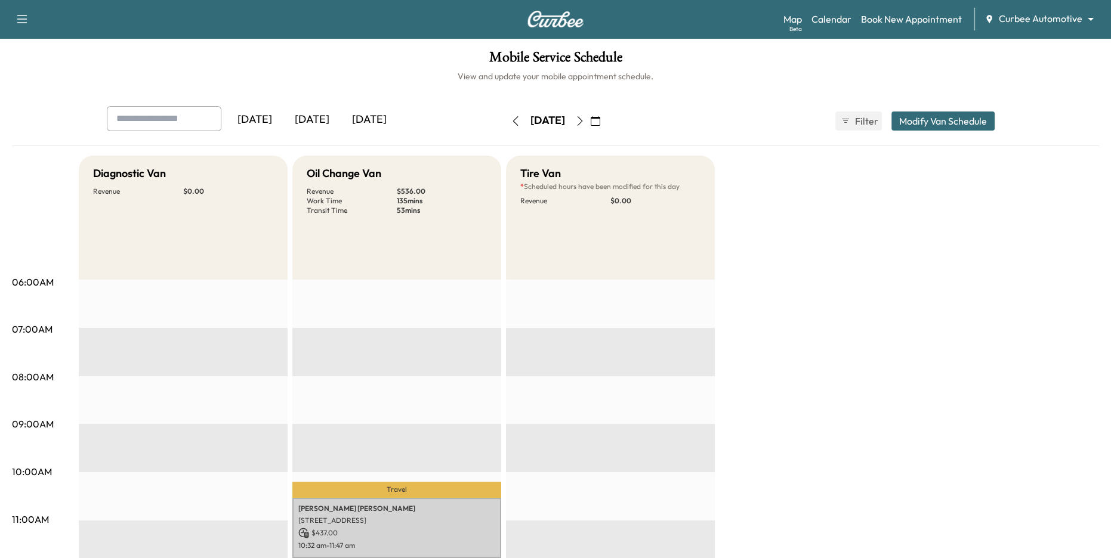
click at [319, 116] on div "[DATE]" at bounding box center [311, 119] width 57 height 27
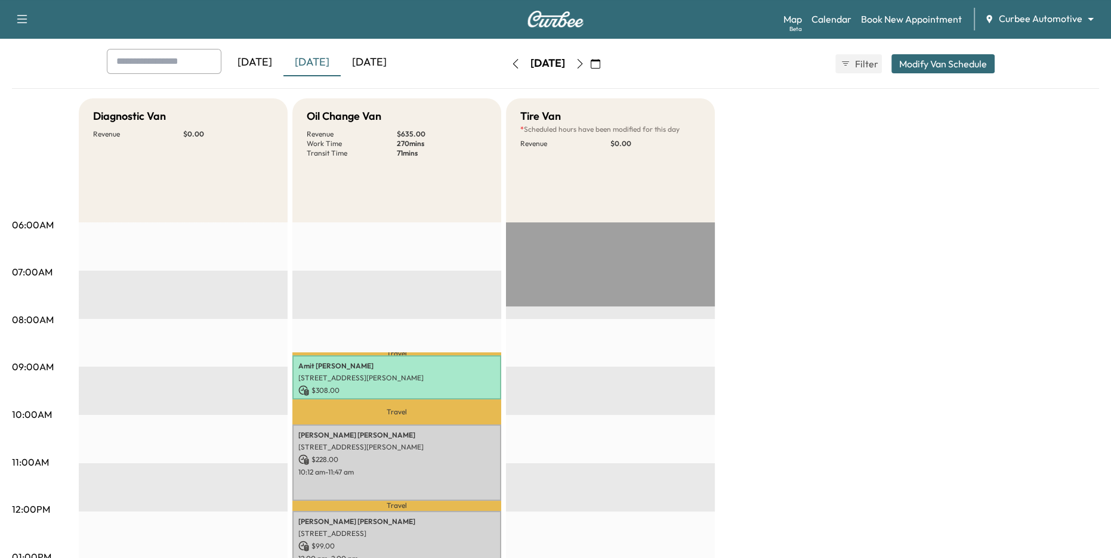
scroll to position [42, 0]
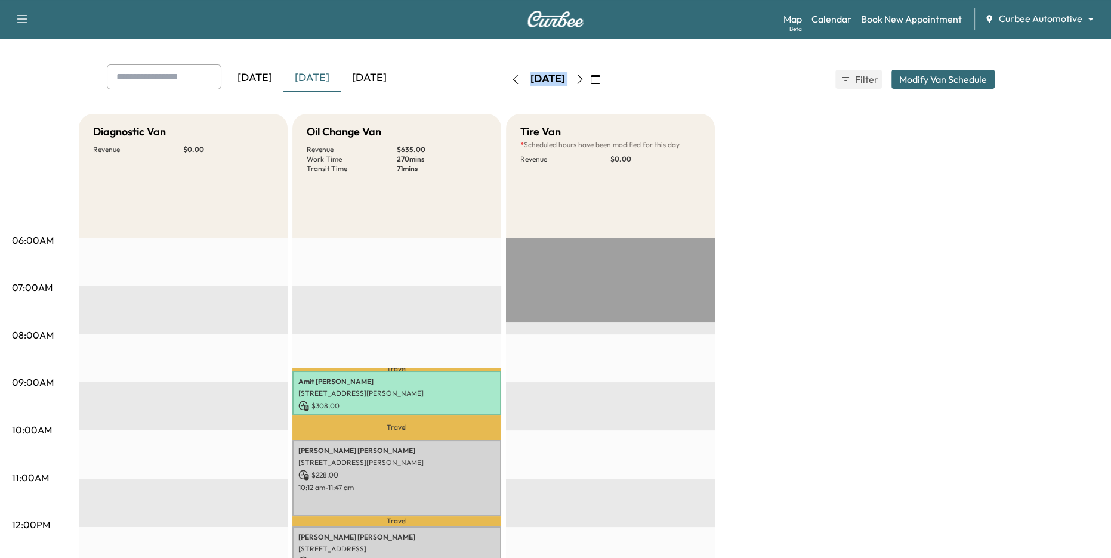
drag, startPoint x: 493, startPoint y: 78, endPoint x: 628, endPoint y: 82, distance: 135.5
click at [605, 82] on div "[DATE] September 2025 S M T W T F S 31 1 2 3 4 5 6 7 8 9 10 11 12 13 14 15 16 1…" at bounding box center [555, 79] width 100 height 19
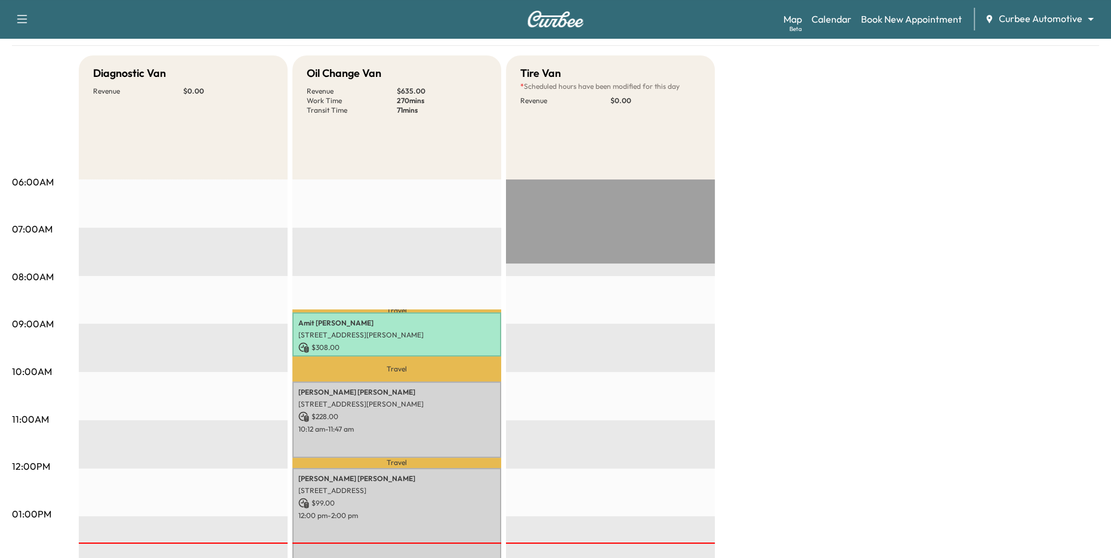
scroll to position [101, 0]
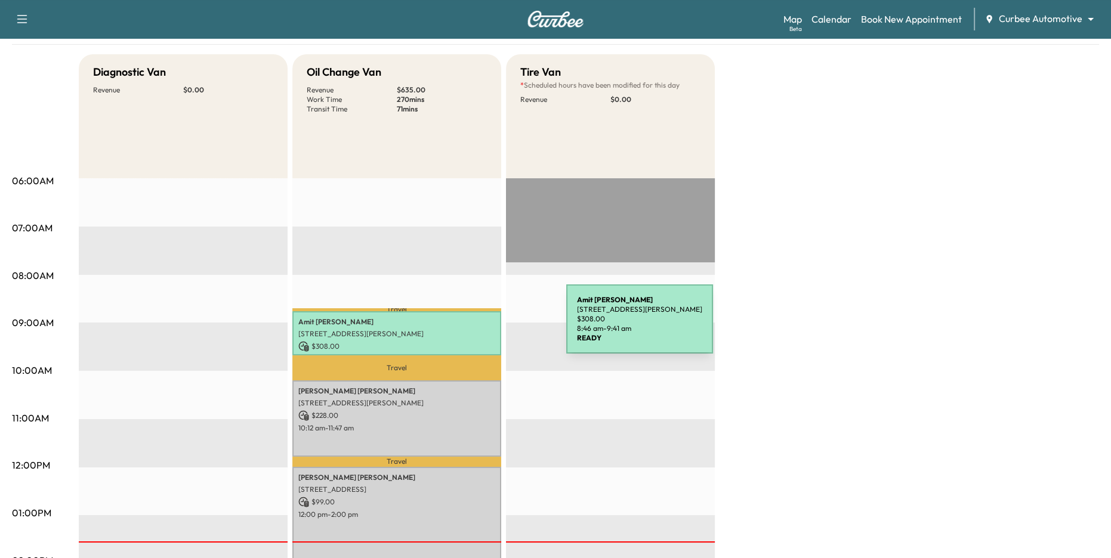
click at [477, 326] on div "Amit Chandarana 7081 Arundel Mills Cir, Hanover, MD 21076, USA $ 308.00 8:46 am…" at bounding box center [396, 333] width 209 height 44
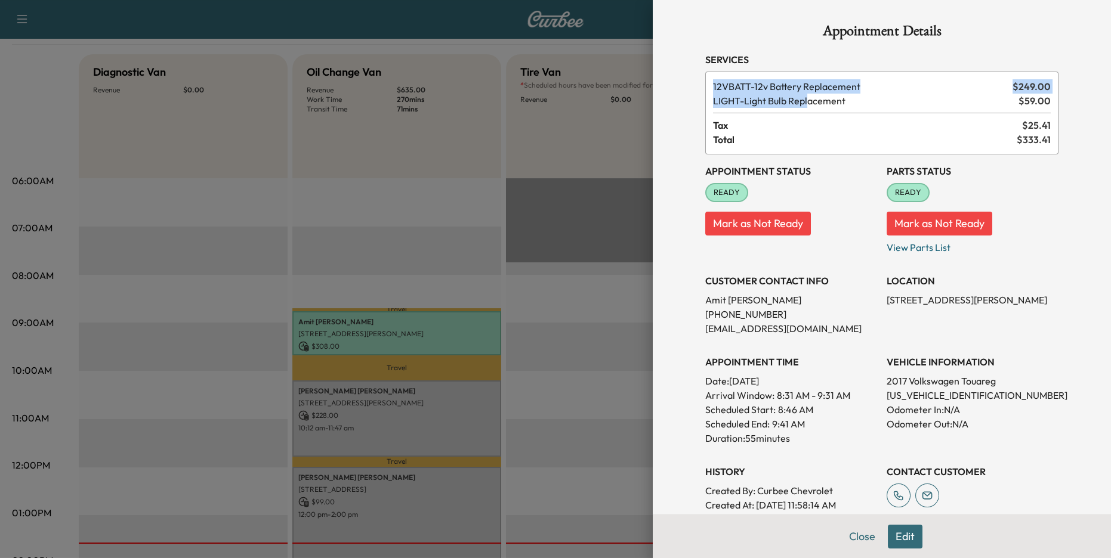
drag, startPoint x: 709, startPoint y: 83, endPoint x: 812, endPoint y: 112, distance: 106.5
click at [812, 107] on div "12VBATT - 12v Battery Replacement $ 249.00 LIGHT - Light Bulb Replacement $ 59.…" at bounding box center [881, 113] width 353 height 83
click at [634, 237] on div at bounding box center [555, 279] width 1111 height 558
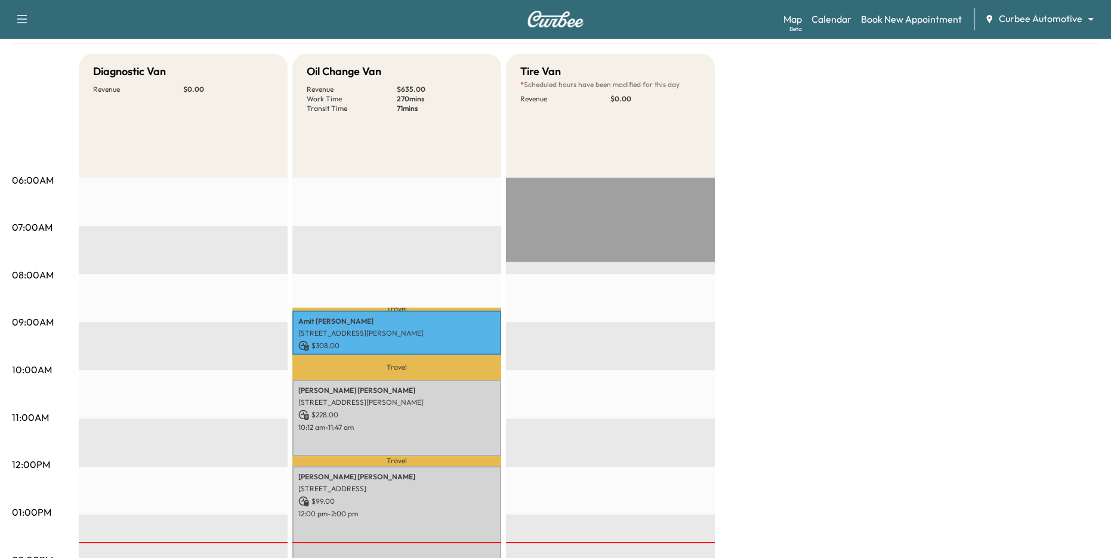
scroll to position [101, 0]
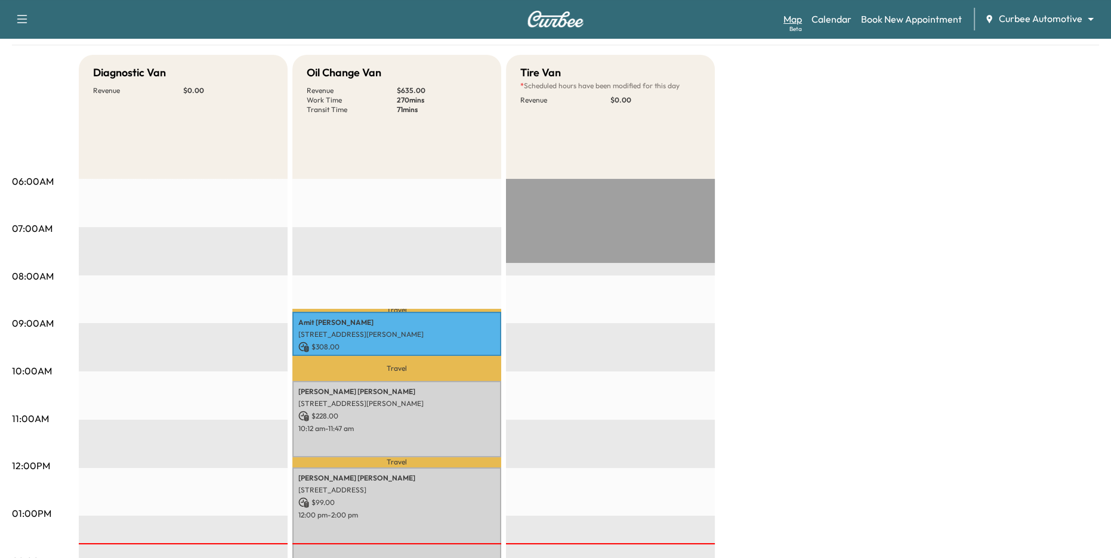
click at [793, 18] on link "Map Beta" at bounding box center [792, 19] width 18 height 14
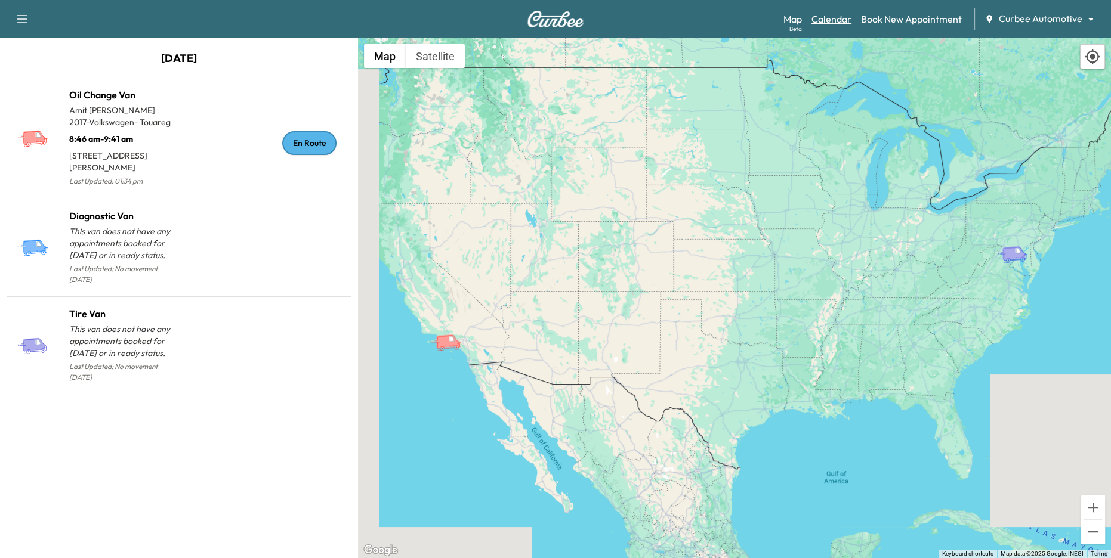
click at [837, 24] on link "Calendar" at bounding box center [831, 19] width 40 height 14
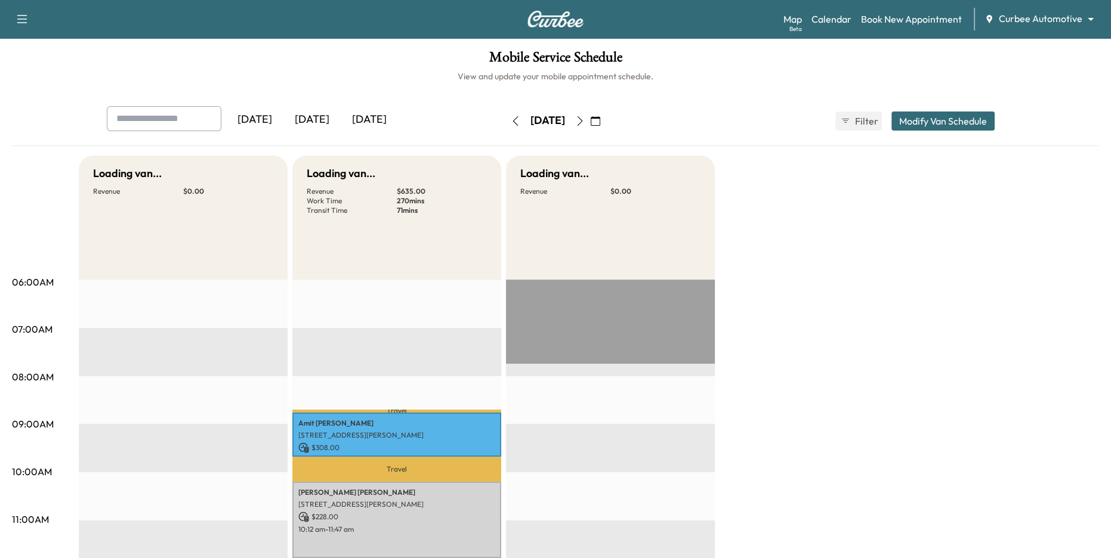
click at [1040, 18] on body "Support Log Out Map Beta Calendar Book New Appointment Curbee Automotive ******…" at bounding box center [555, 279] width 1111 height 558
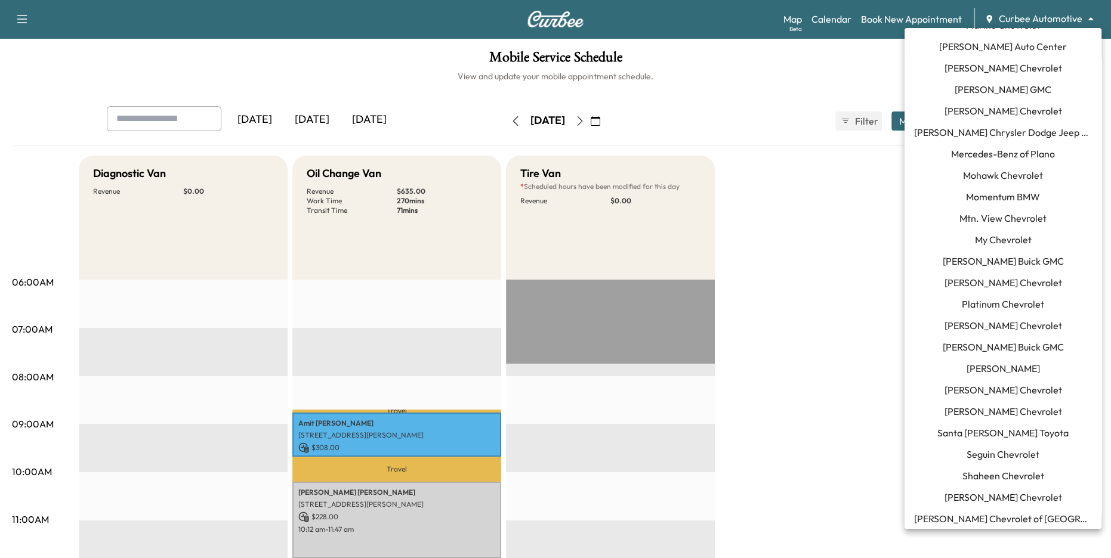
scroll to position [924, 0]
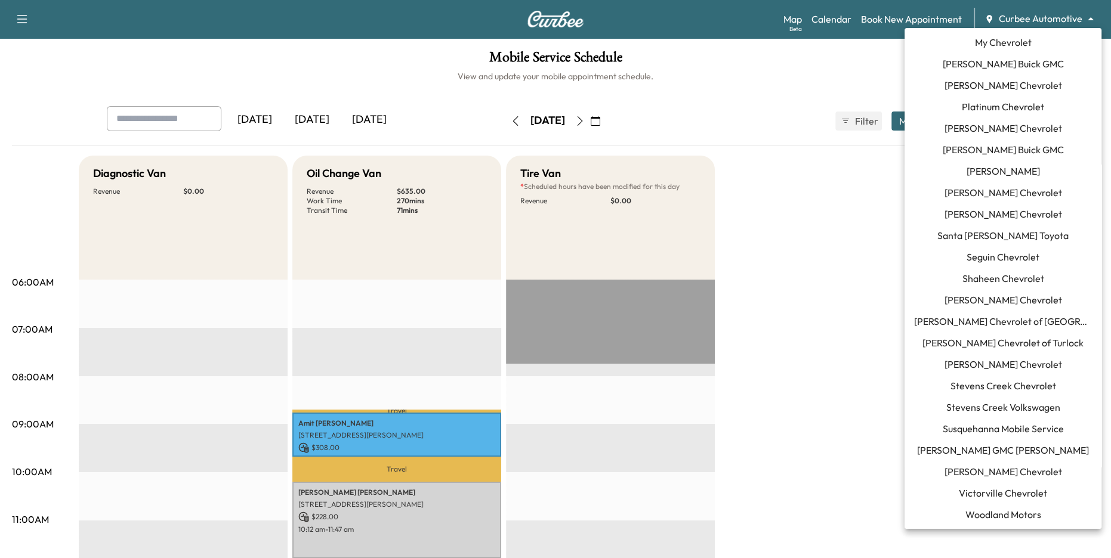
click at [1013, 463] on li "[PERSON_NAME] Chevrolet" at bounding box center [1002, 471] width 197 height 21
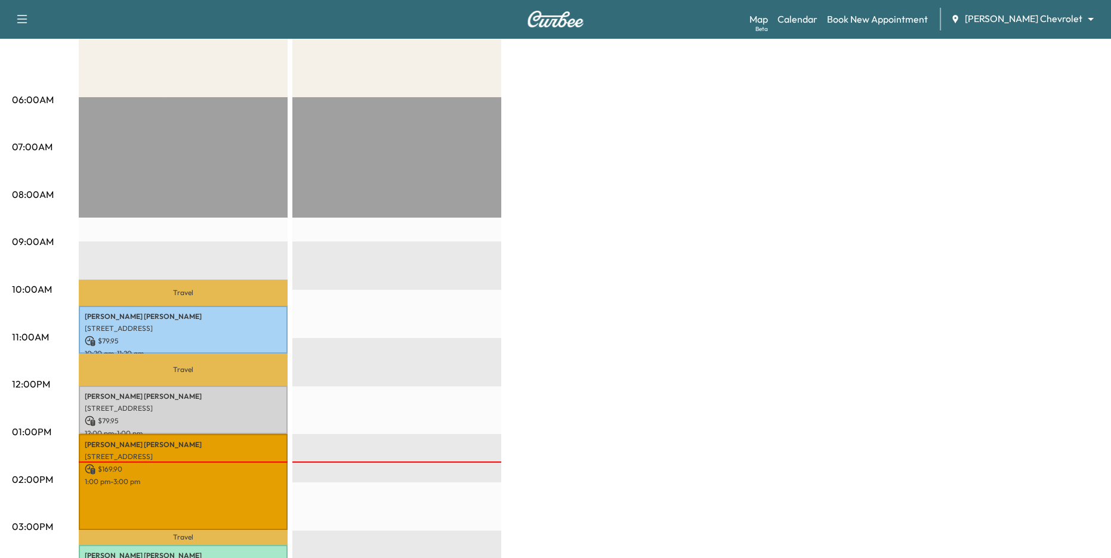
scroll to position [287, 0]
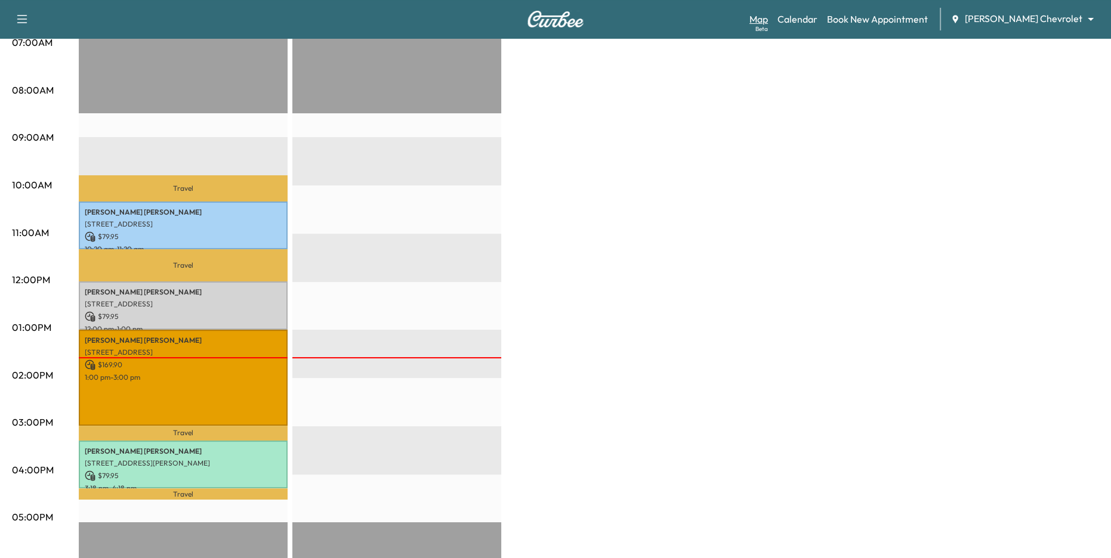
click at [768, 17] on link "Map Beta" at bounding box center [758, 19] width 18 height 14
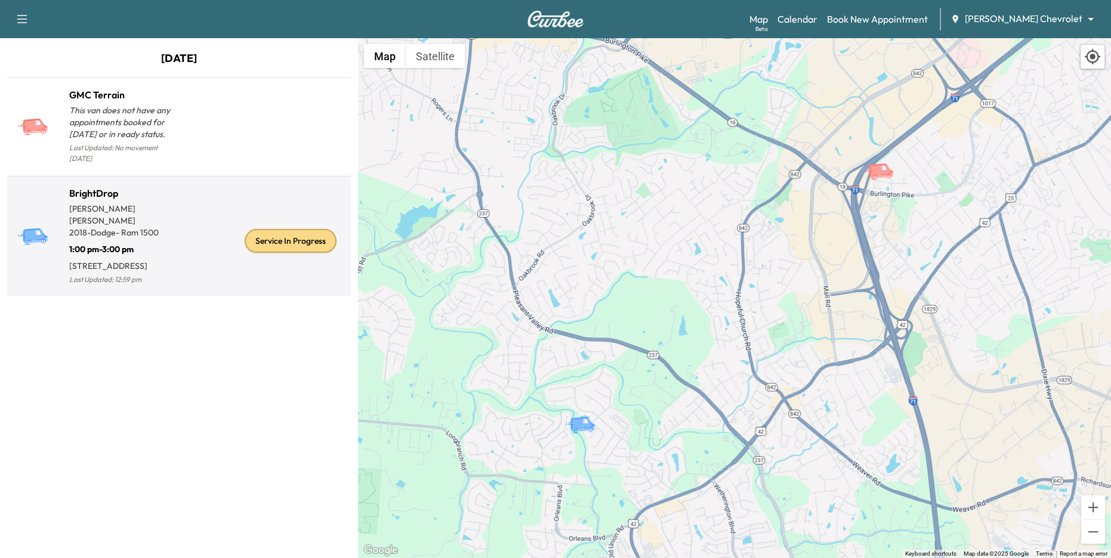
click at [190, 230] on div "Service In Progress" at bounding box center [262, 242] width 167 height 92
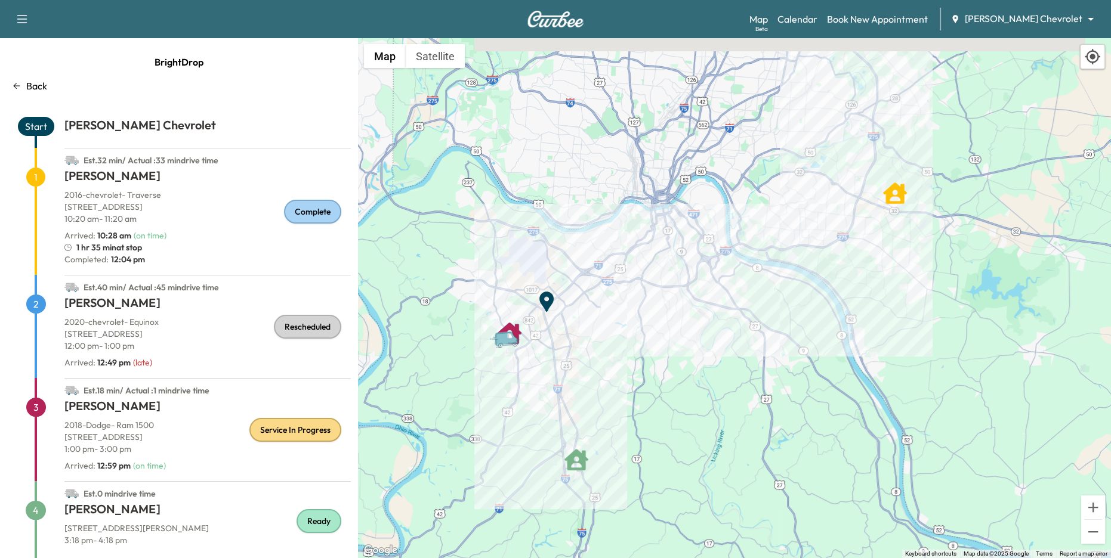
drag, startPoint x: 636, startPoint y: 314, endPoint x: 603, endPoint y: 350, distance: 49.0
click at [603, 350] on div "To activate drag with keyboard, press Alt + Enter. Once in keyboard drag state,…" at bounding box center [734, 298] width 753 height 520
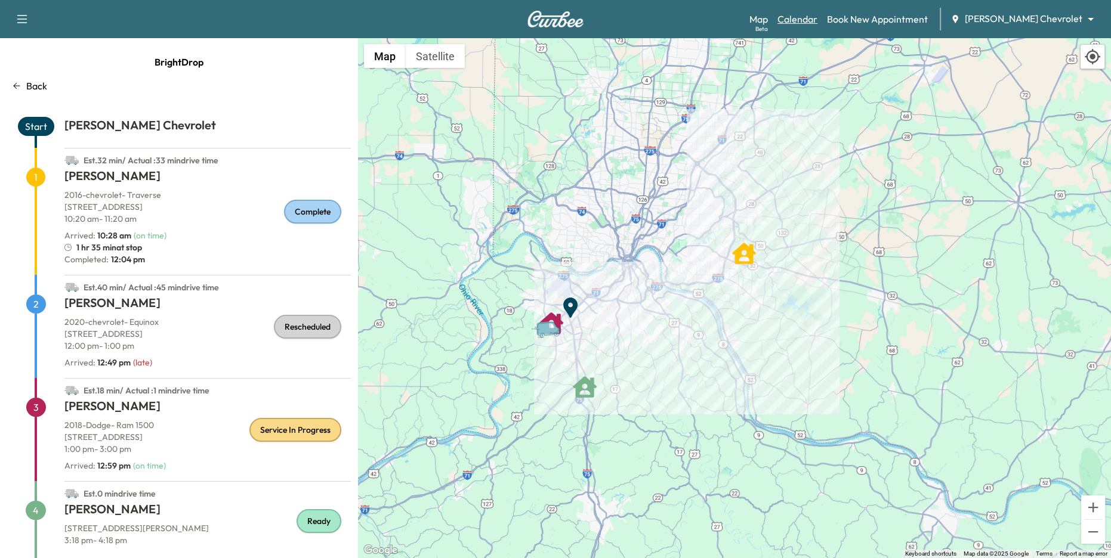
click at [817, 18] on link "Calendar" at bounding box center [797, 19] width 40 height 14
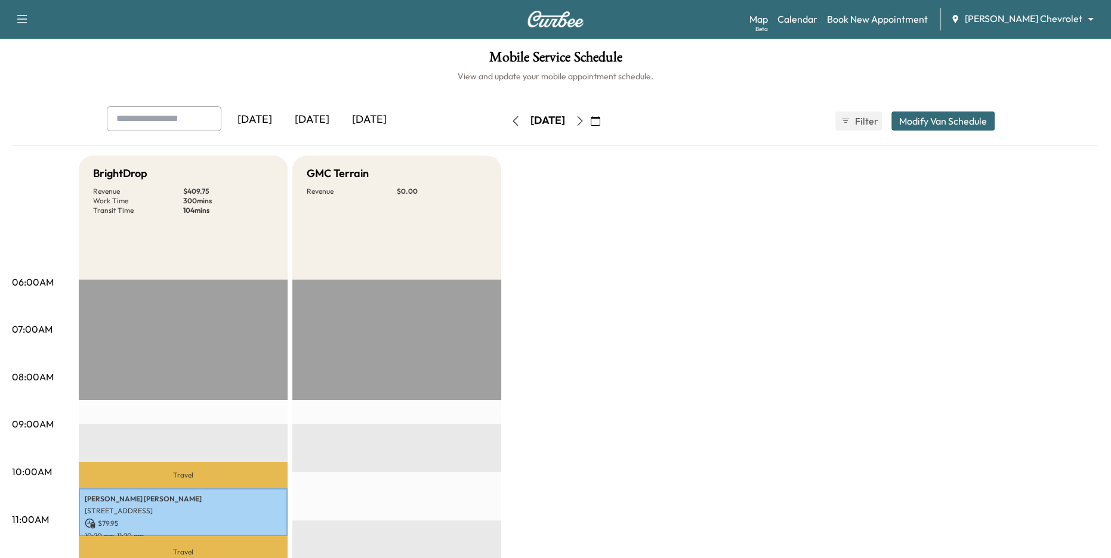
click at [1032, 18] on body "Support Log Out Map Beta Calendar Book New Appointment Tom Gill Chevrolet *****…" at bounding box center [555, 279] width 1111 height 558
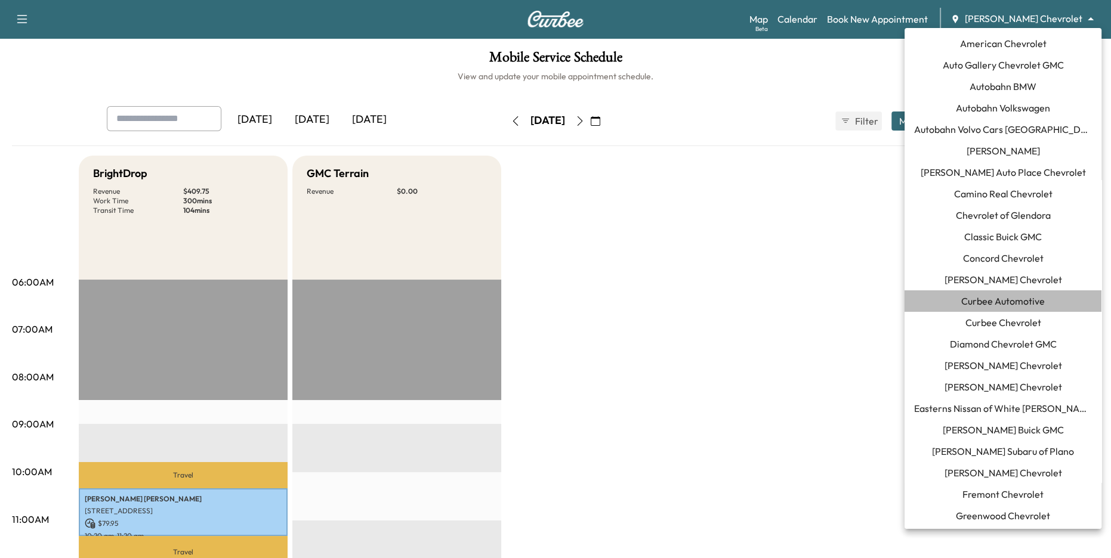
click at [1020, 300] on span "Curbee Automotive" at bounding box center [1003, 301] width 84 height 14
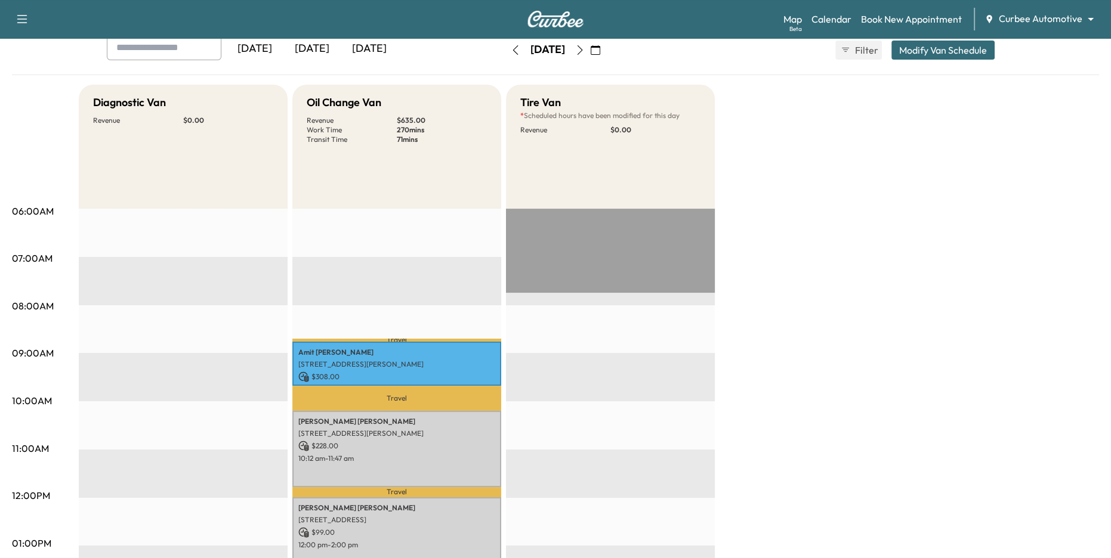
scroll to position [29, 0]
